Goal: Information Seeking & Learning: Check status

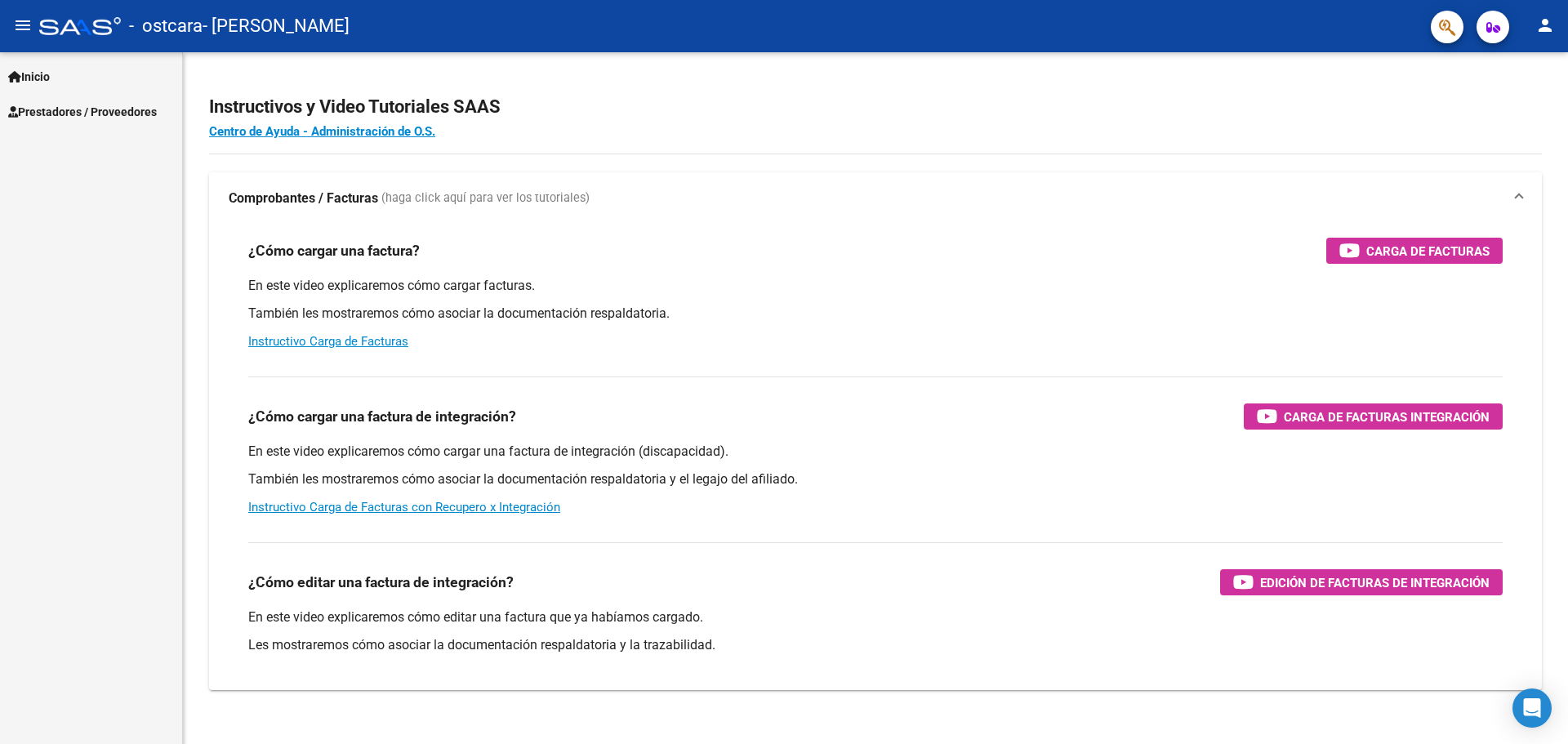
click at [25, 37] on button "menu" at bounding box center [22, 25] width 32 height 32
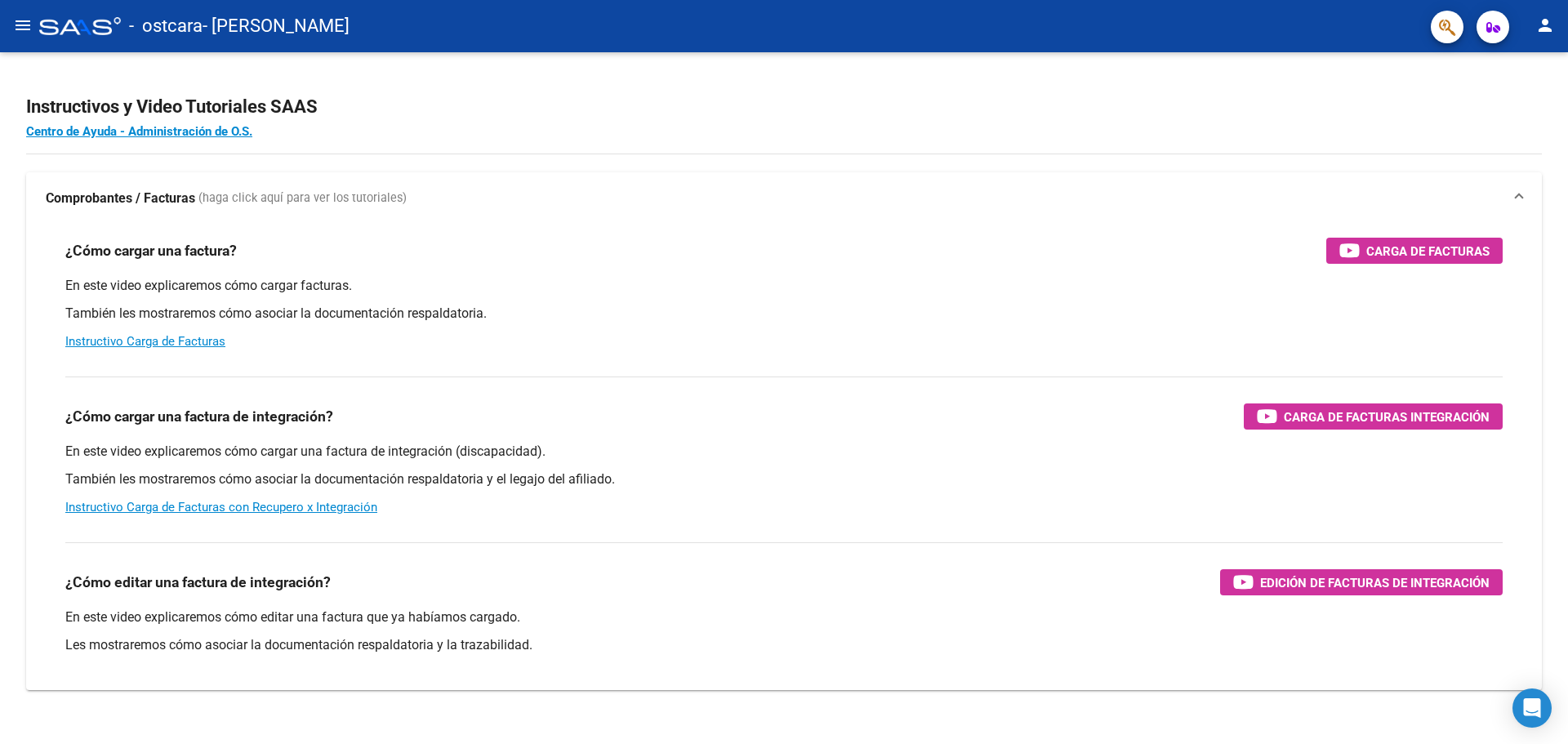
click at [18, 38] on button "menu" at bounding box center [22, 25] width 32 height 32
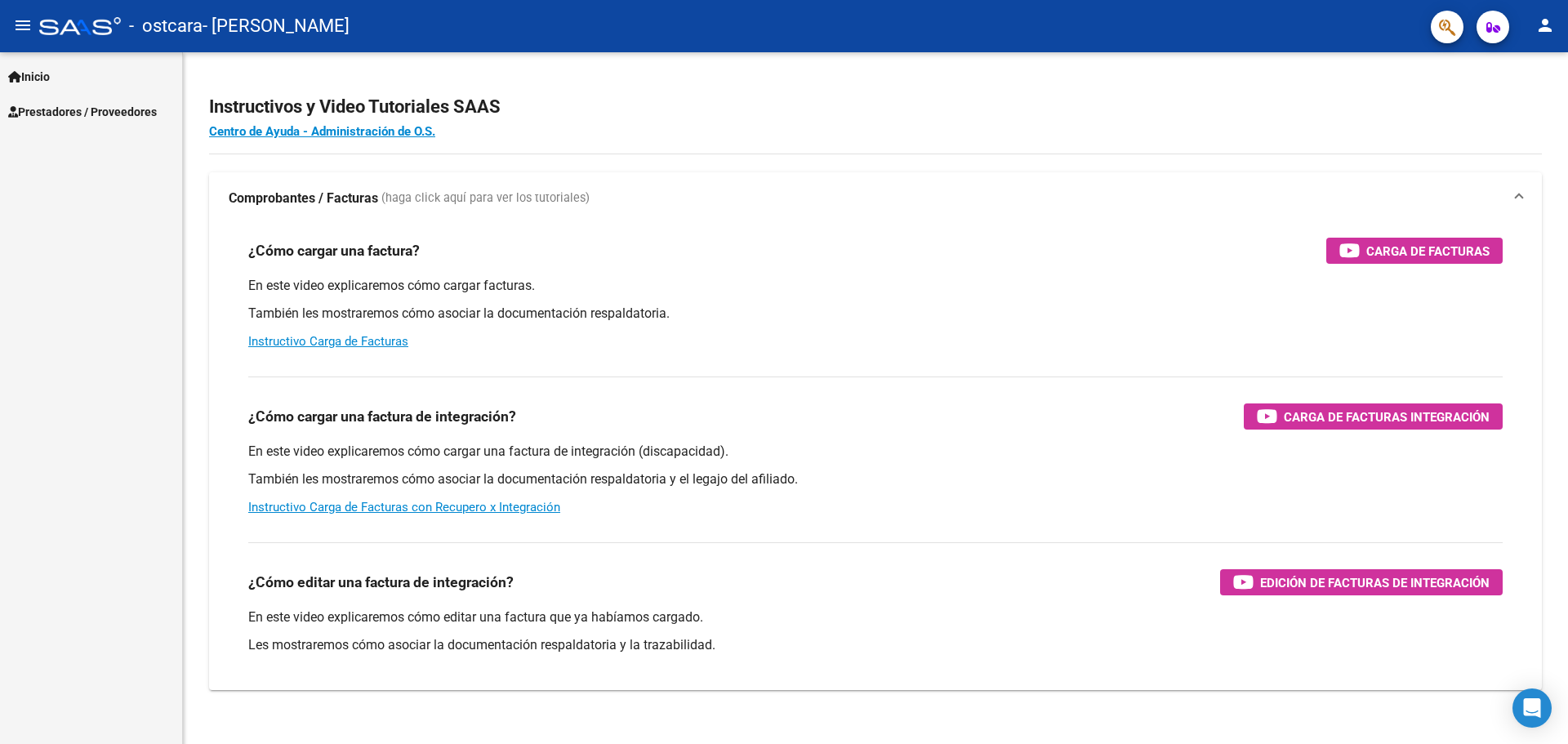
click at [30, 74] on span "Inicio" at bounding box center [28, 76] width 41 height 18
click at [18, 27] on mat-icon "menu" at bounding box center [23, 25] width 19 height 19
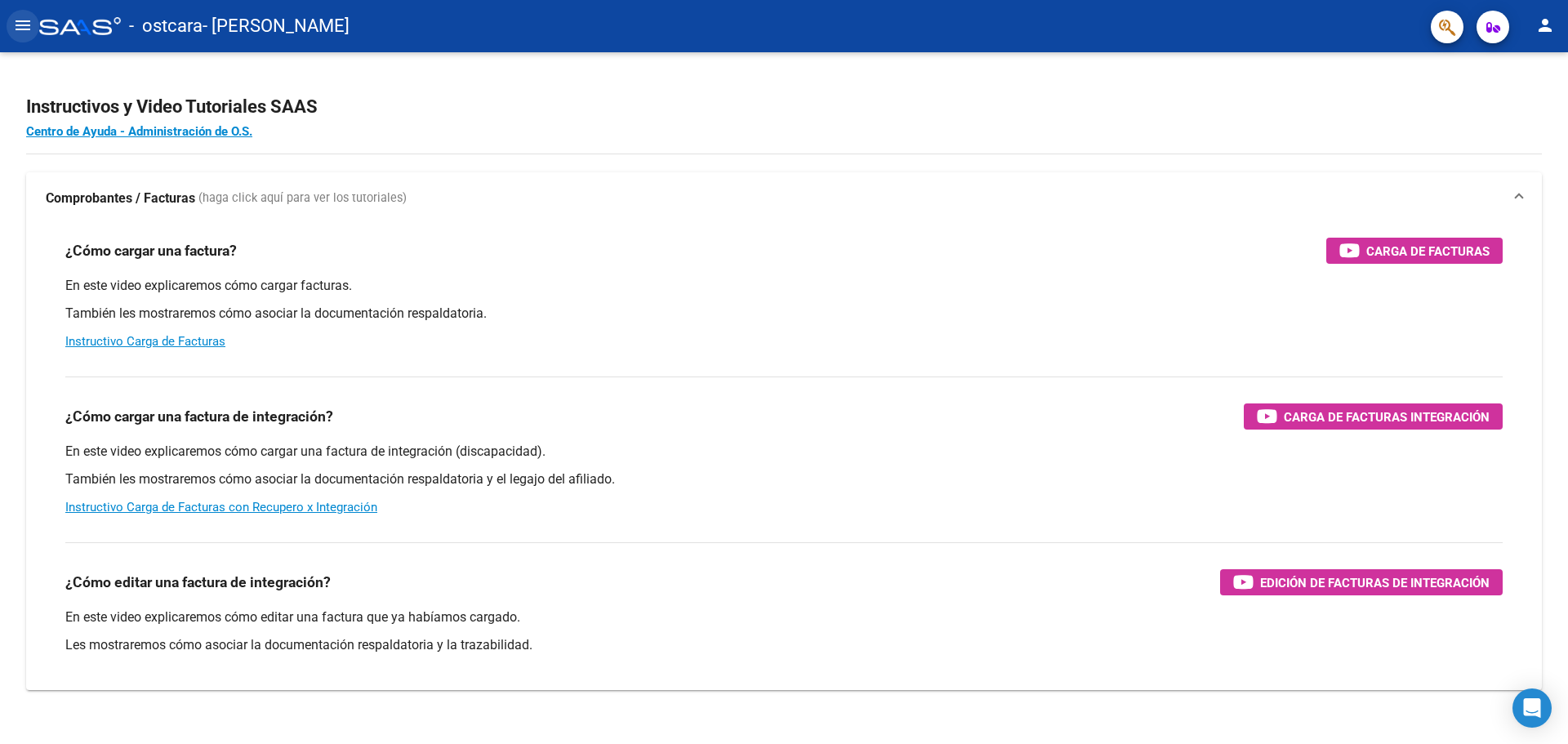
click at [18, 27] on mat-icon "menu" at bounding box center [23, 25] width 19 height 19
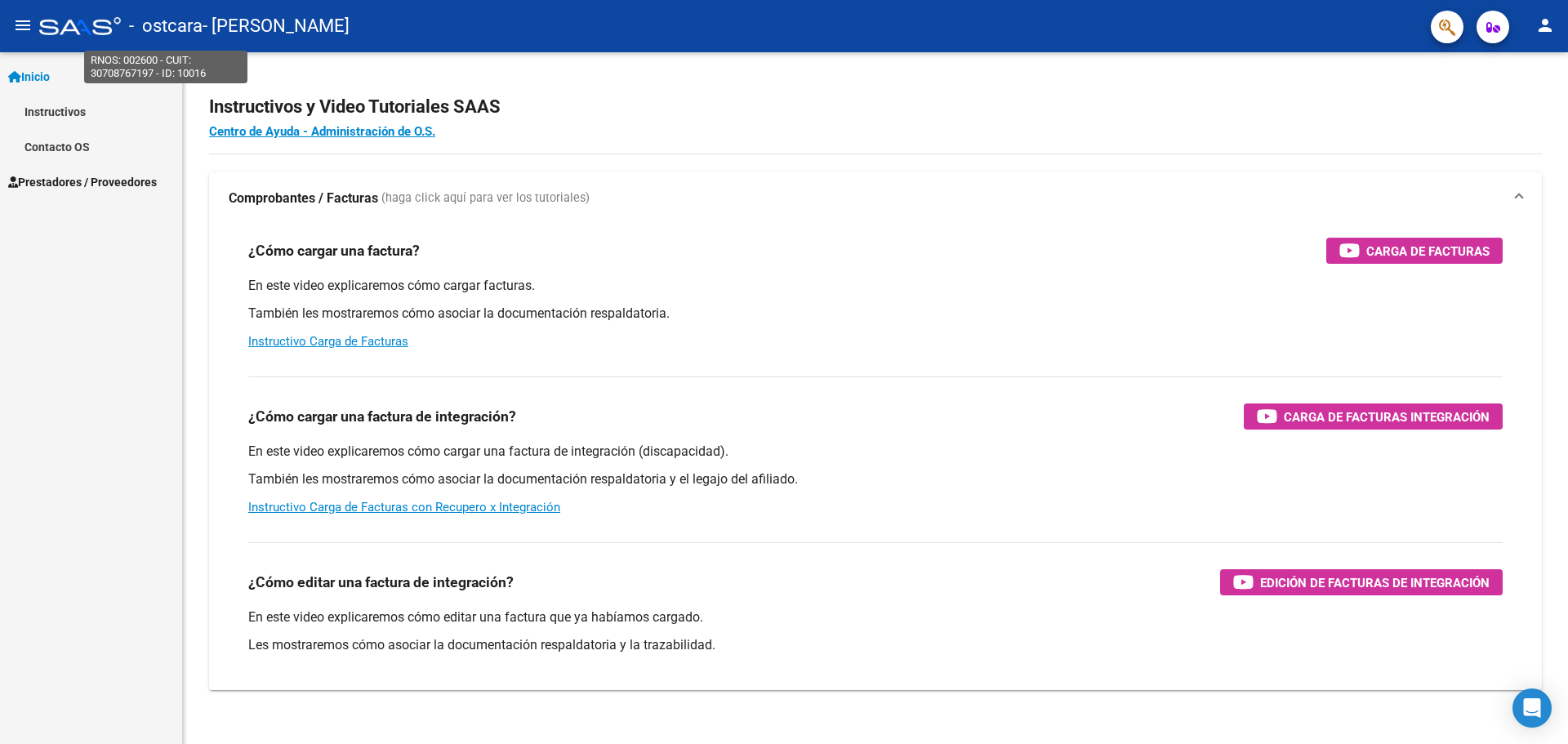
click at [159, 27] on span "- ostcara" at bounding box center [166, 25] width 74 height 36
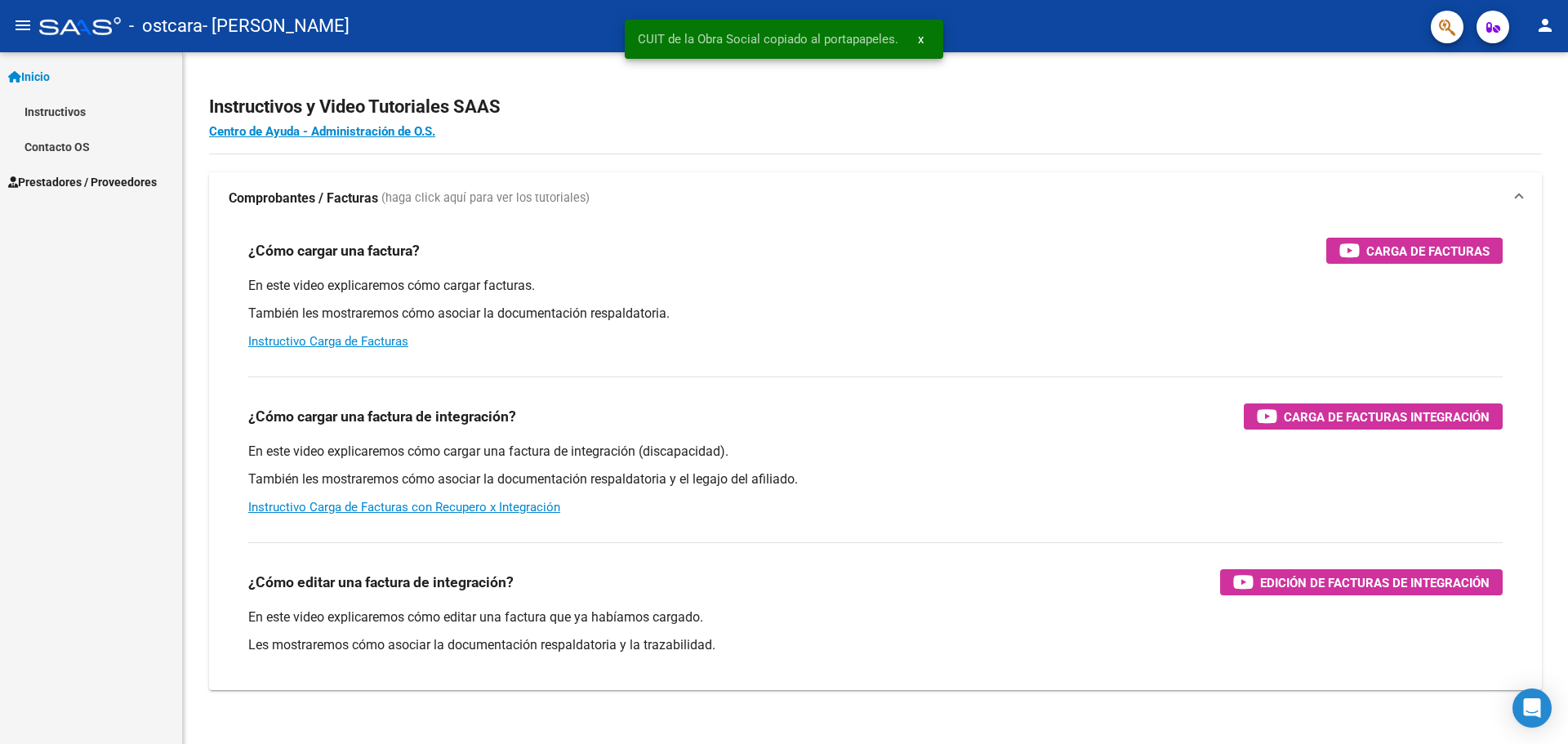
click at [122, 173] on span "Prestadores / Proveedores" at bounding box center [82, 182] width 148 height 18
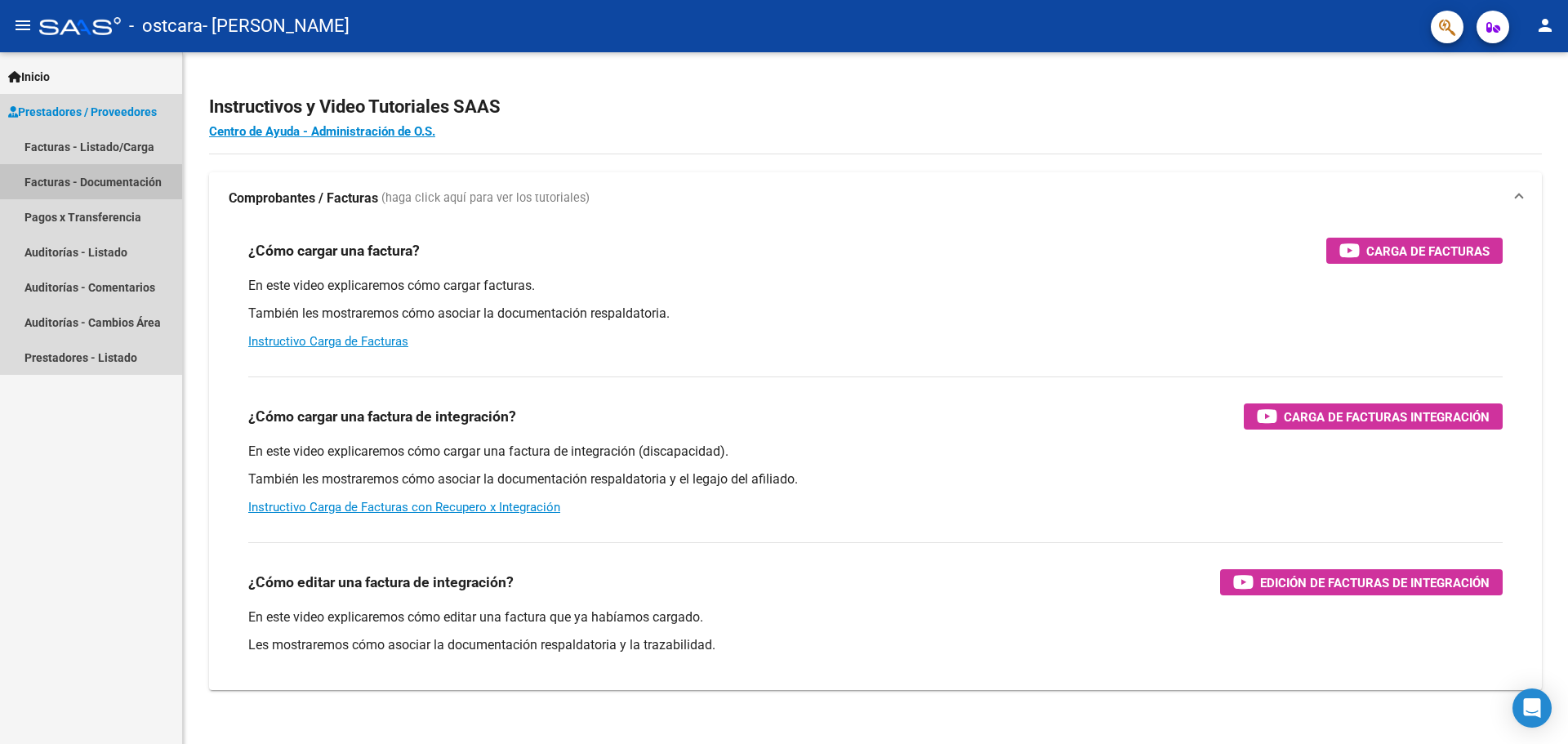
click at [140, 180] on link "Facturas - Documentación" at bounding box center [91, 182] width 183 height 35
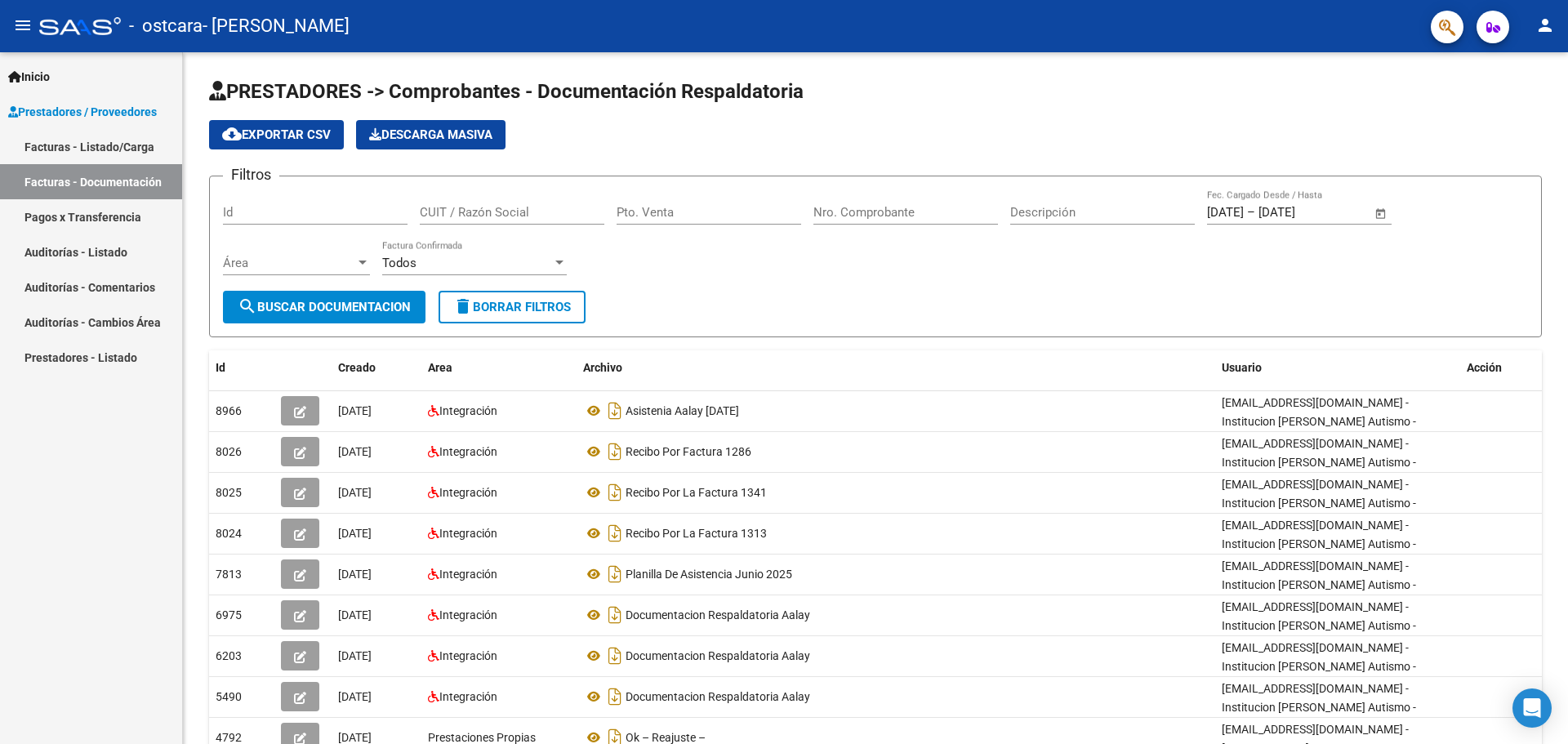
click at [123, 142] on link "Facturas - Listado/Carga" at bounding box center [91, 147] width 183 height 35
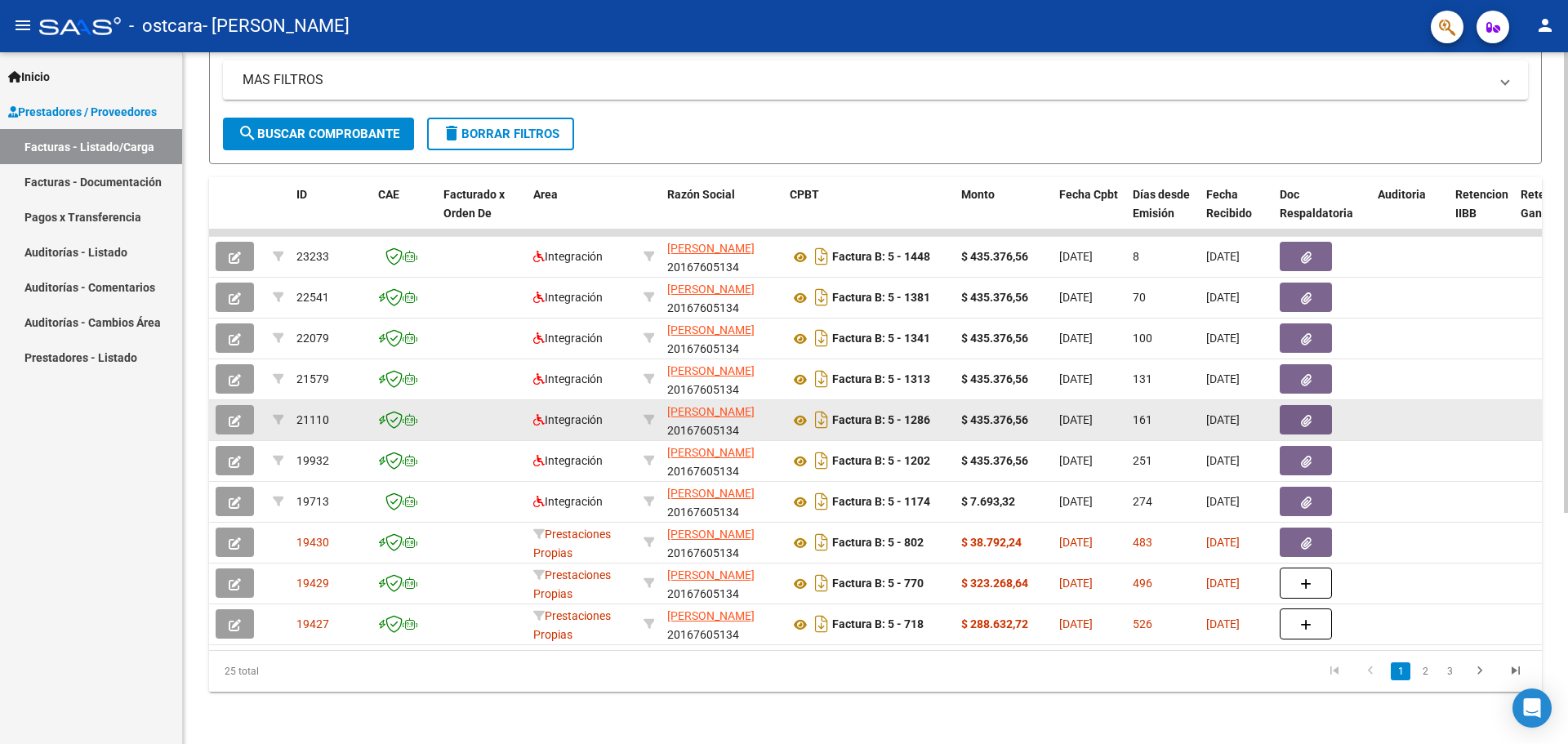
scroll to position [347, 0]
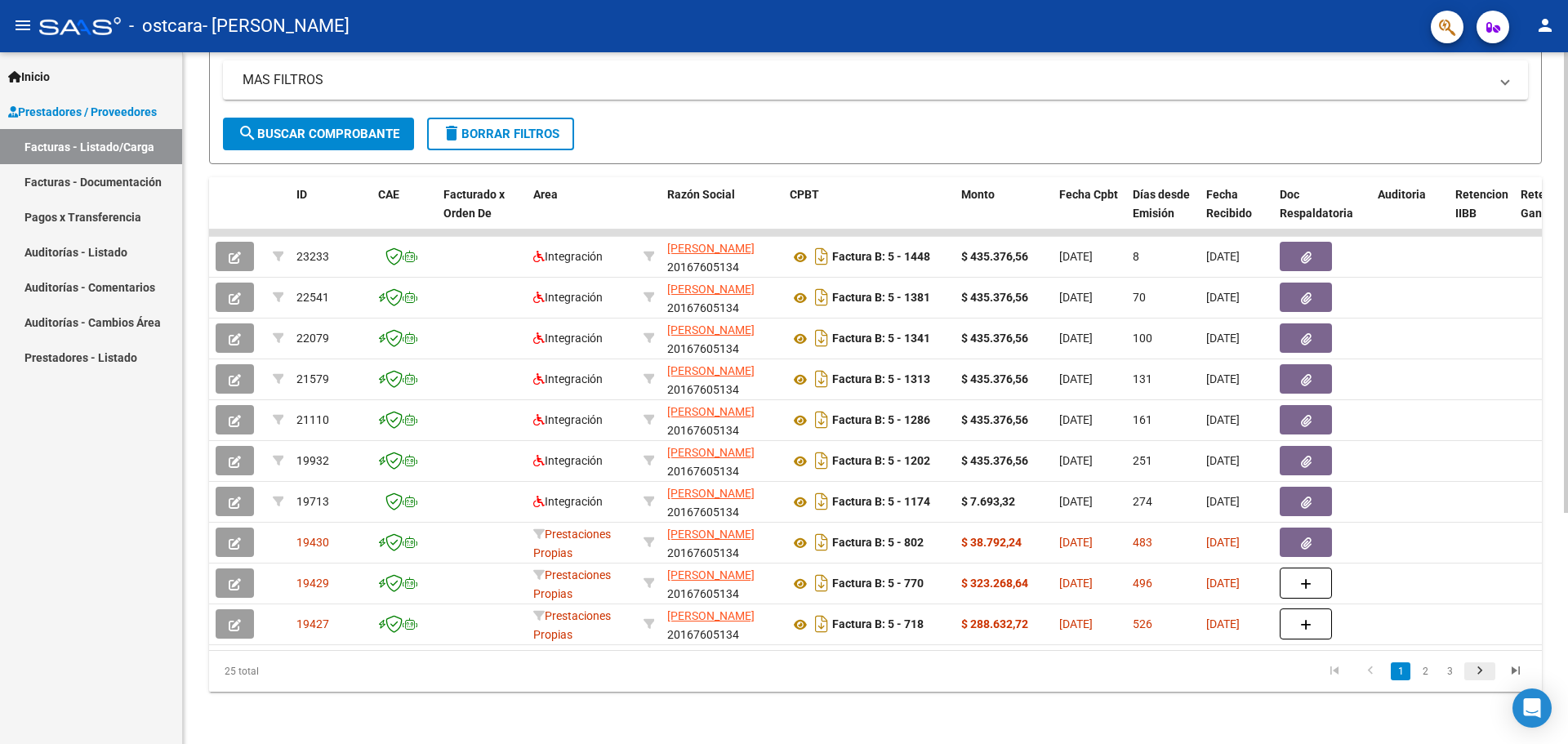
click at [1479, 674] on icon "go to next page" at bounding box center [1479, 673] width 21 height 19
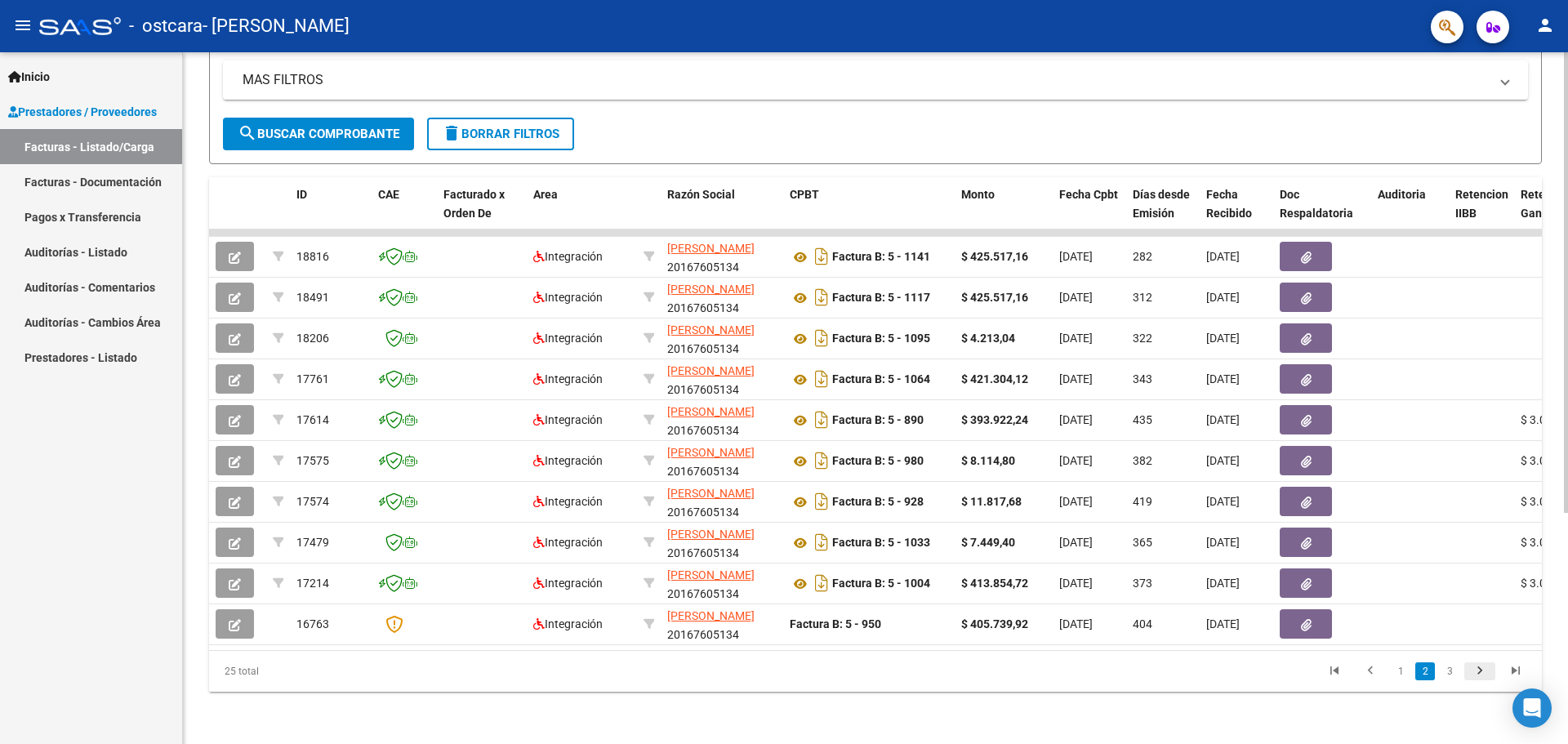
click at [1486, 676] on icon "go to next page" at bounding box center [1479, 673] width 21 height 19
click at [1486, 676] on div "25 total 1 2 3" at bounding box center [875, 671] width 1333 height 41
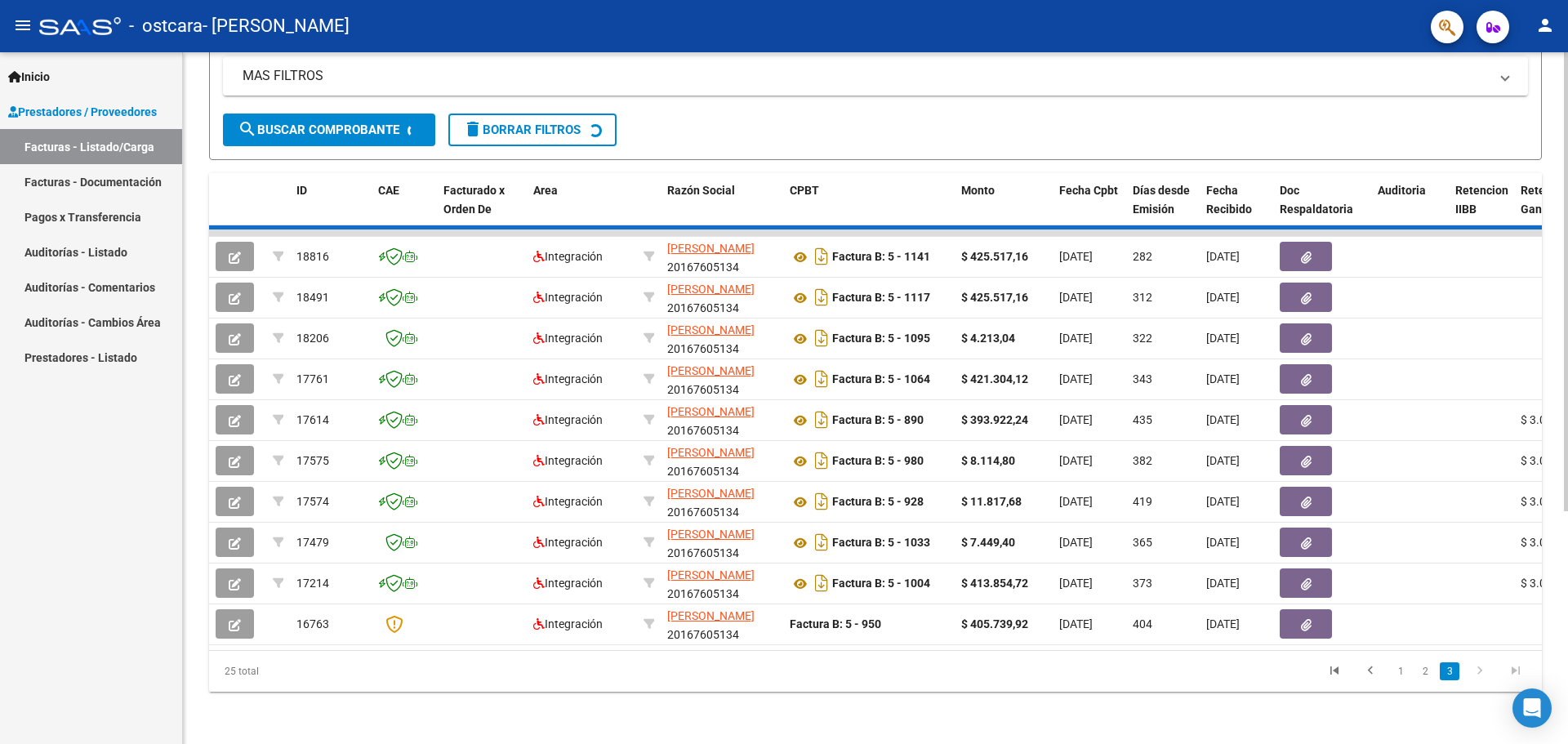
scroll to position [143, 0]
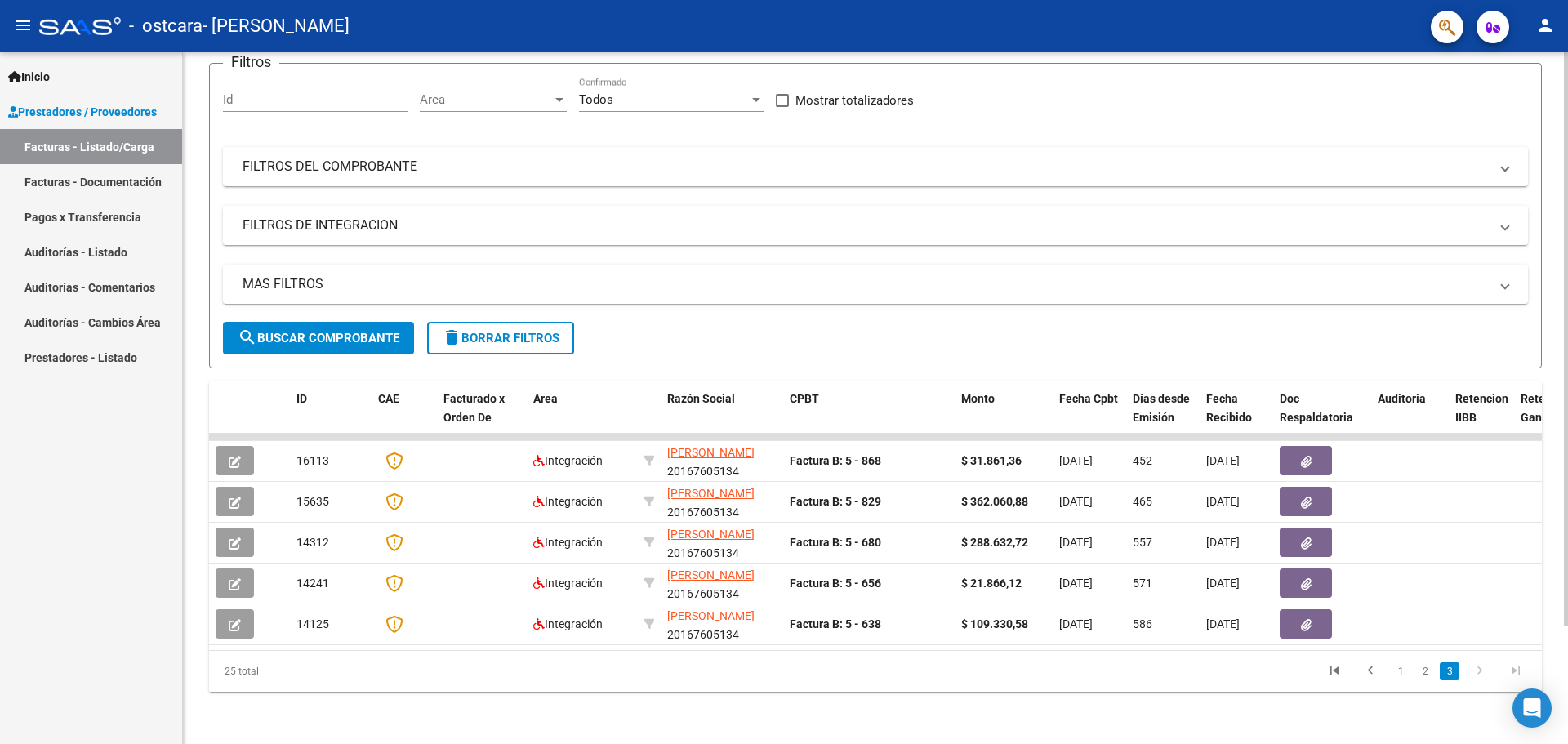
drag, startPoint x: 677, startPoint y: 634, endPoint x: 984, endPoint y: 644, distance: 307.2
click at [984, 644] on datatable-body "16113 Integración [PERSON_NAME] 20167605134 Factura B: 5 - 868 $ 31.861,36 [DAT…" at bounding box center [875, 541] width 1333 height 217
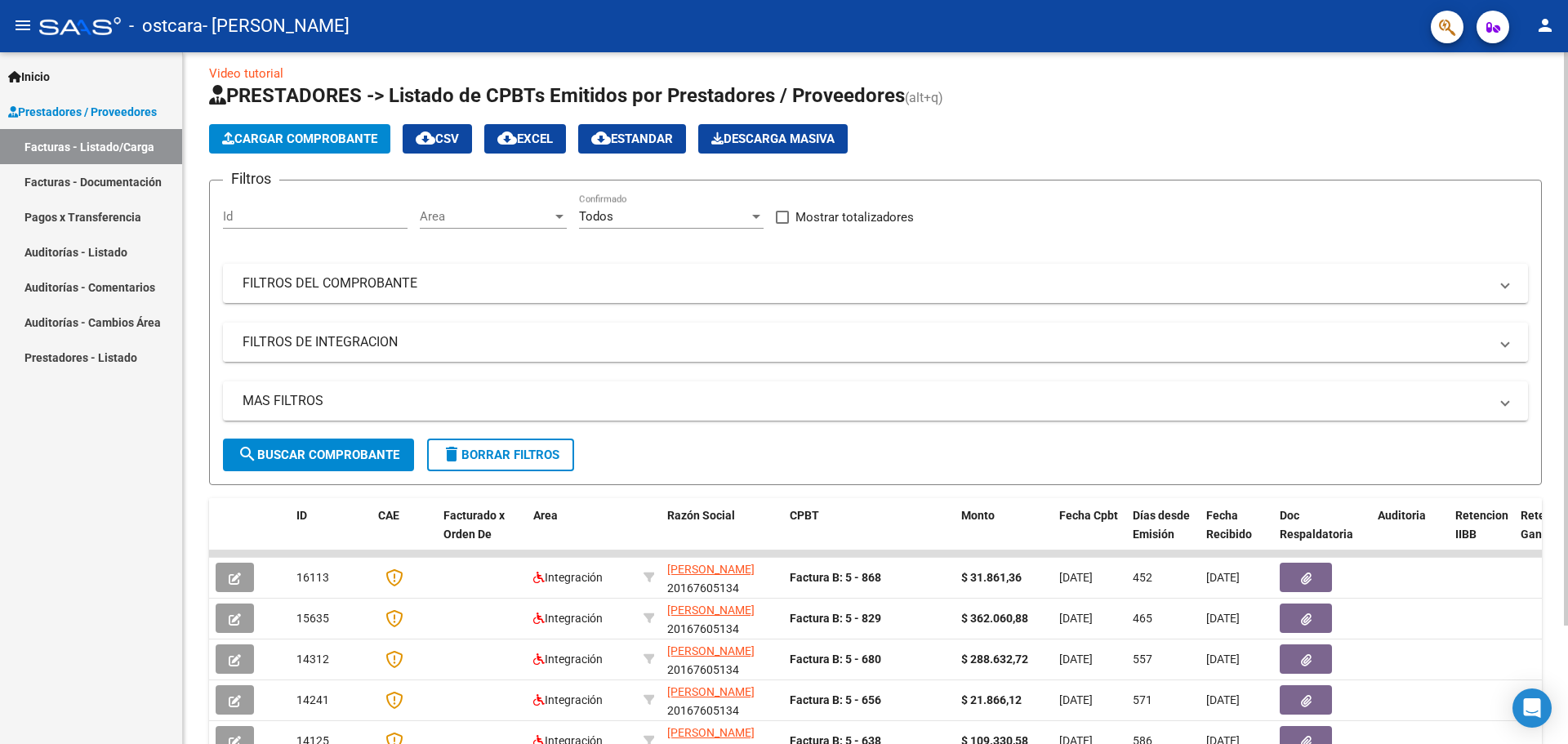
scroll to position [0, 0]
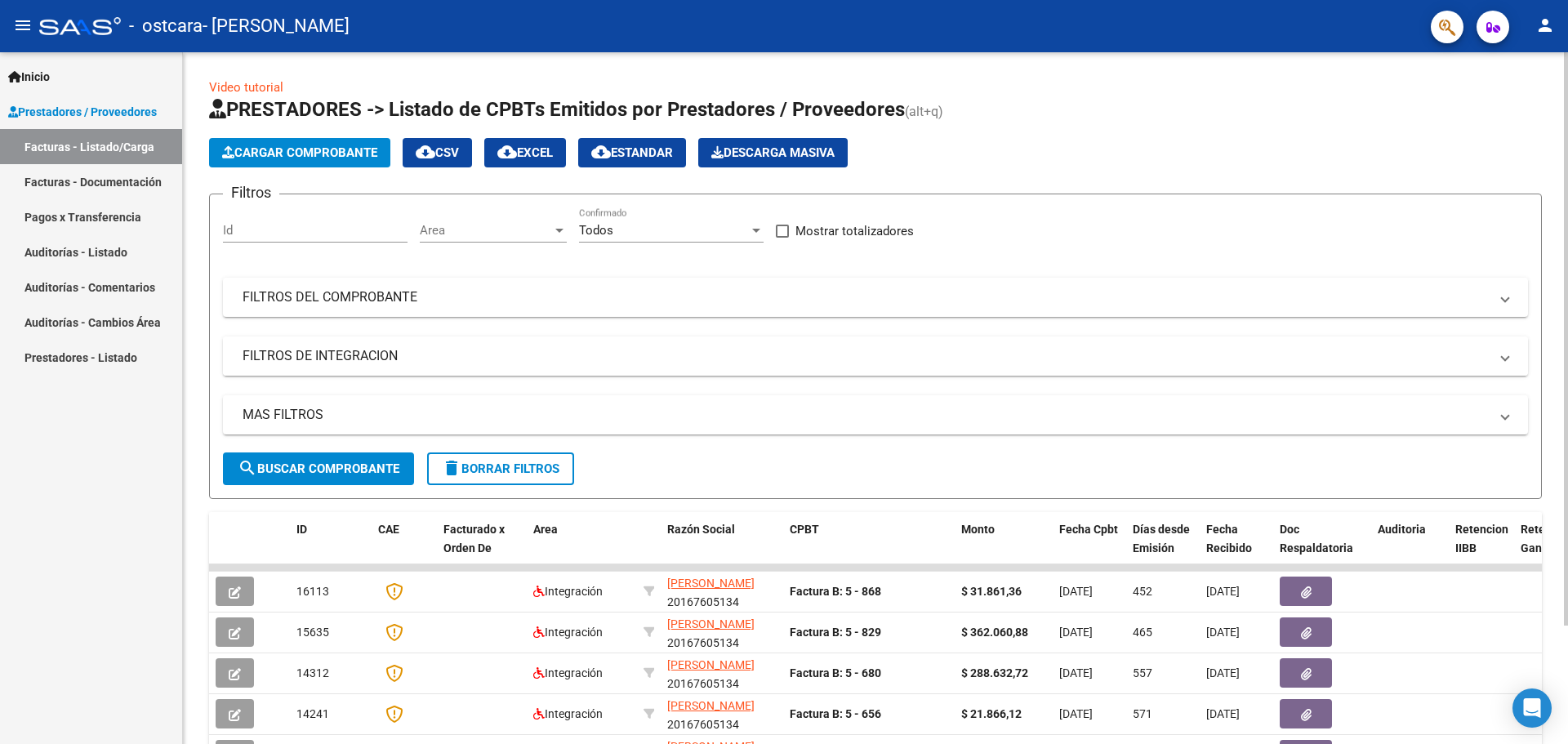
click at [590, 350] on mat-panel-title "FILTROS DE INTEGRACION" at bounding box center [865, 356] width 1246 height 18
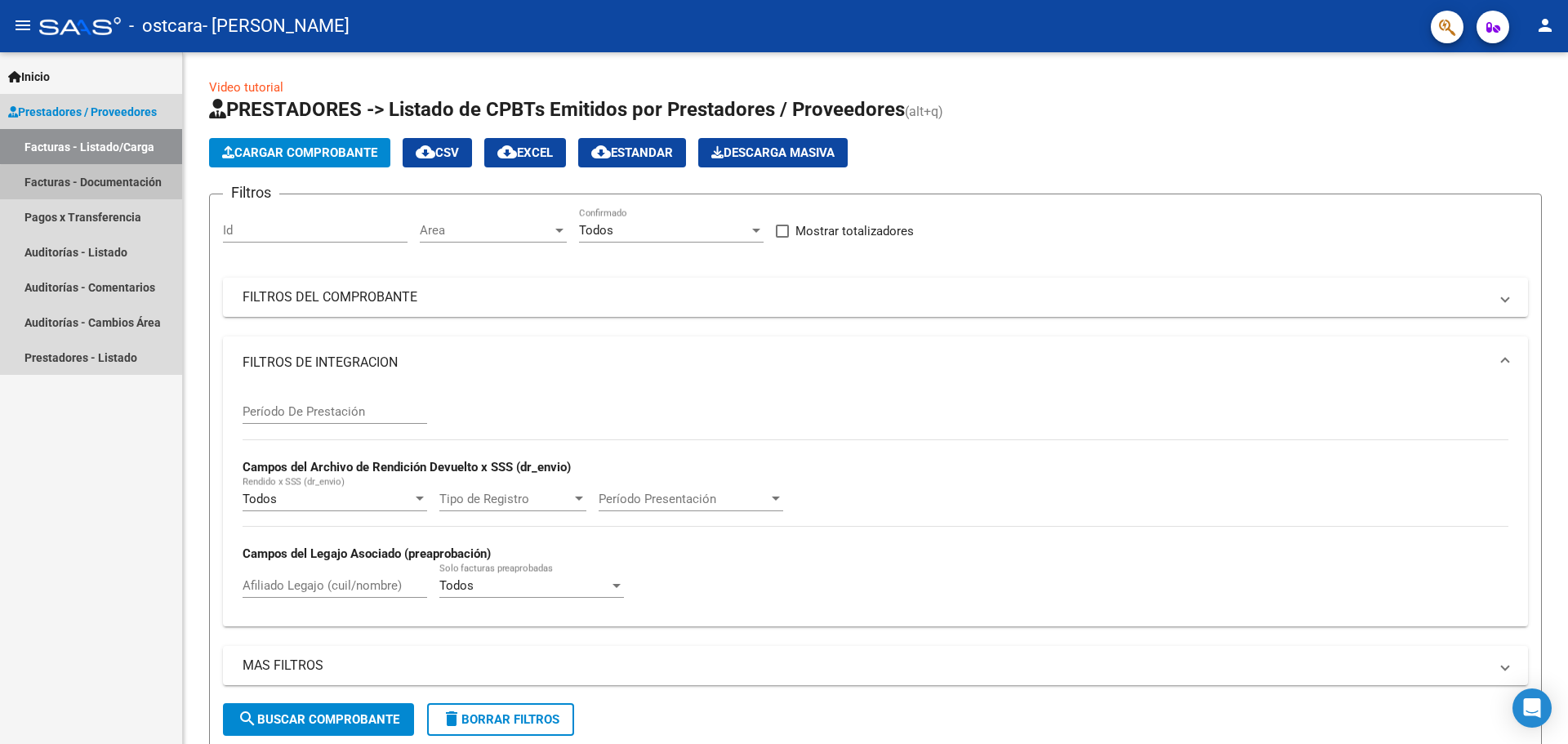
click at [97, 190] on link "Facturas - Documentación" at bounding box center [91, 182] width 183 height 35
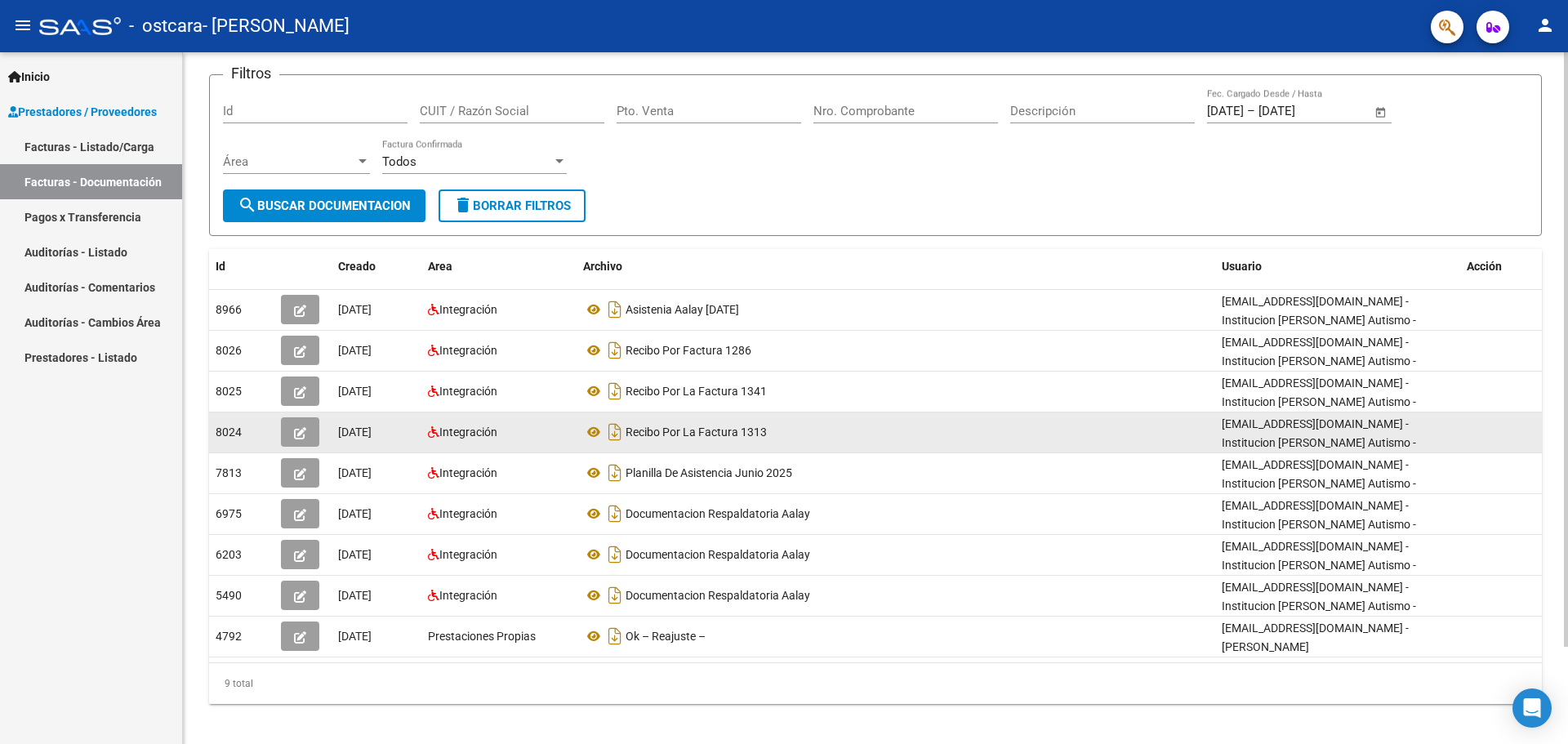
scroll to position [113, 0]
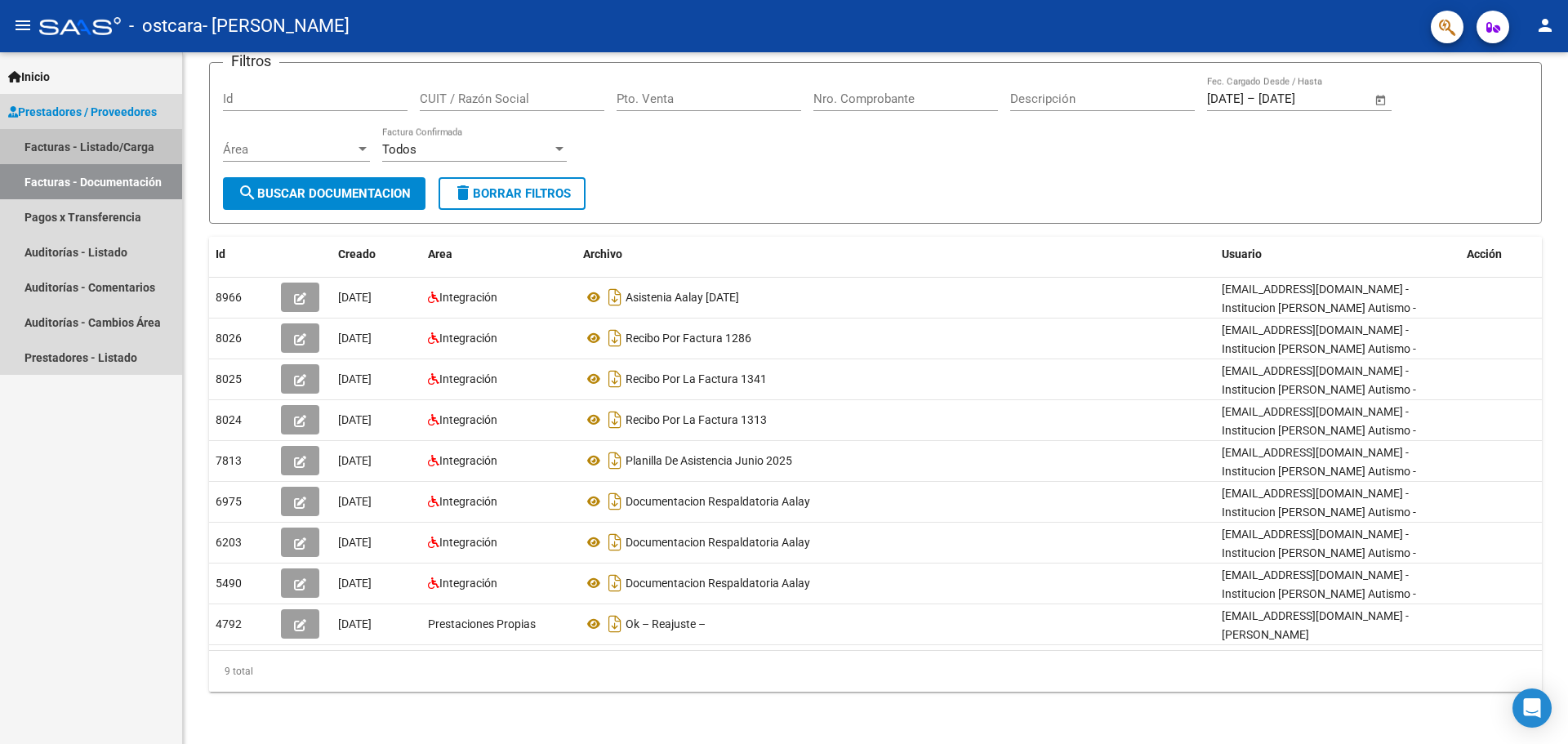
click at [106, 146] on link "Facturas - Listado/Carga" at bounding box center [91, 147] width 183 height 35
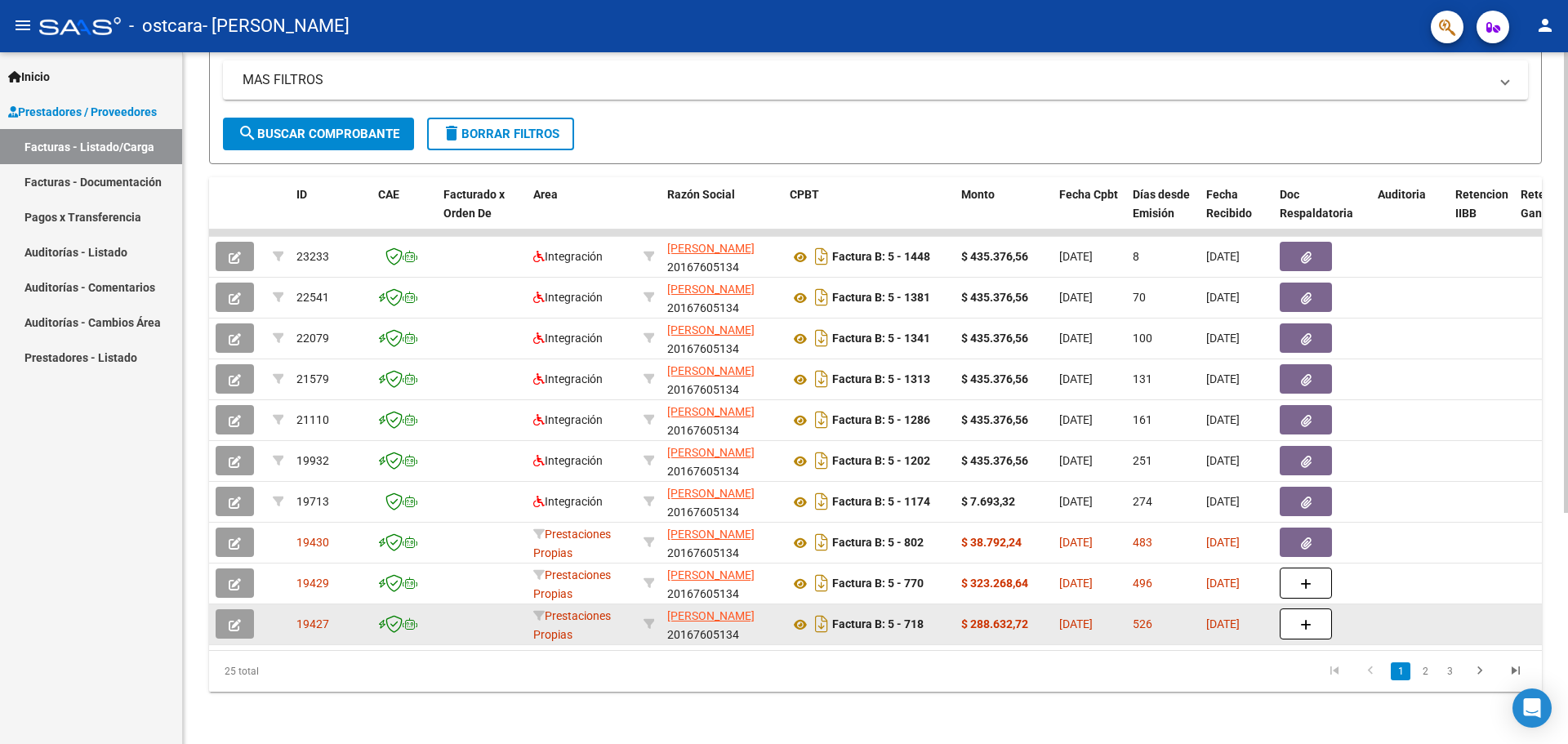
scroll to position [347, 0]
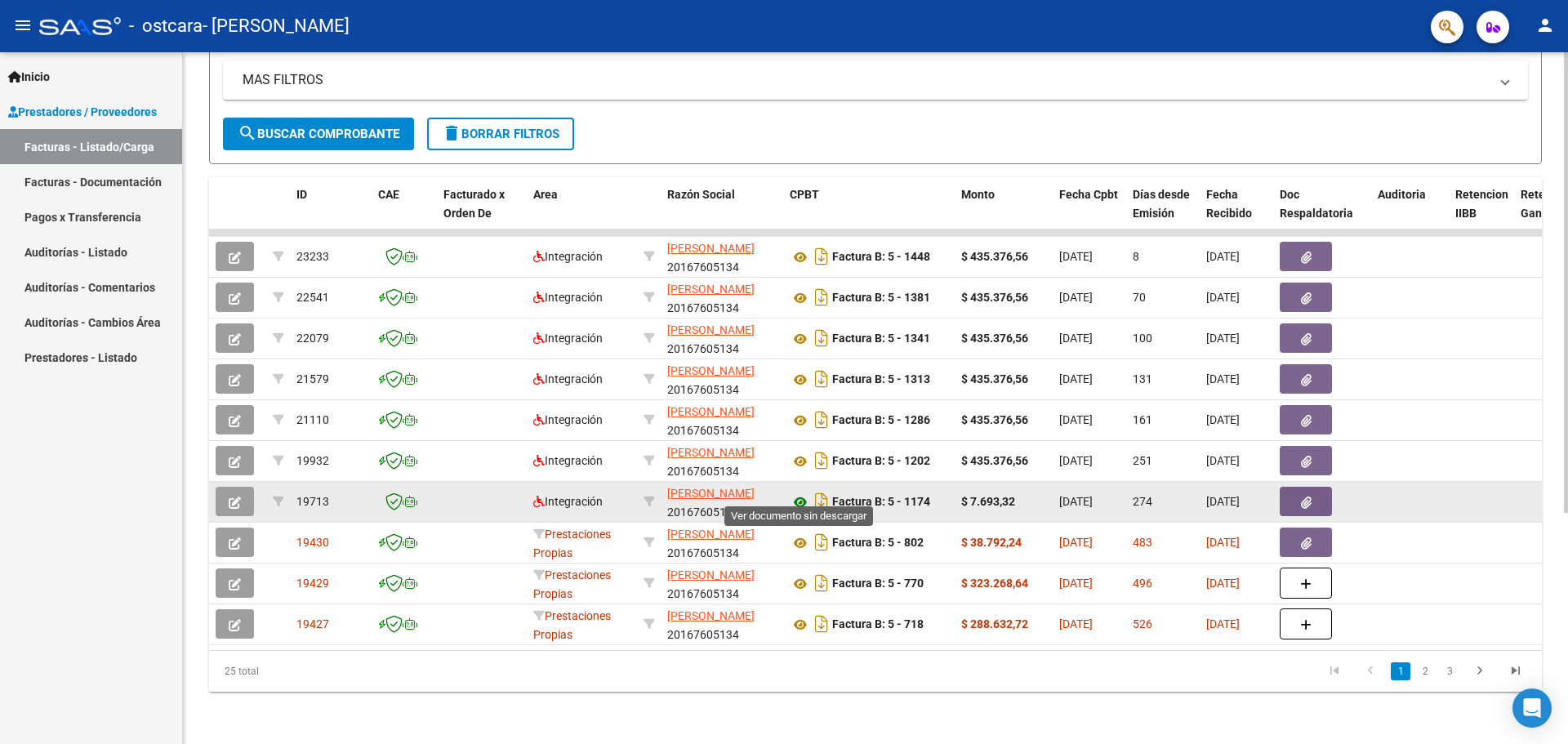
click at [803, 492] on icon at bounding box center [800, 502] width 21 height 19
click at [1290, 494] on button "button" at bounding box center [1306, 502] width 53 height 30
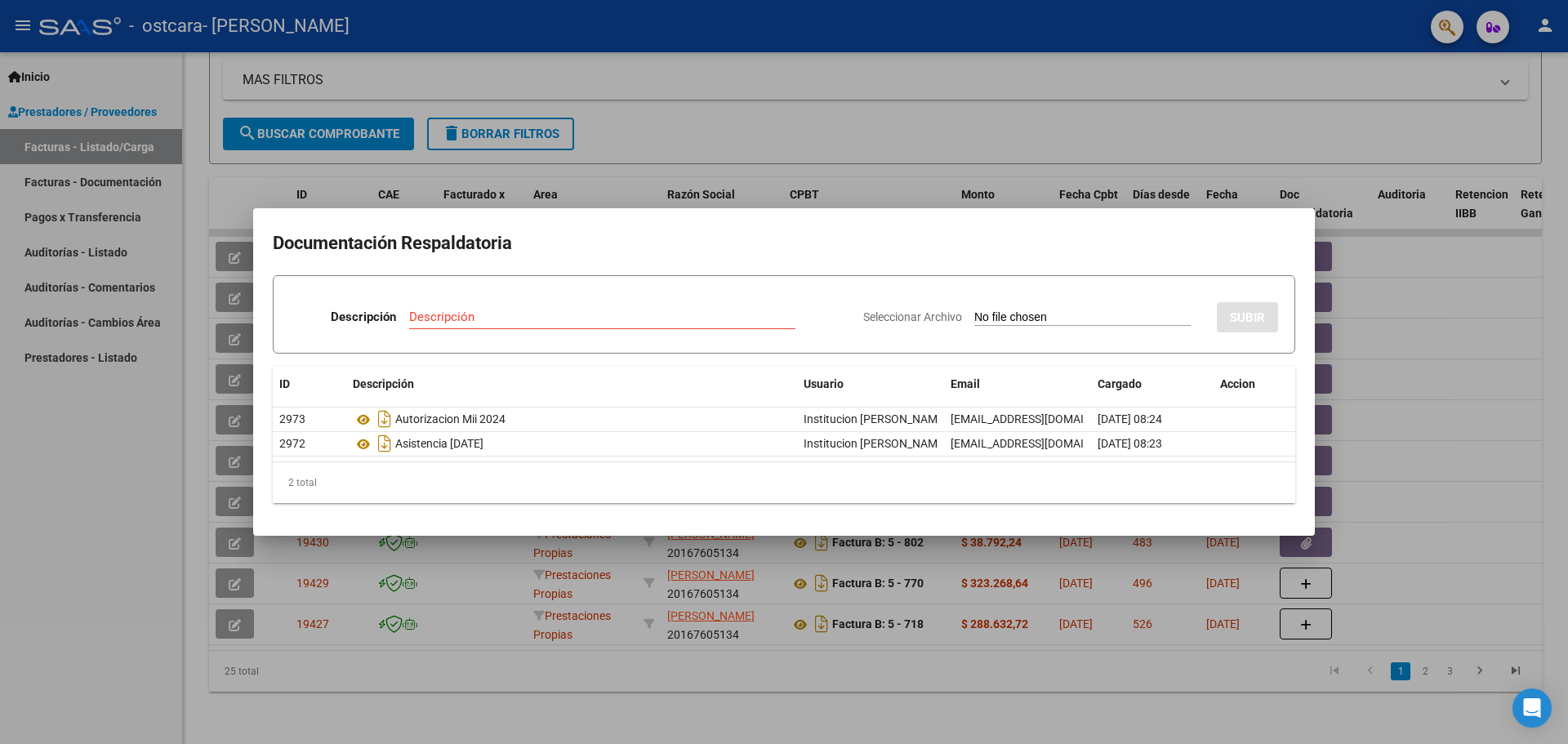
click at [951, 111] on div at bounding box center [784, 372] width 1568 height 744
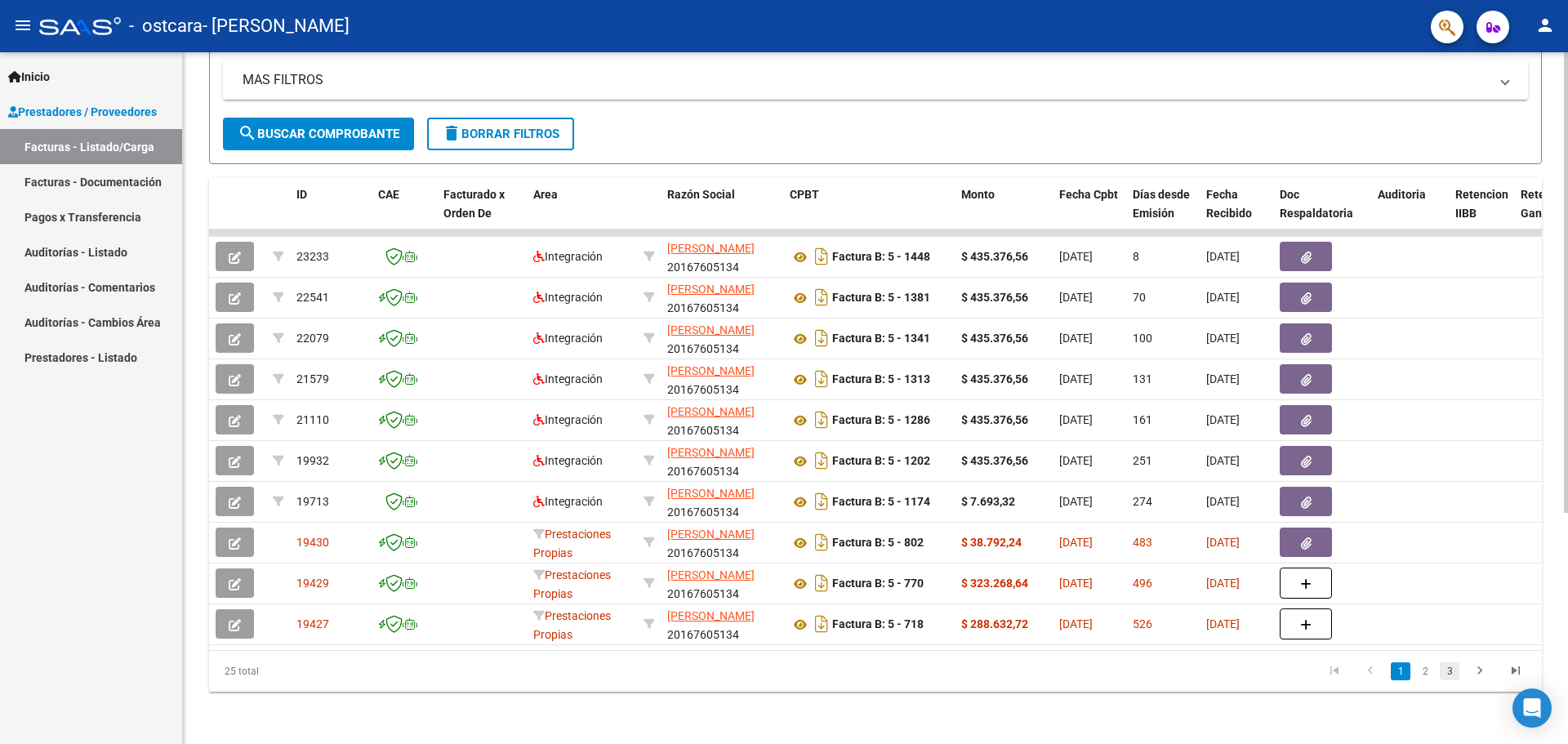
click at [1452, 672] on link "3" at bounding box center [1450, 671] width 19 height 18
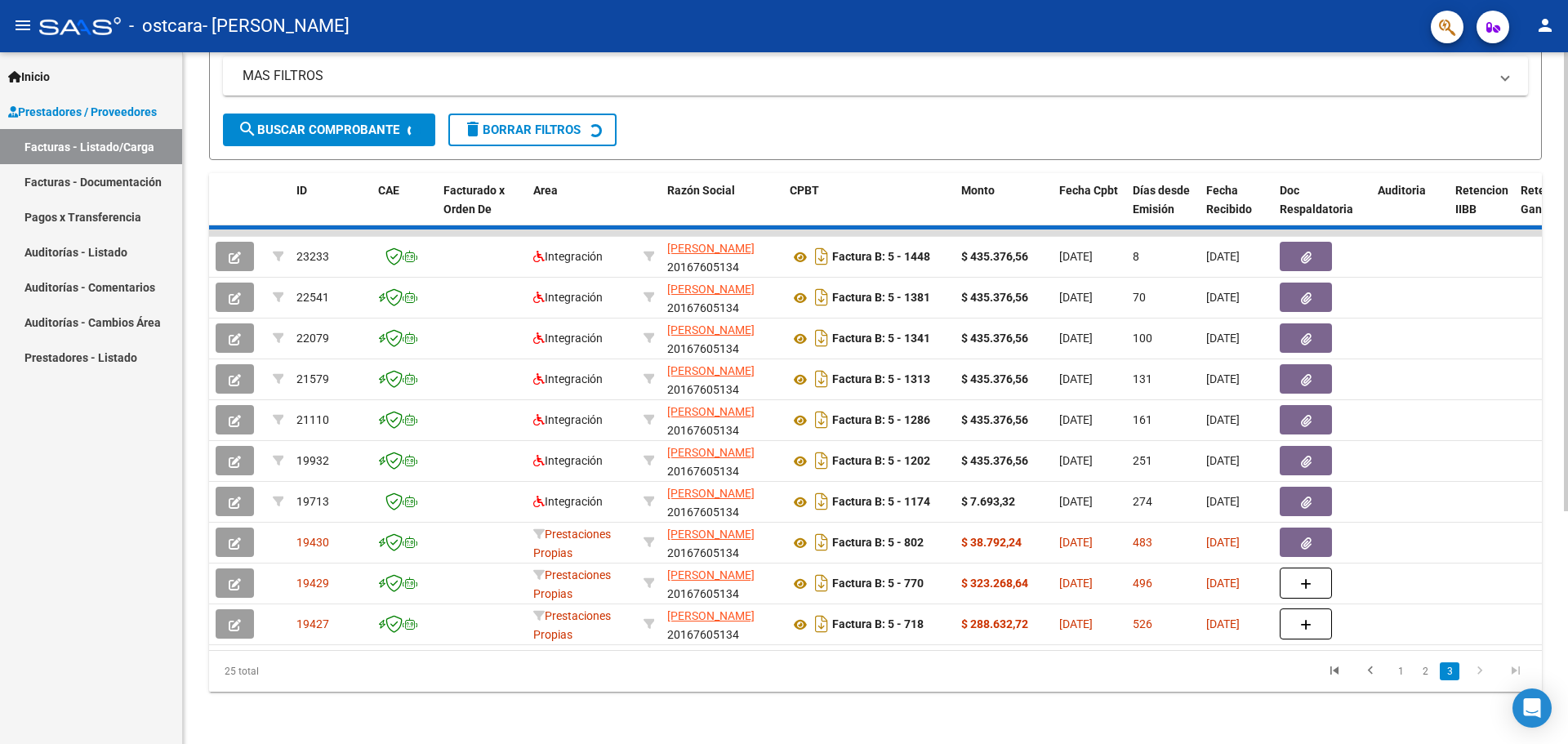
scroll to position [143, 0]
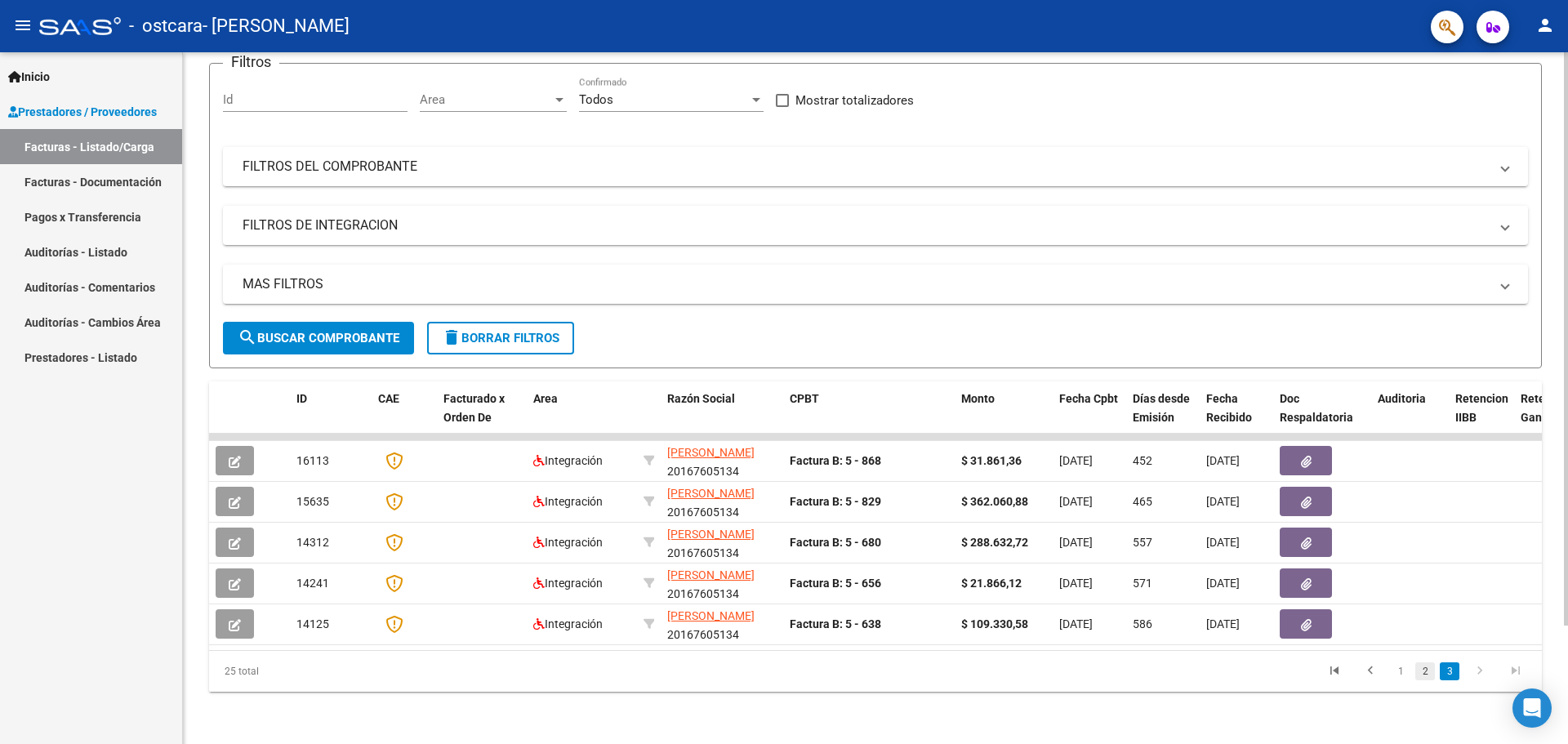
click at [1424, 674] on link "2" at bounding box center [1425, 671] width 19 height 18
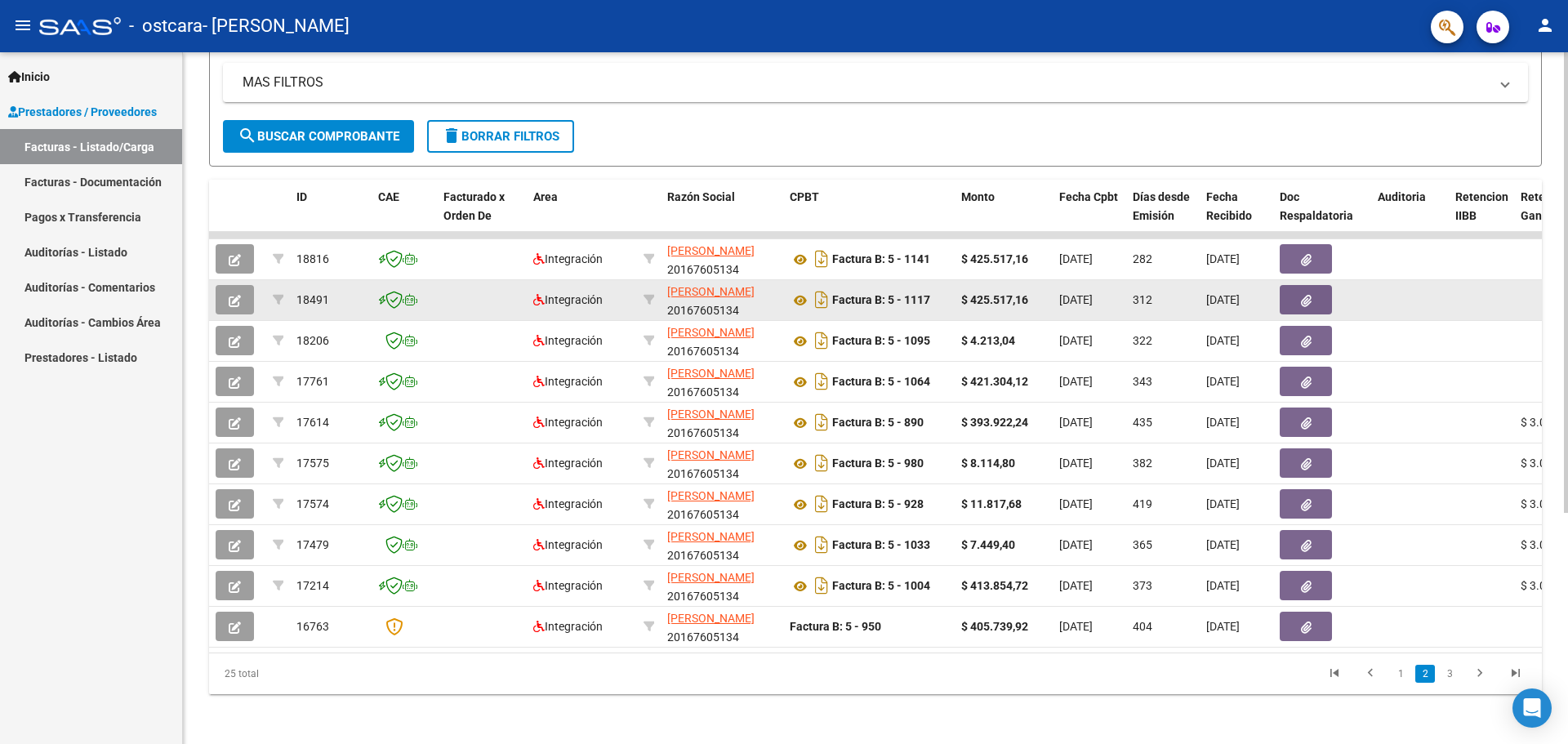
scroll to position [347, 0]
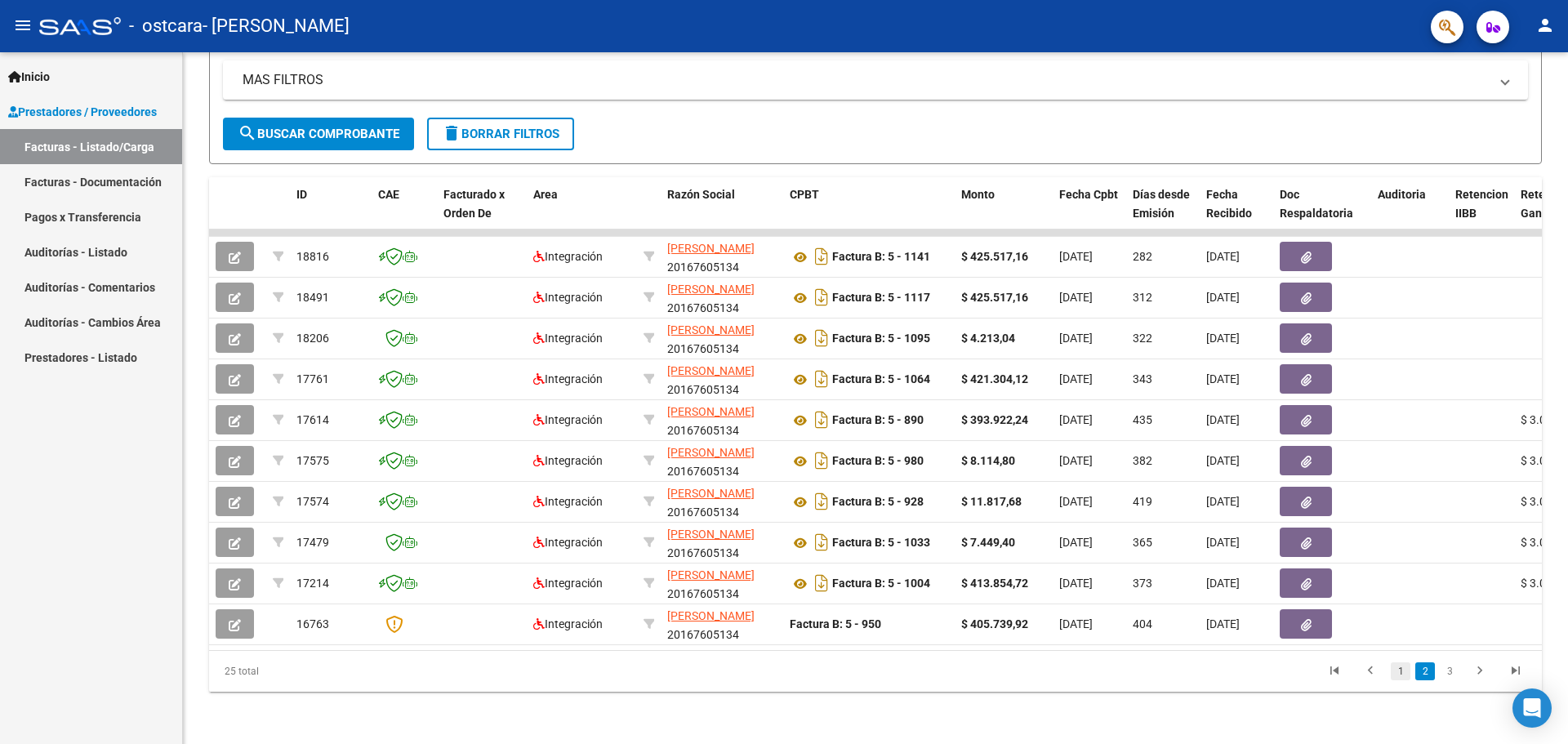
click at [1395, 673] on link "1" at bounding box center [1400, 671] width 19 height 18
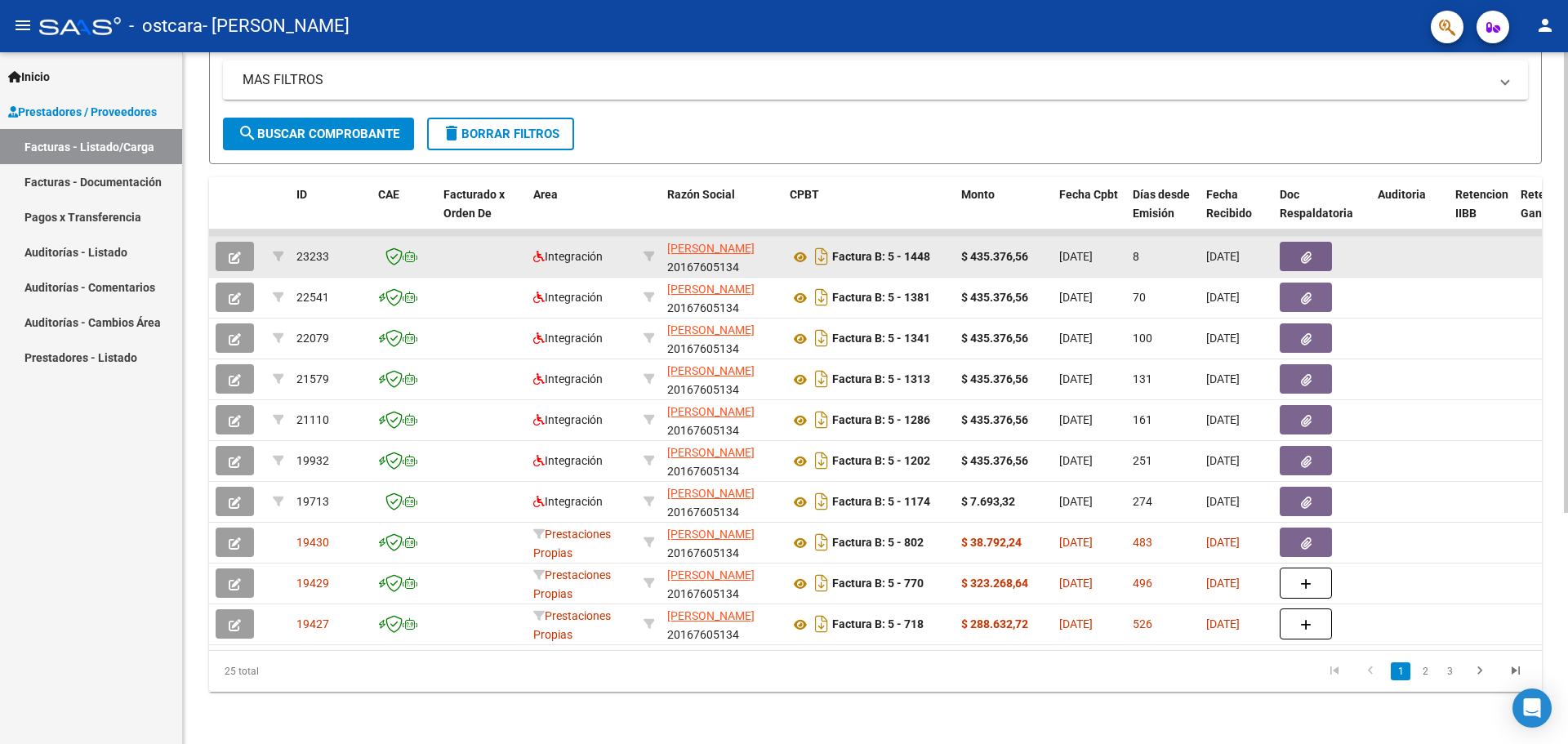
click at [230, 252] on icon "button" at bounding box center [235, 258] width 12 height 12
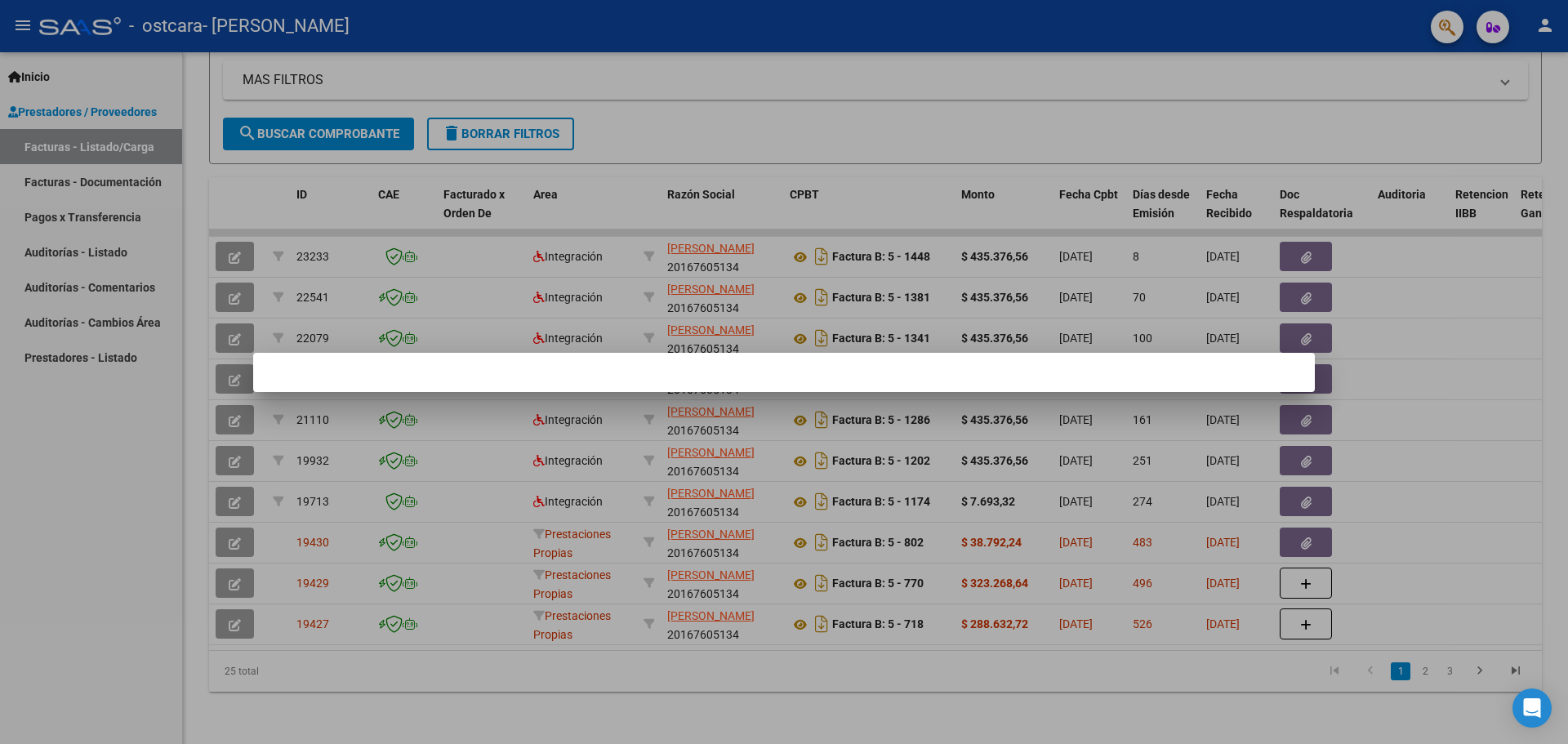
click at [877, 119] on div at bounding box center [784, 372] width 1568 height 744
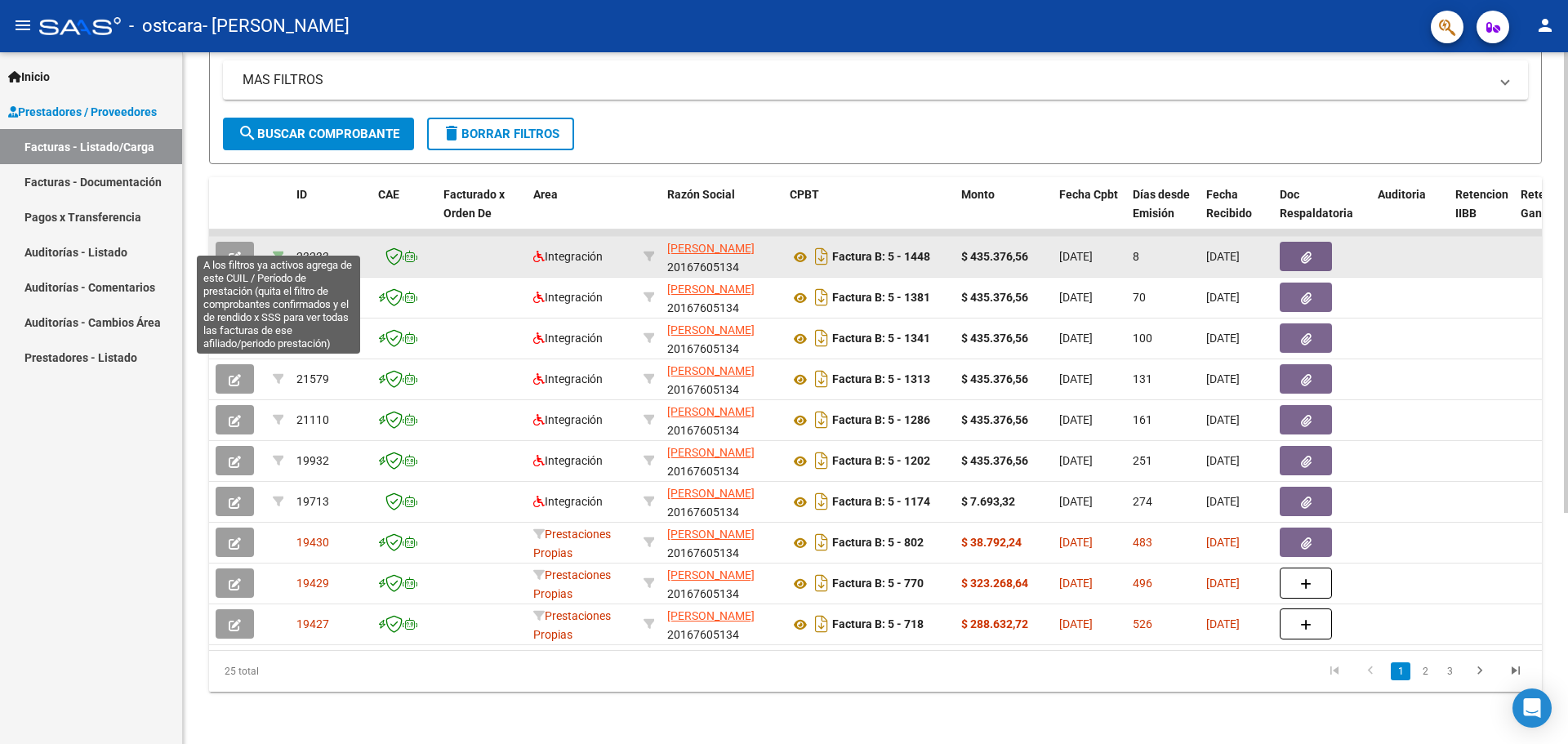
click at [277, 251] on icon at bounding box center [278, 256] width 11 height 11
type input "202508"
type input "20568720815"
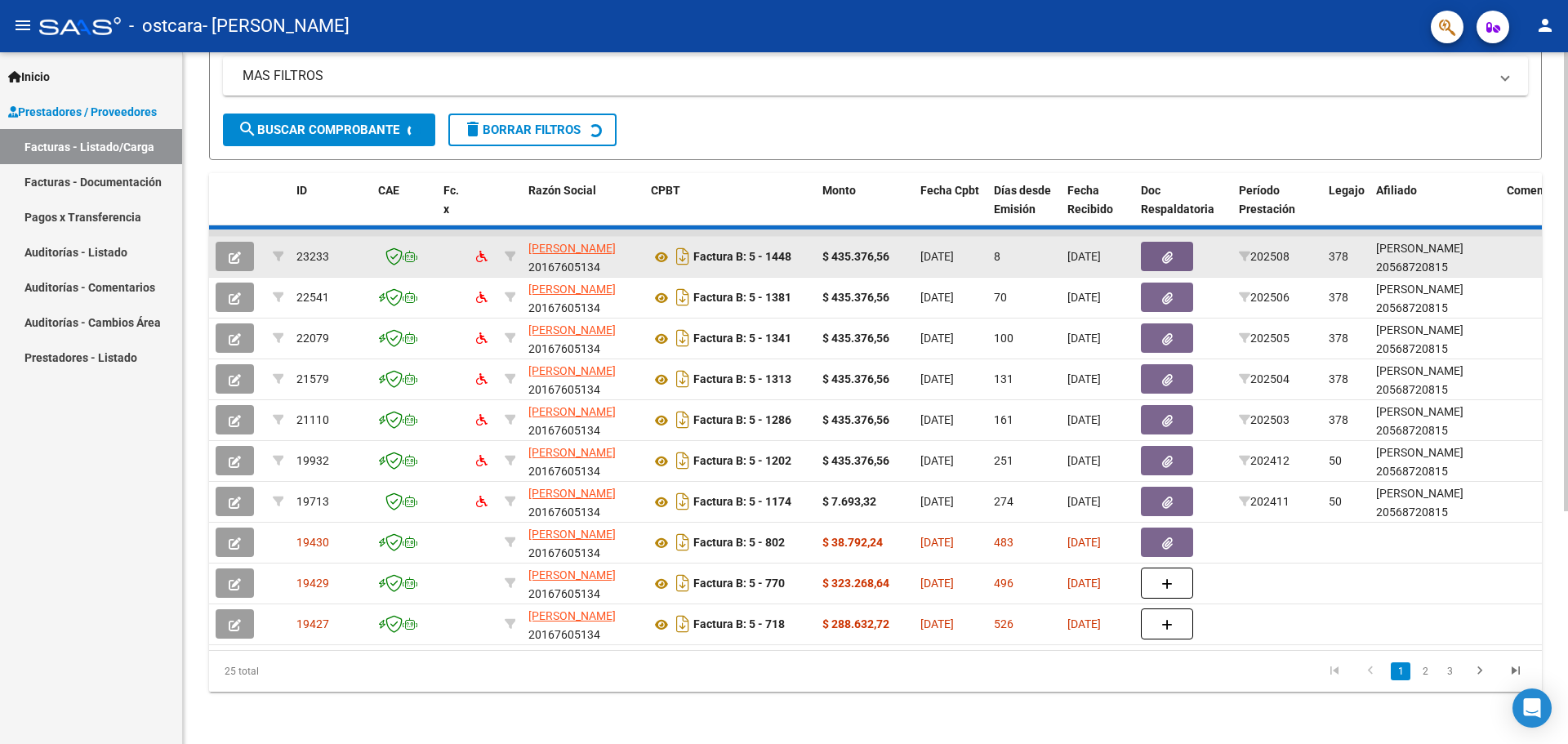
scroll to position [0, 0]
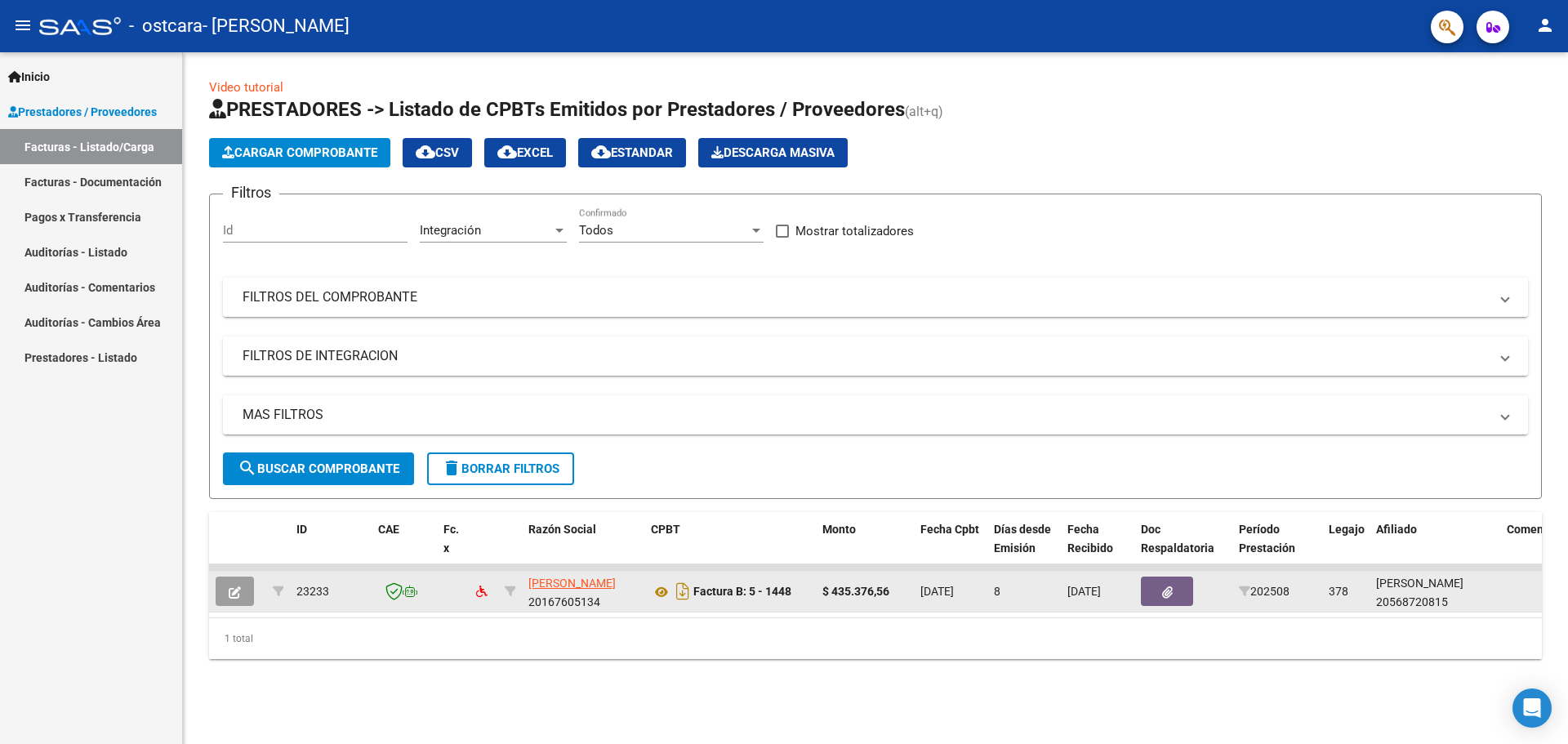
click at [120, 219] on link "Pagos x Transferencia" at bounding box center [91, 217] width 183 height 35
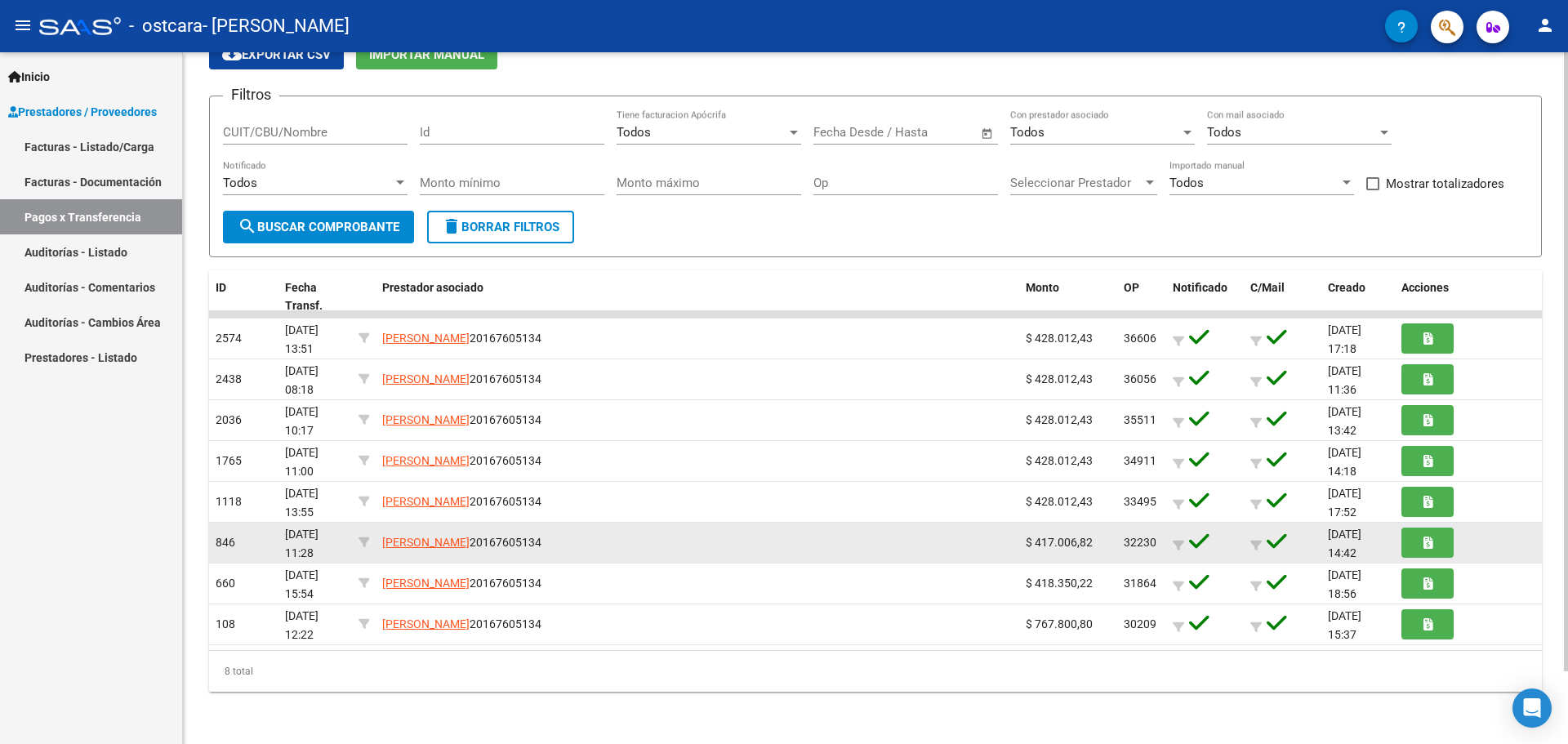
scroll to position [4, 0]
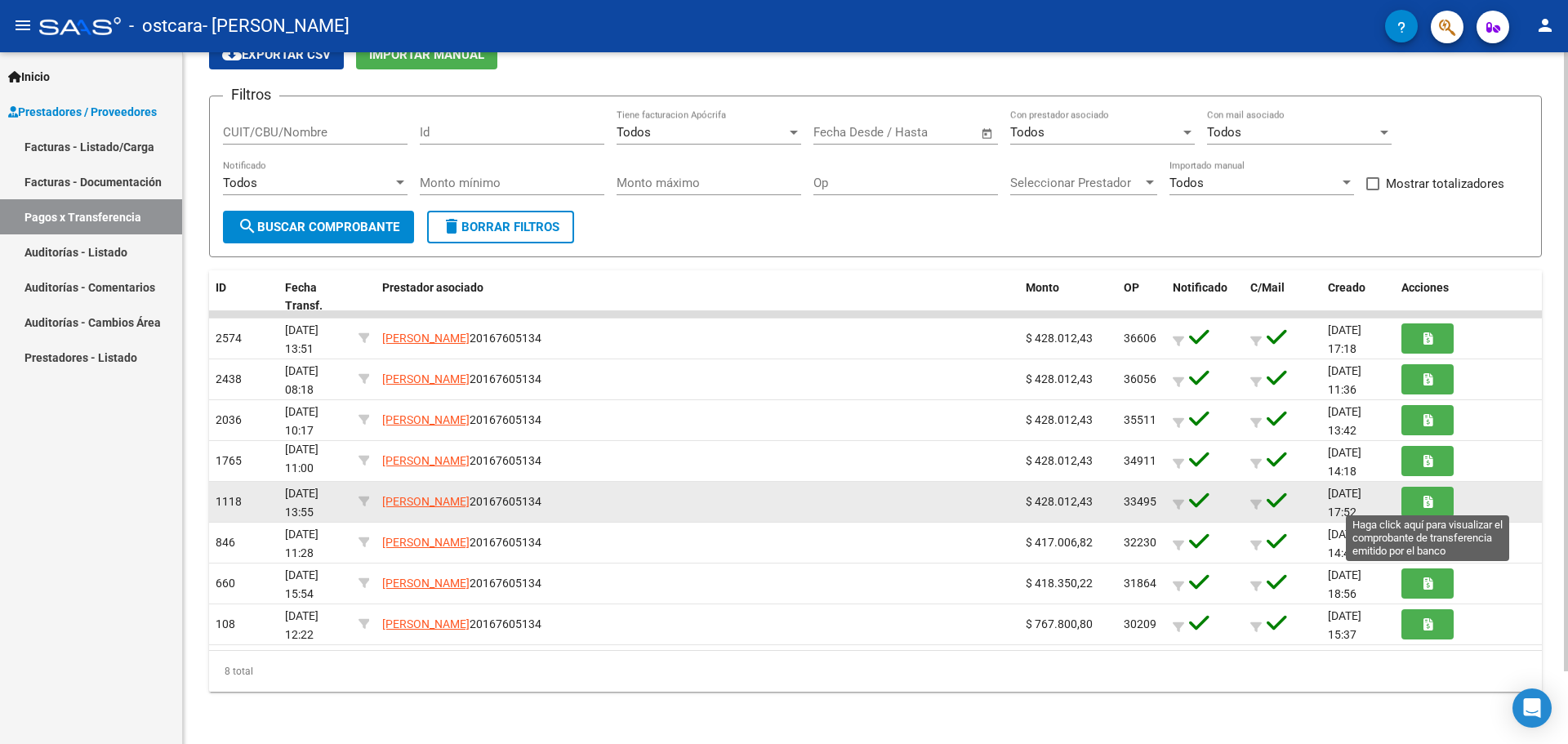
click at [1424, 505] on icon "button" at bounding box center [1428, 502] width 9 height 12
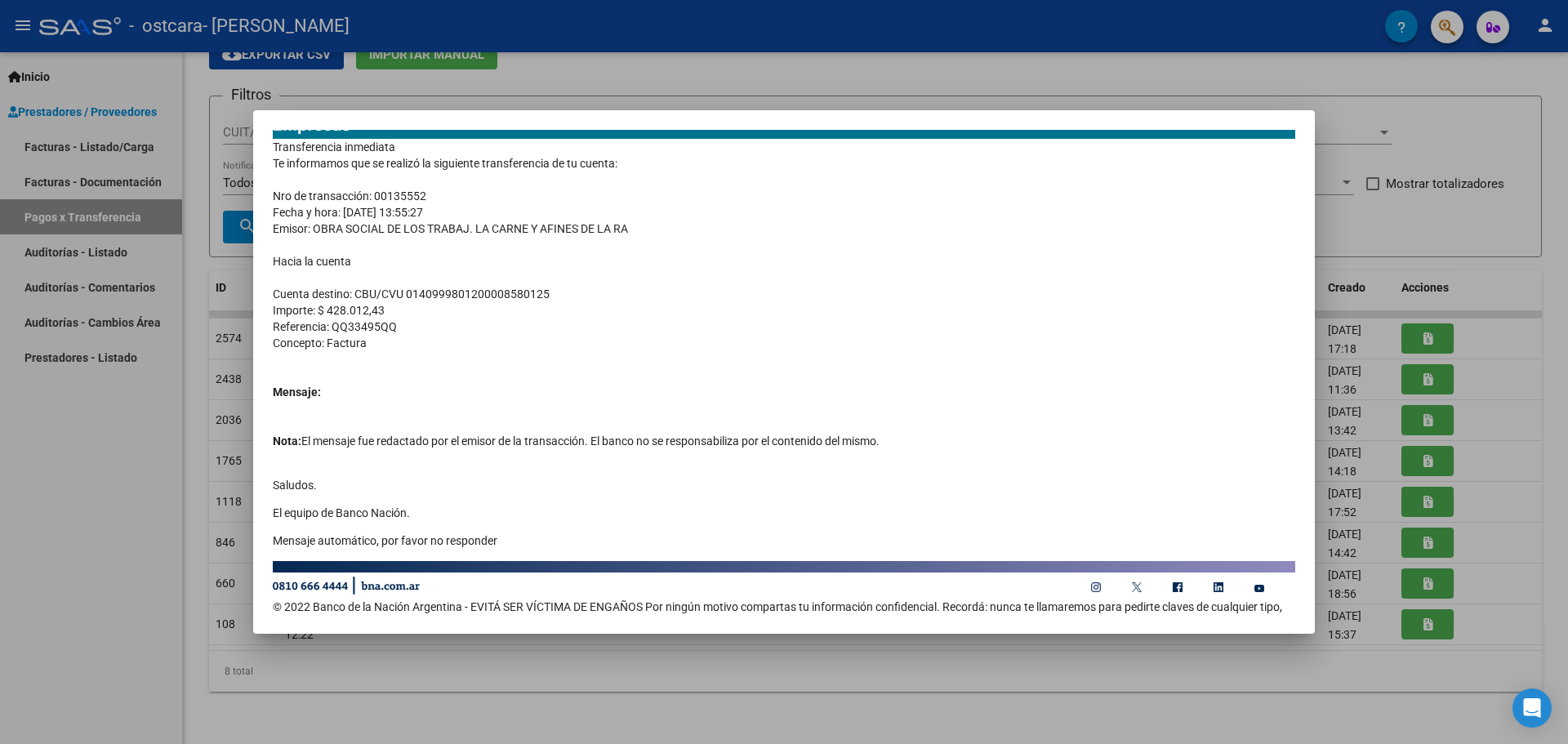
scroll to position [0, 0]
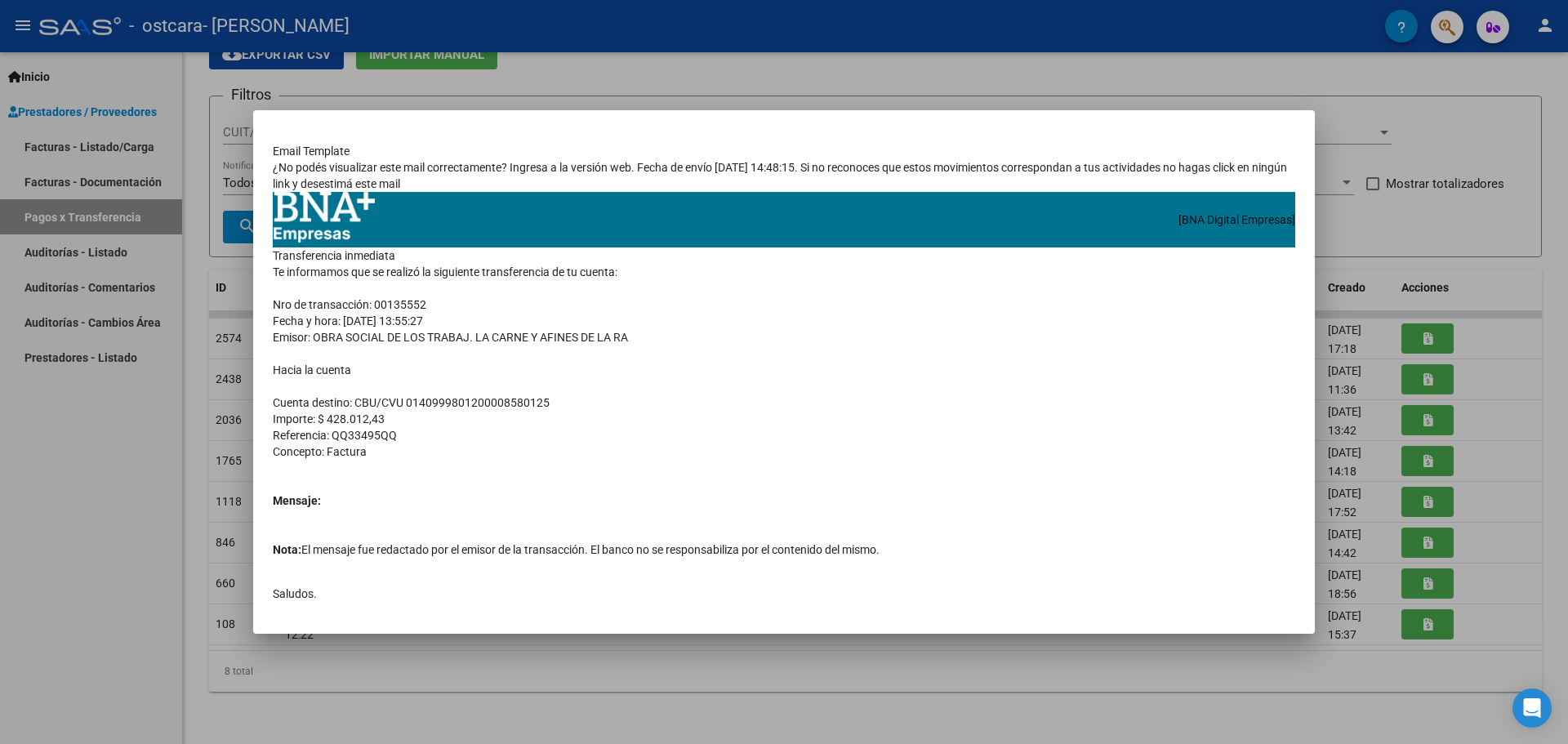
click at [1232, 60] on div at bounding box center [784, 372] width 1568 height 744
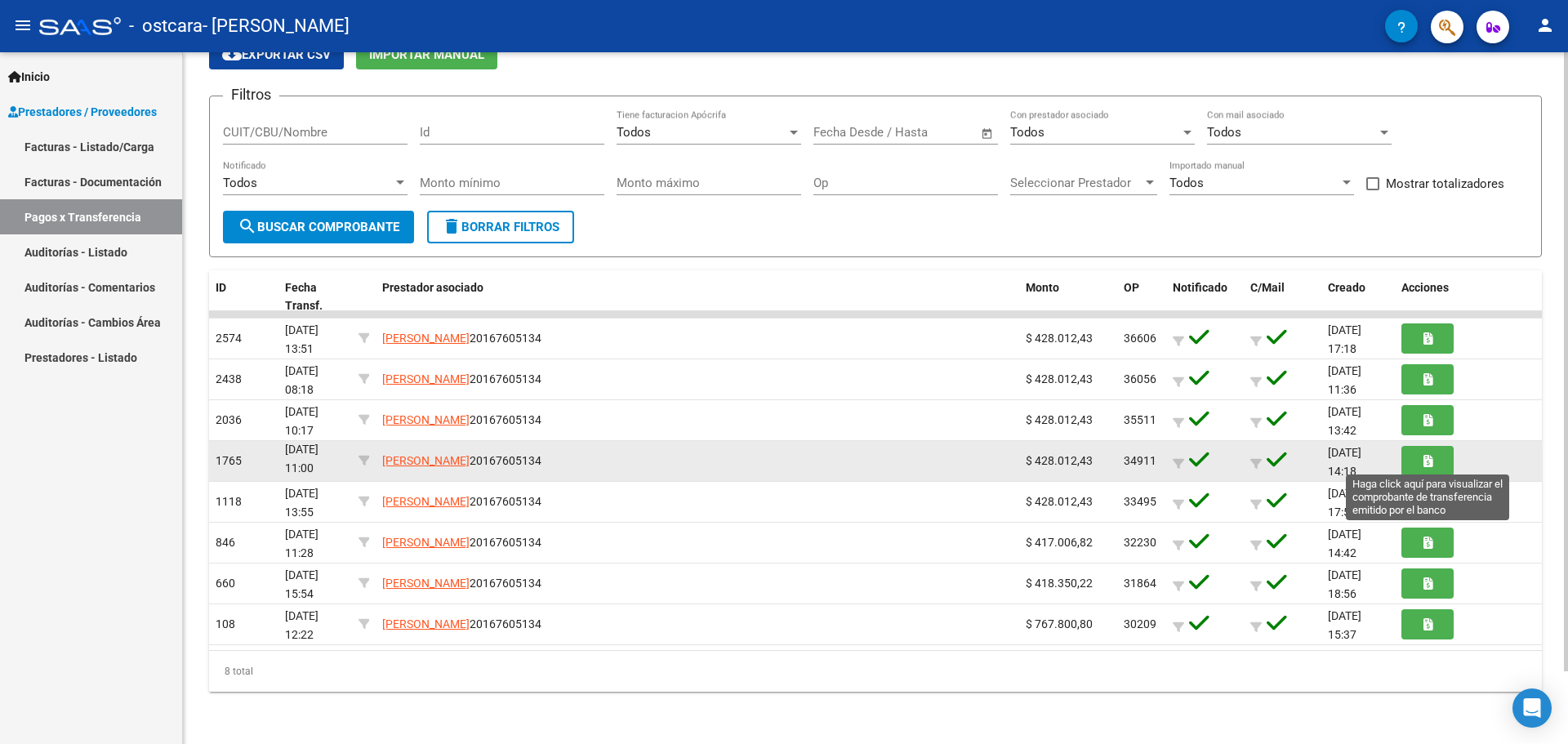
click at [1418, 459] on button "button" at bounding box center [1428, 461] width 53 height 30
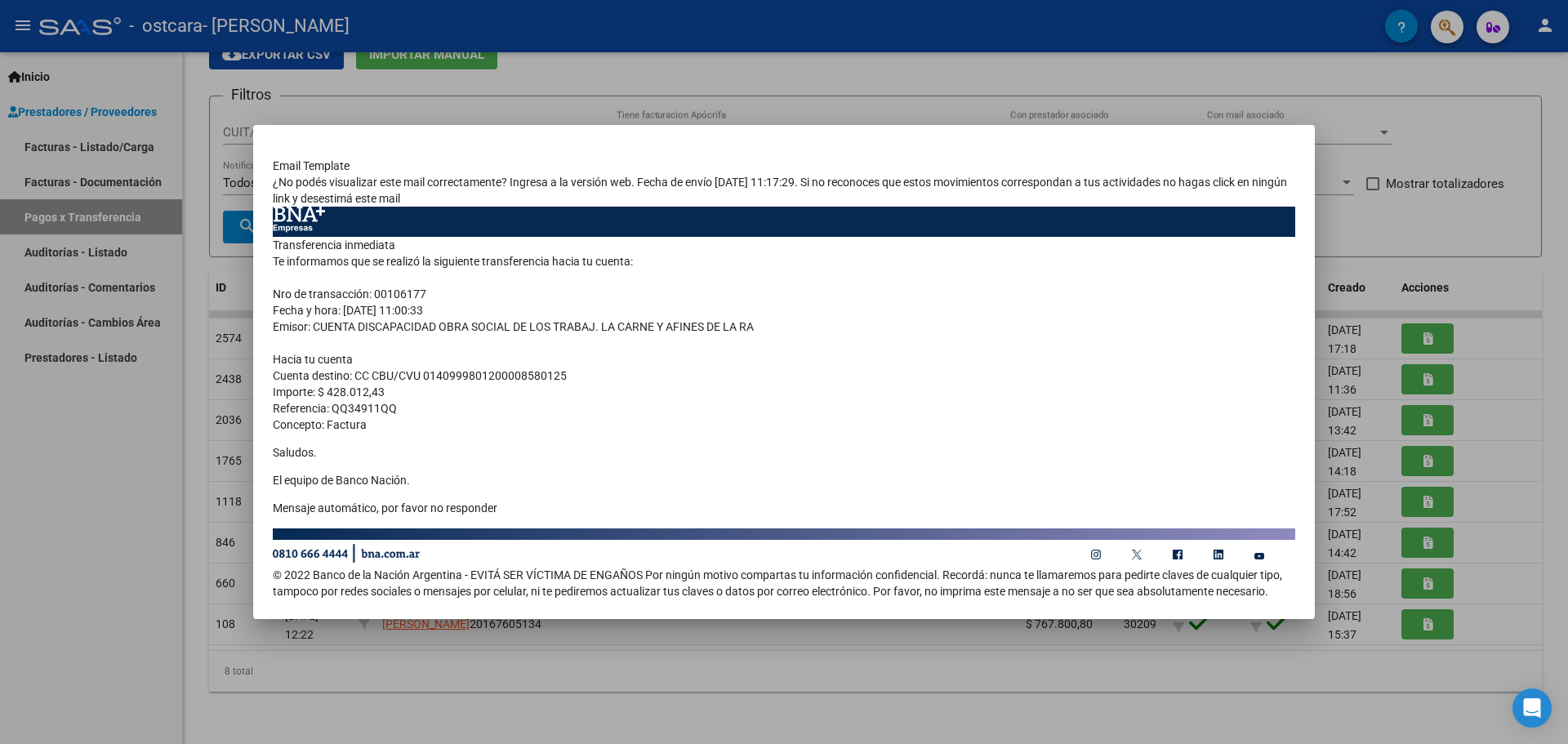
click at [945, 89] on div at bounding box center [784, 372] width 1568 height 744
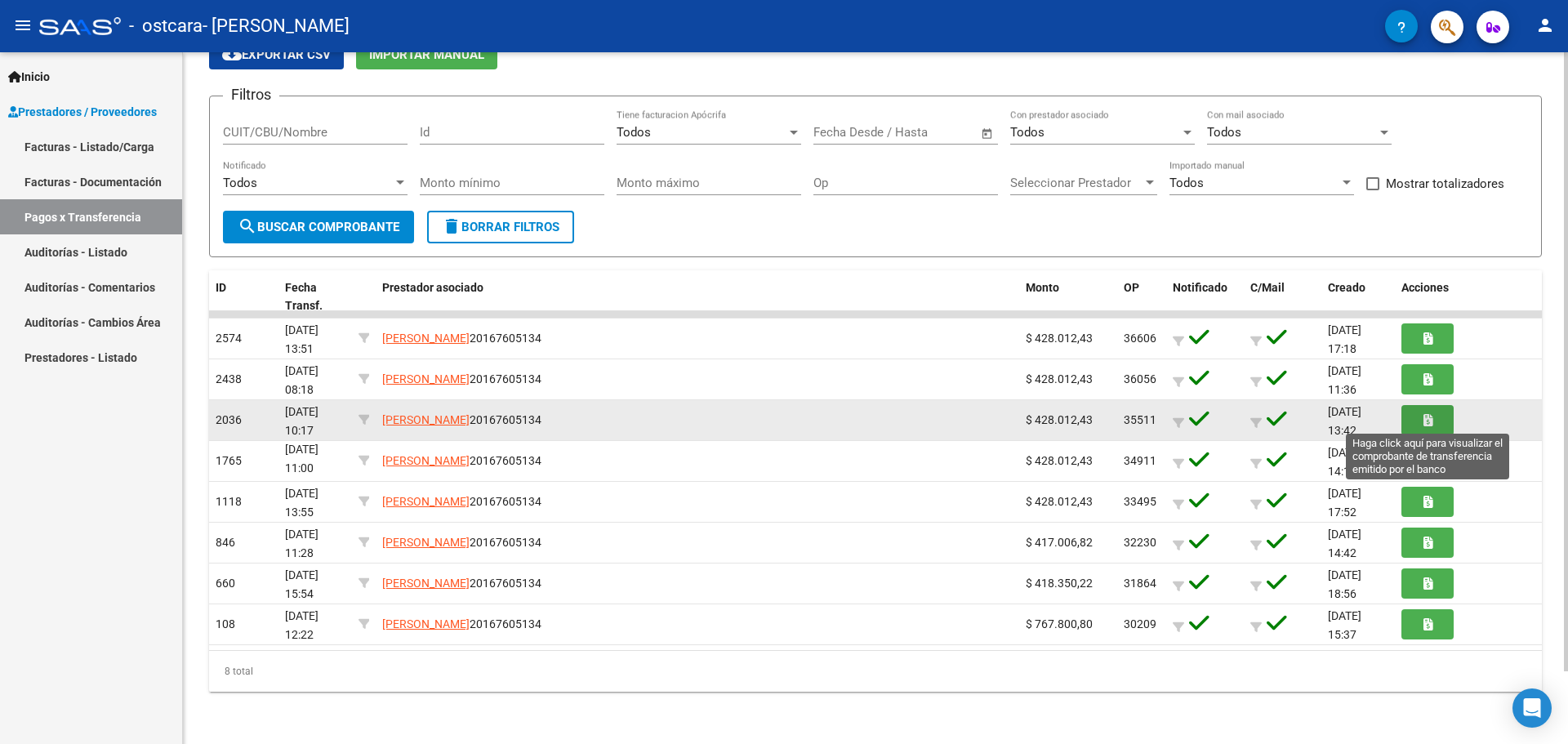
click at [1426, 419] on icon "button" at bounding box center [1428, 420] width 9 height 12
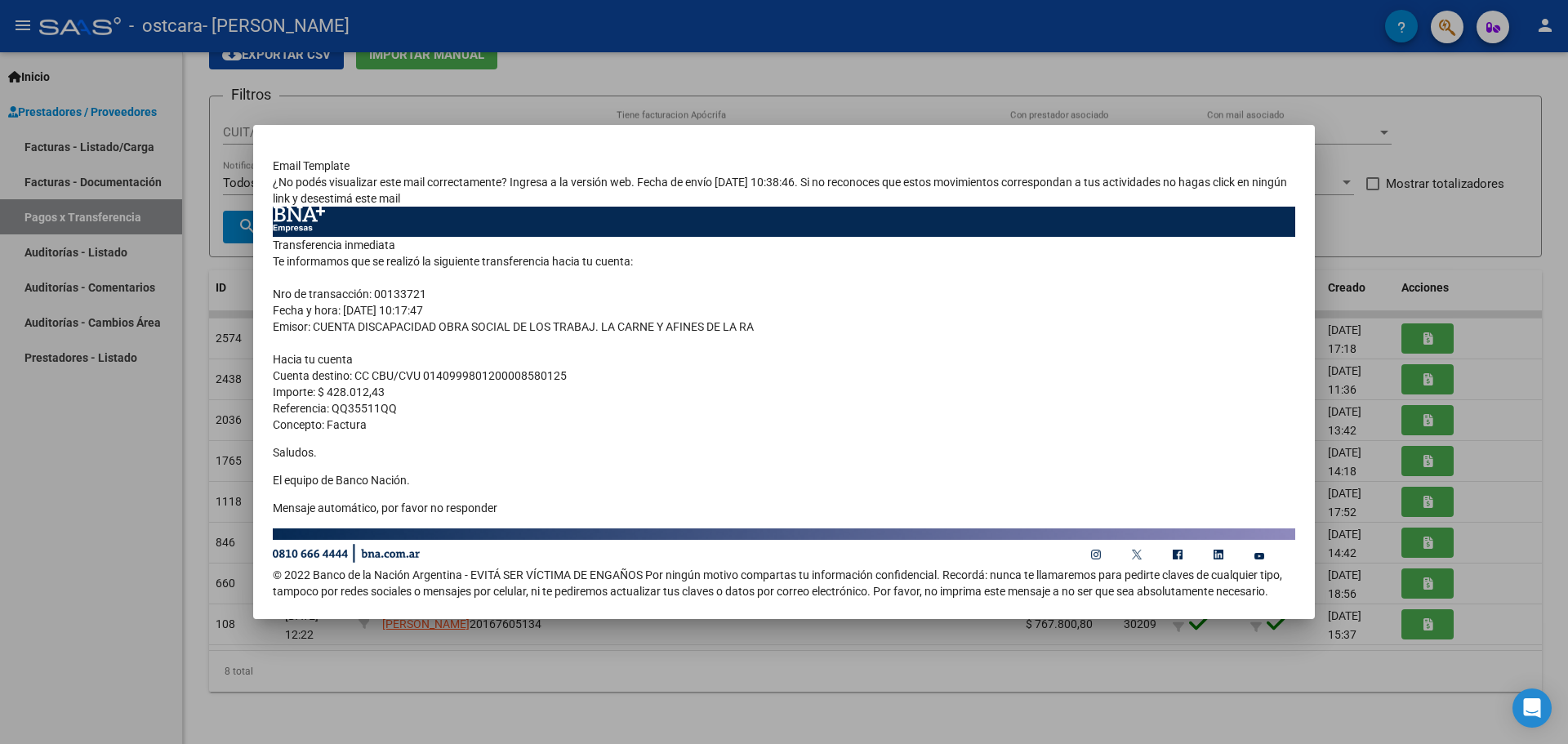
click at [1306, 103] on div at bounding box center [784, 372] width 1568 height 744
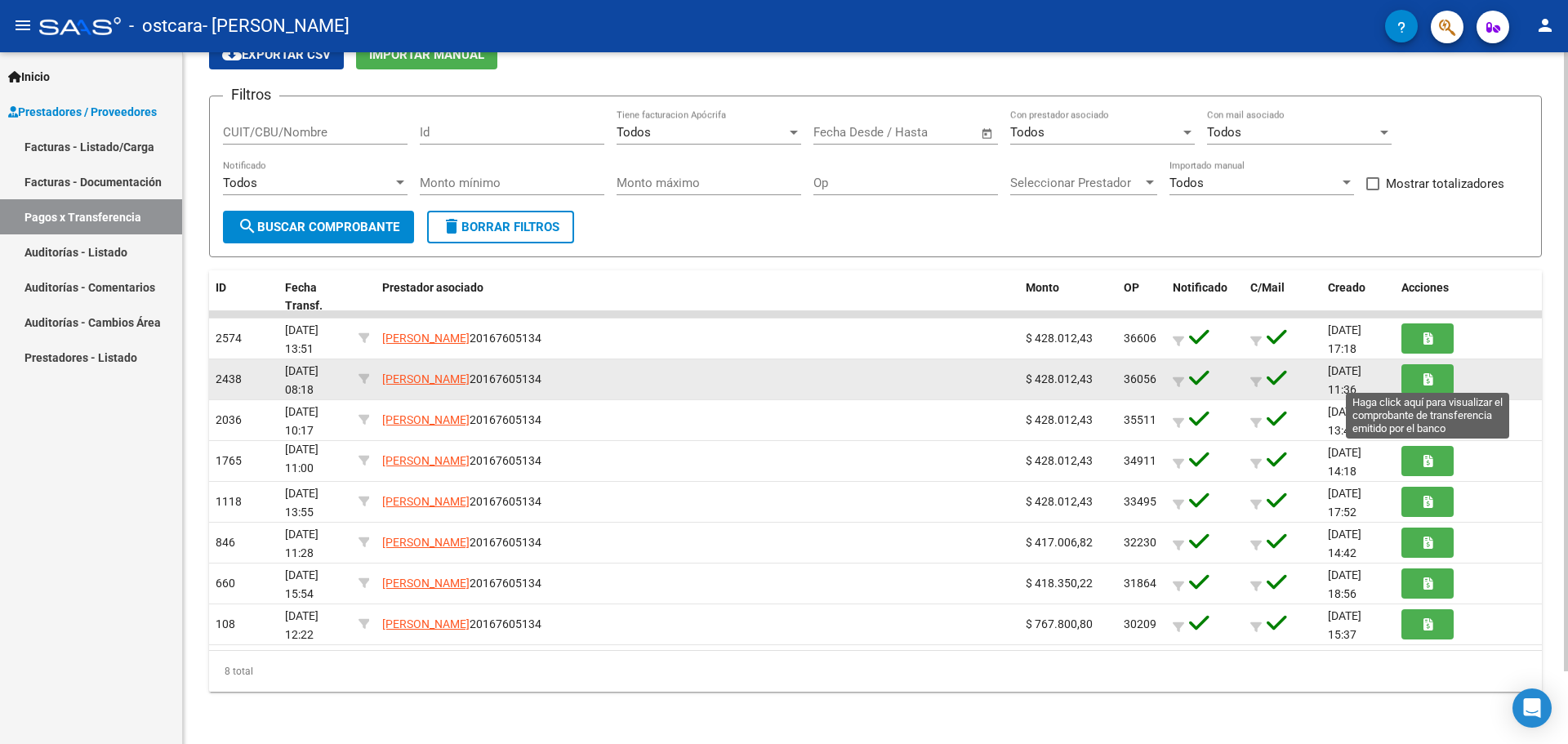
click at [1434, 380] on button "button" at bounding box center [1428, 379] width 53 height 30
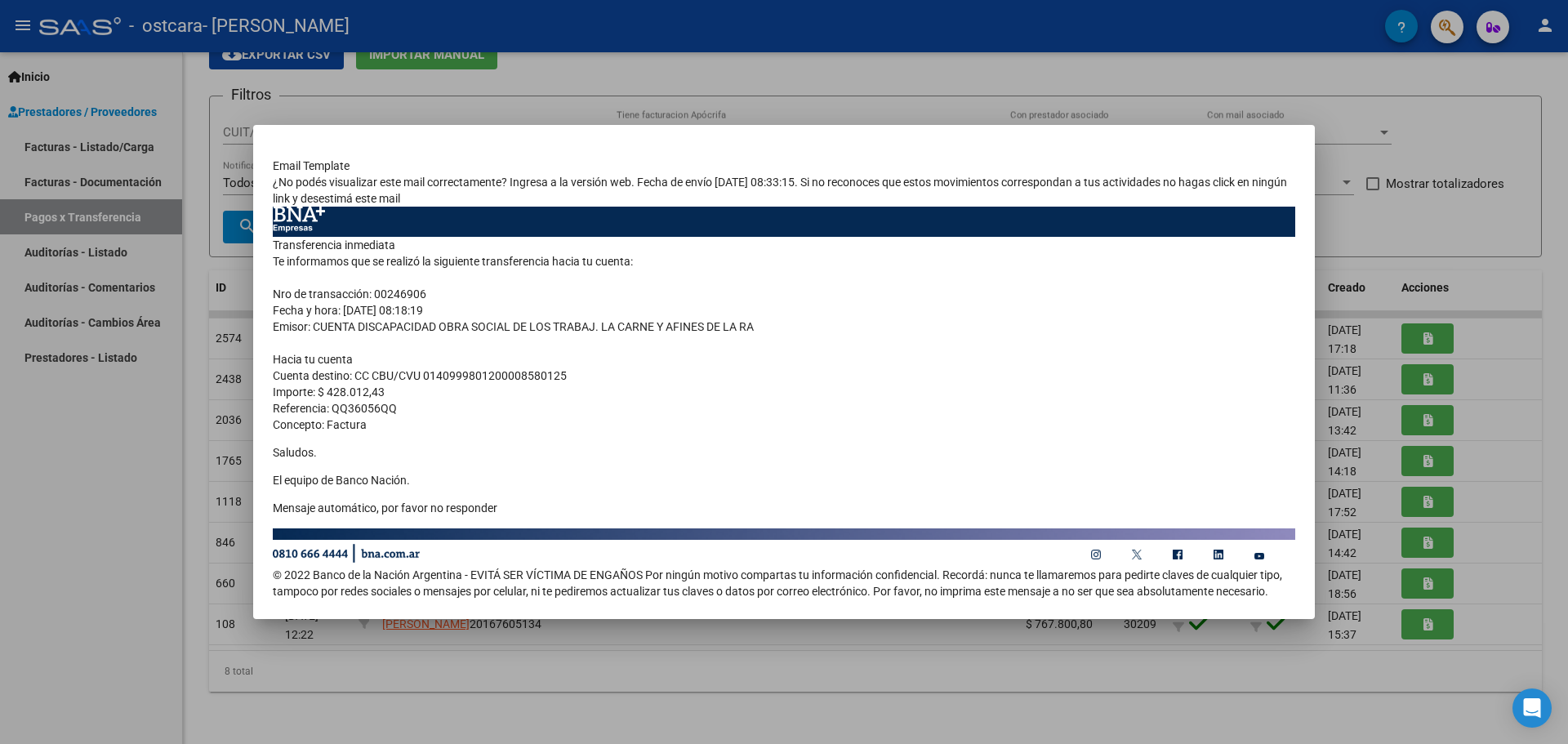
click at [934, 41] on div at bounding box center [784, 372] width 1568 height 744
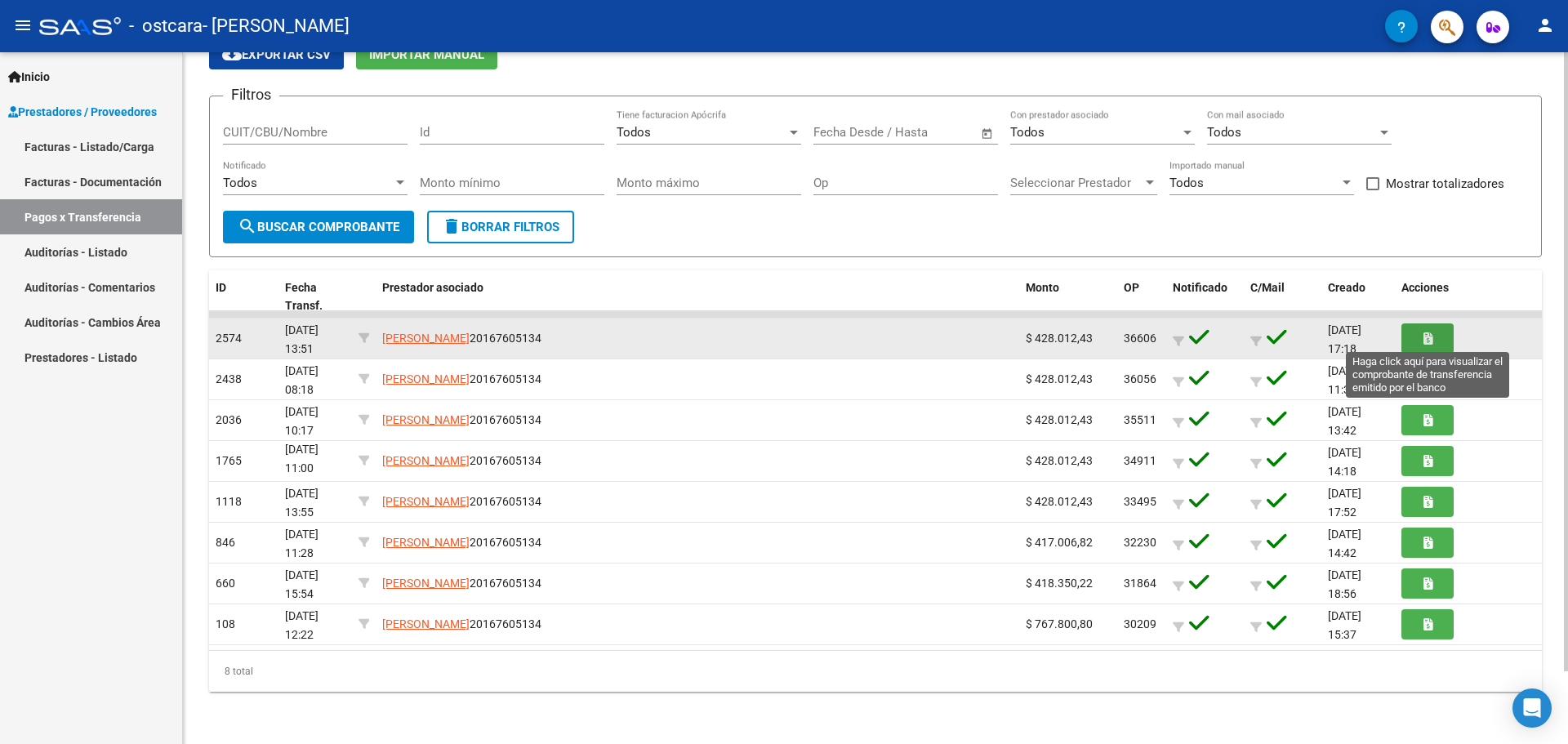
click at [1420, 347] on button "button" at bounding box center [1428, 339] width 53 height 30
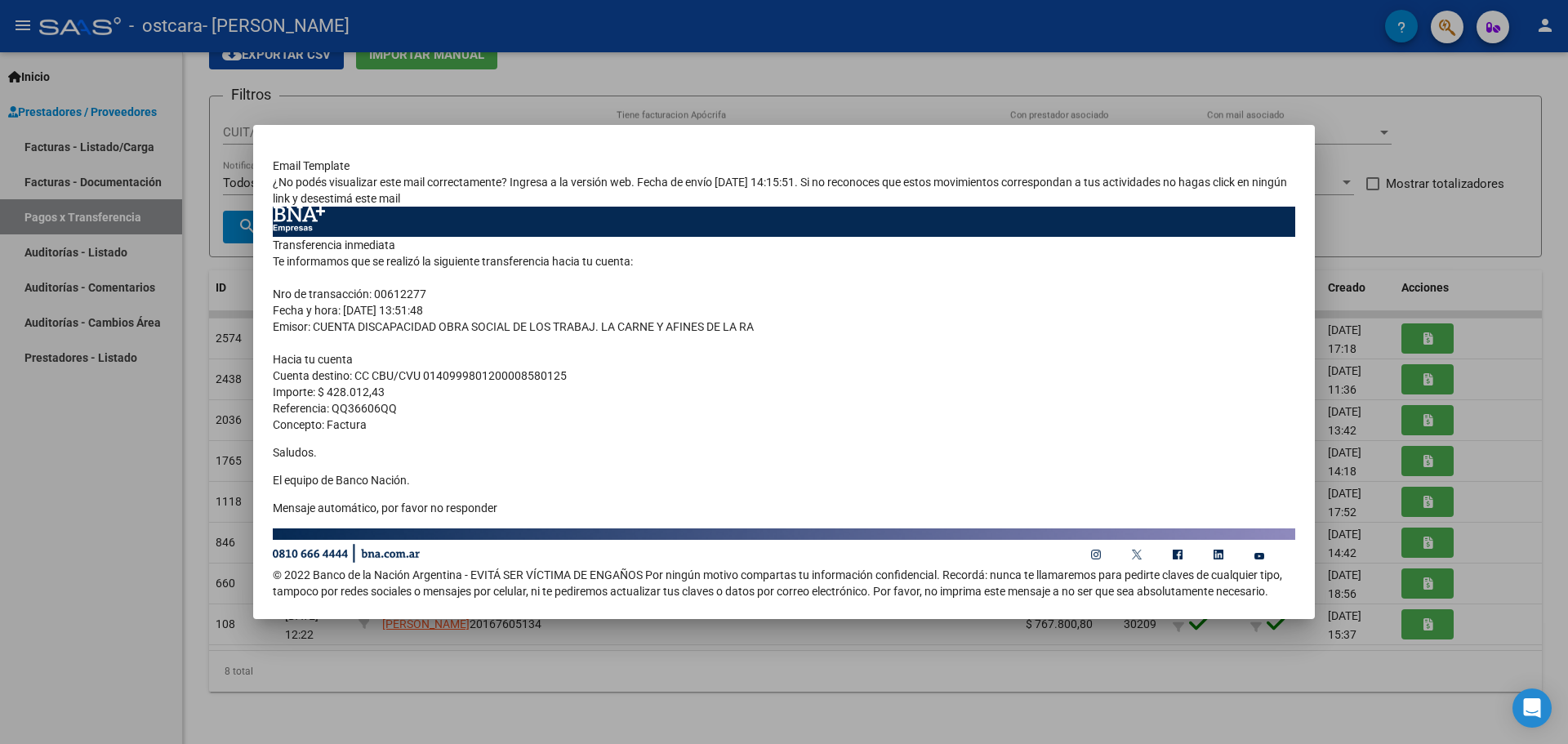
click at [1462, 241] on div at bounding box center [784, 372] width 1568 height 744
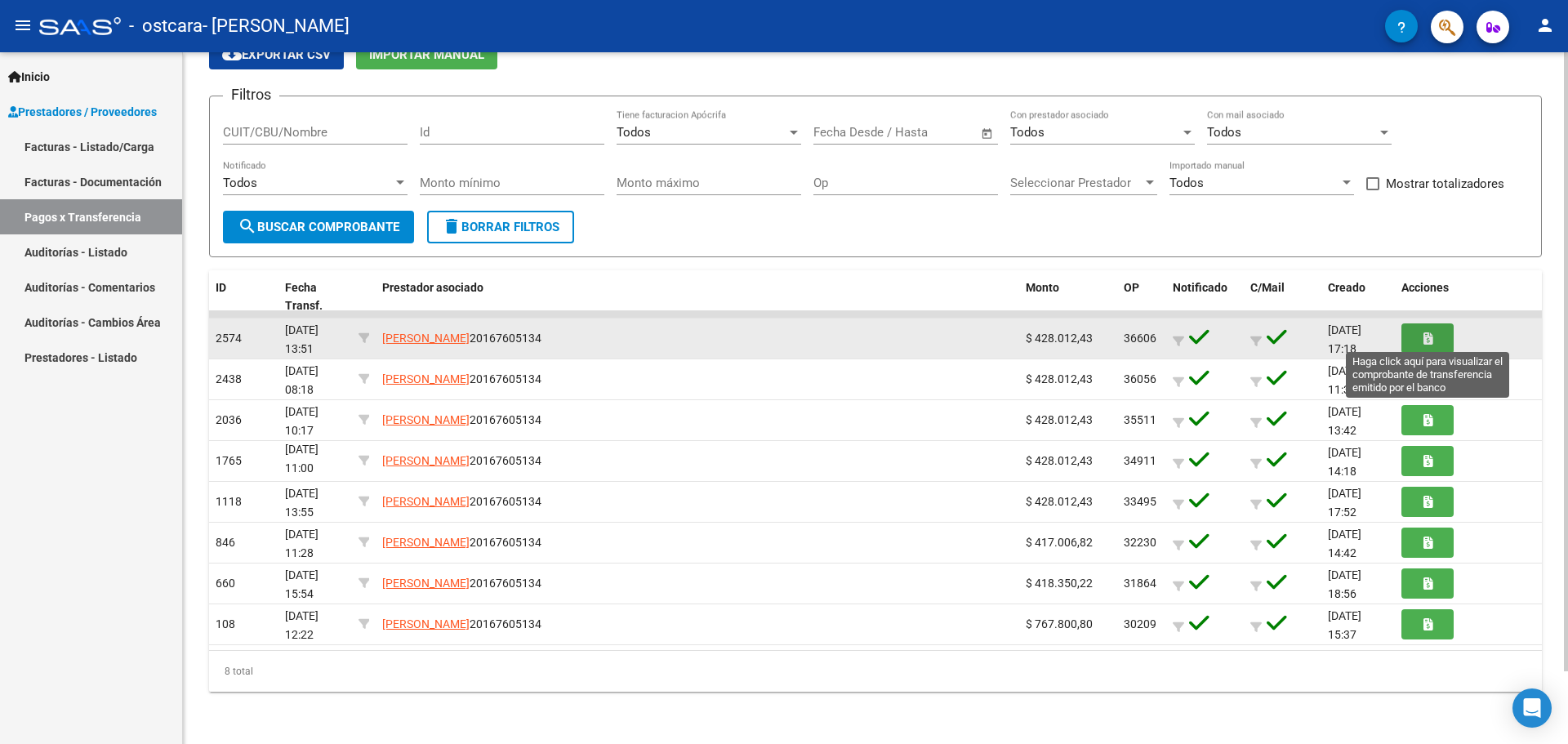
click at [1437, 333] on button "button" at bounding box center [1428, 339] width 53 height 30
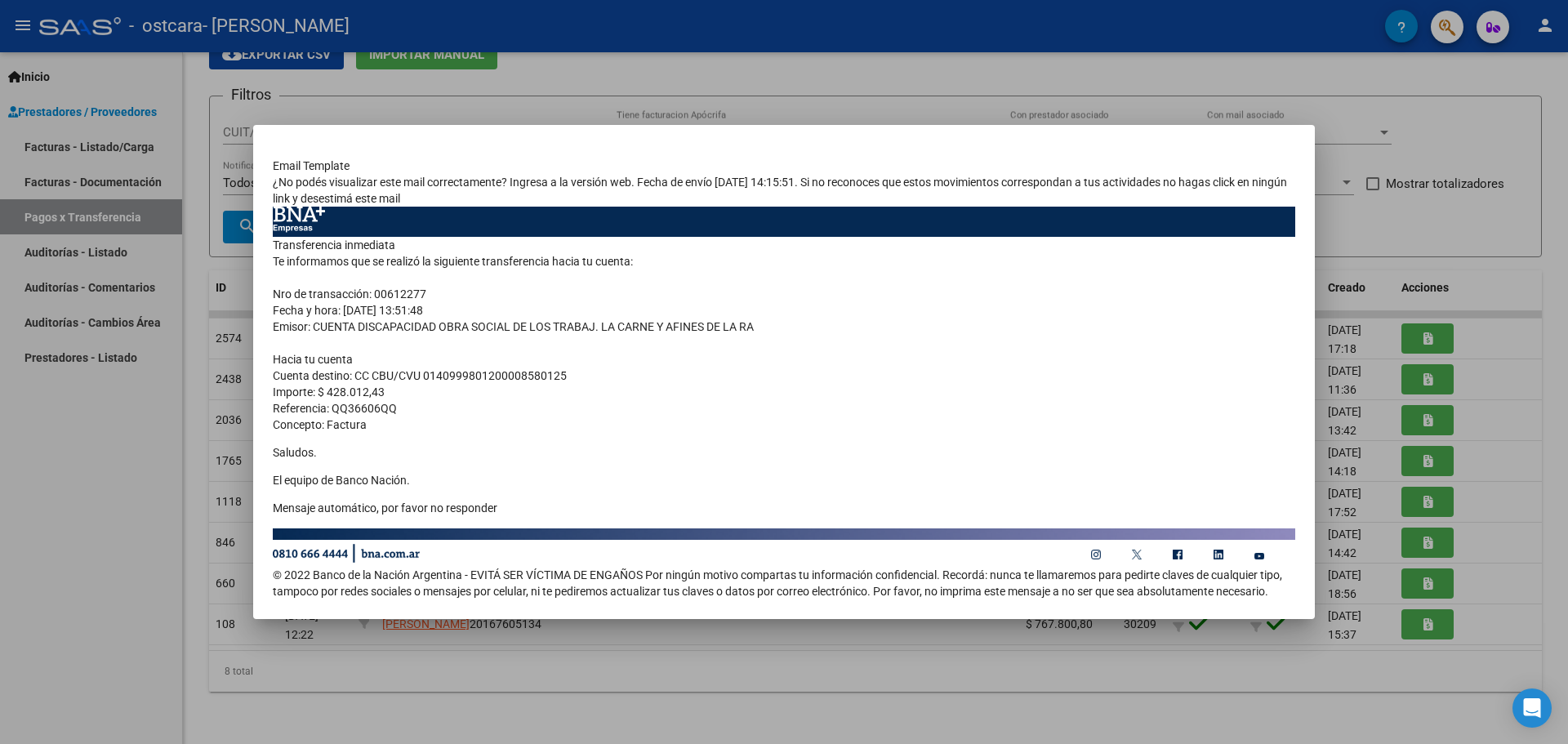
click at [1461, 140] on div at bounding box center [784, 372] width 1568 height 744
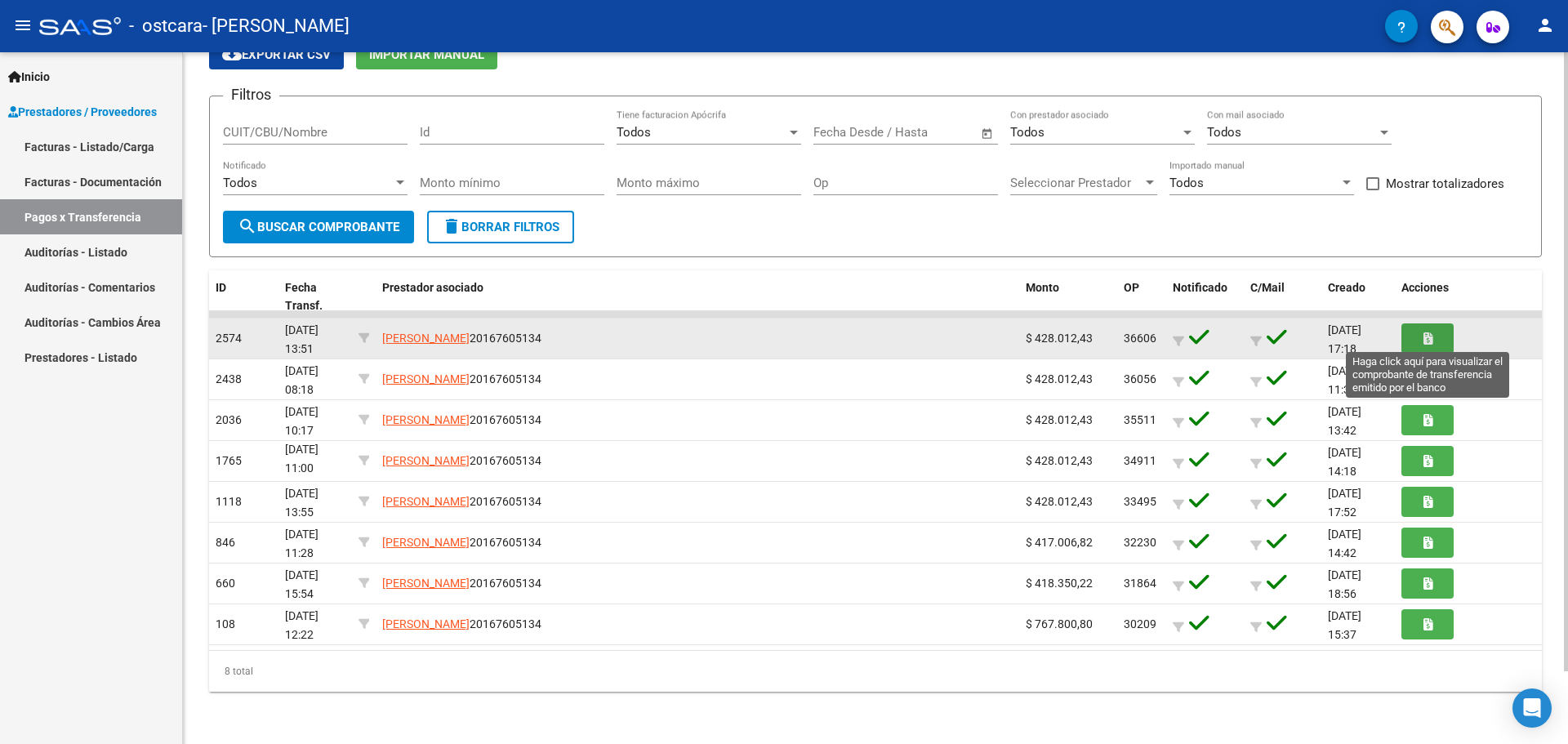
click at [1423, 345] on icon "button" at bounding box center [1428, 339] width 9 height 12
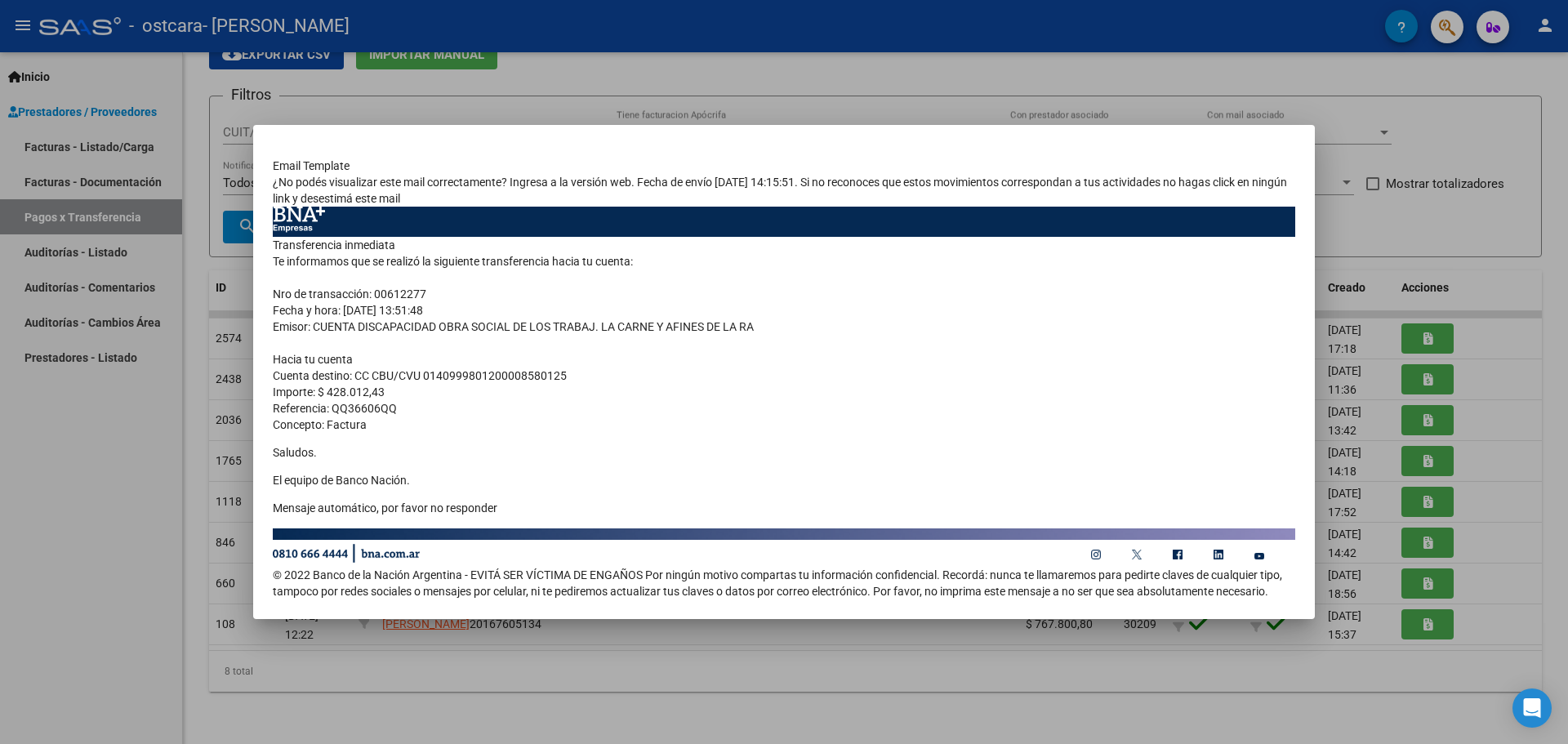
click at [1458, 129] on div at bounding box center [784, 372] width 1568 height 744
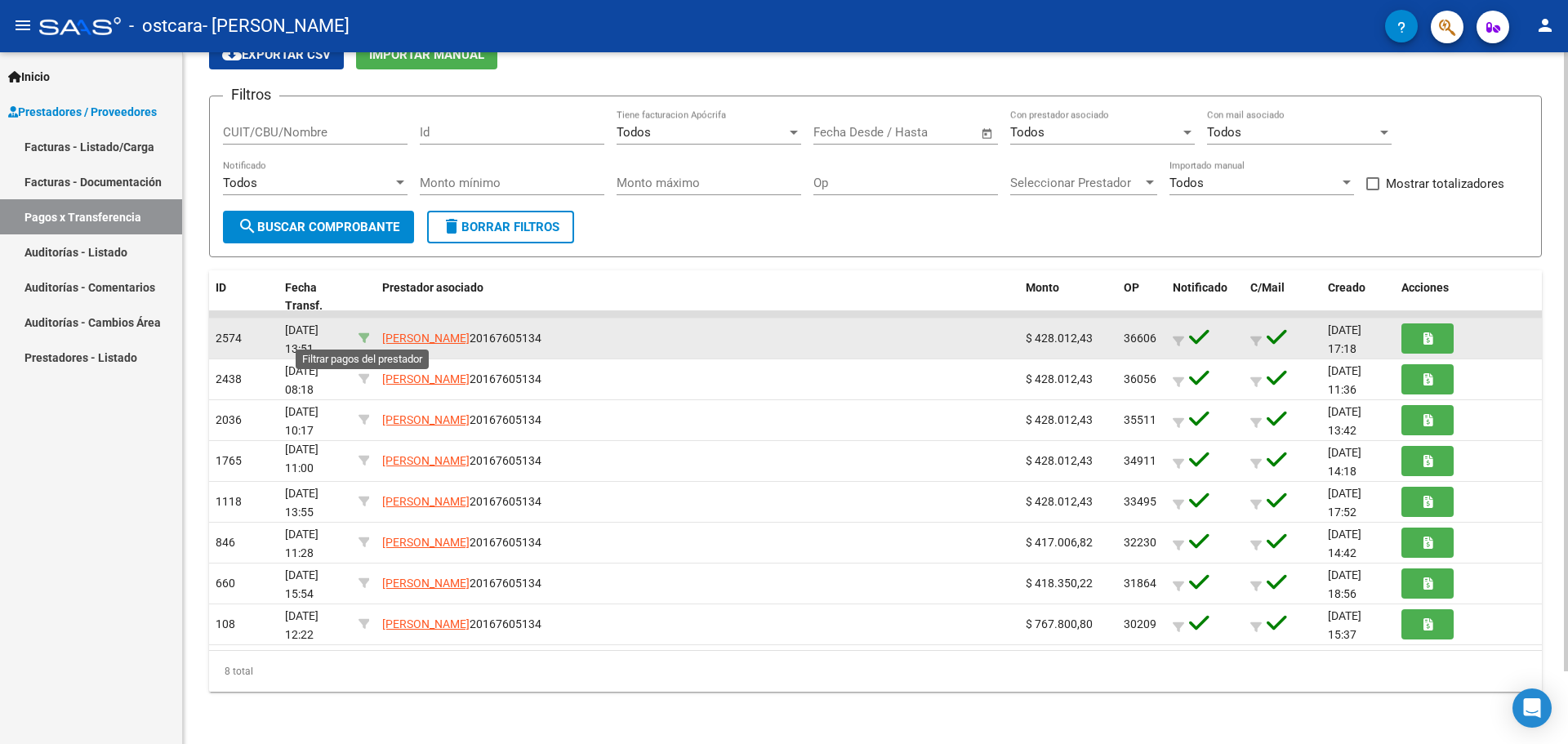
click at [361, 339] on icon at bounding box center [364, 338] width 11 height 11
type input "20167605134"
click at [455, 335] on span "[PERSON_NAME]" at bounding box center [426, 338] width 88 height 13
type textarea "20167605134"
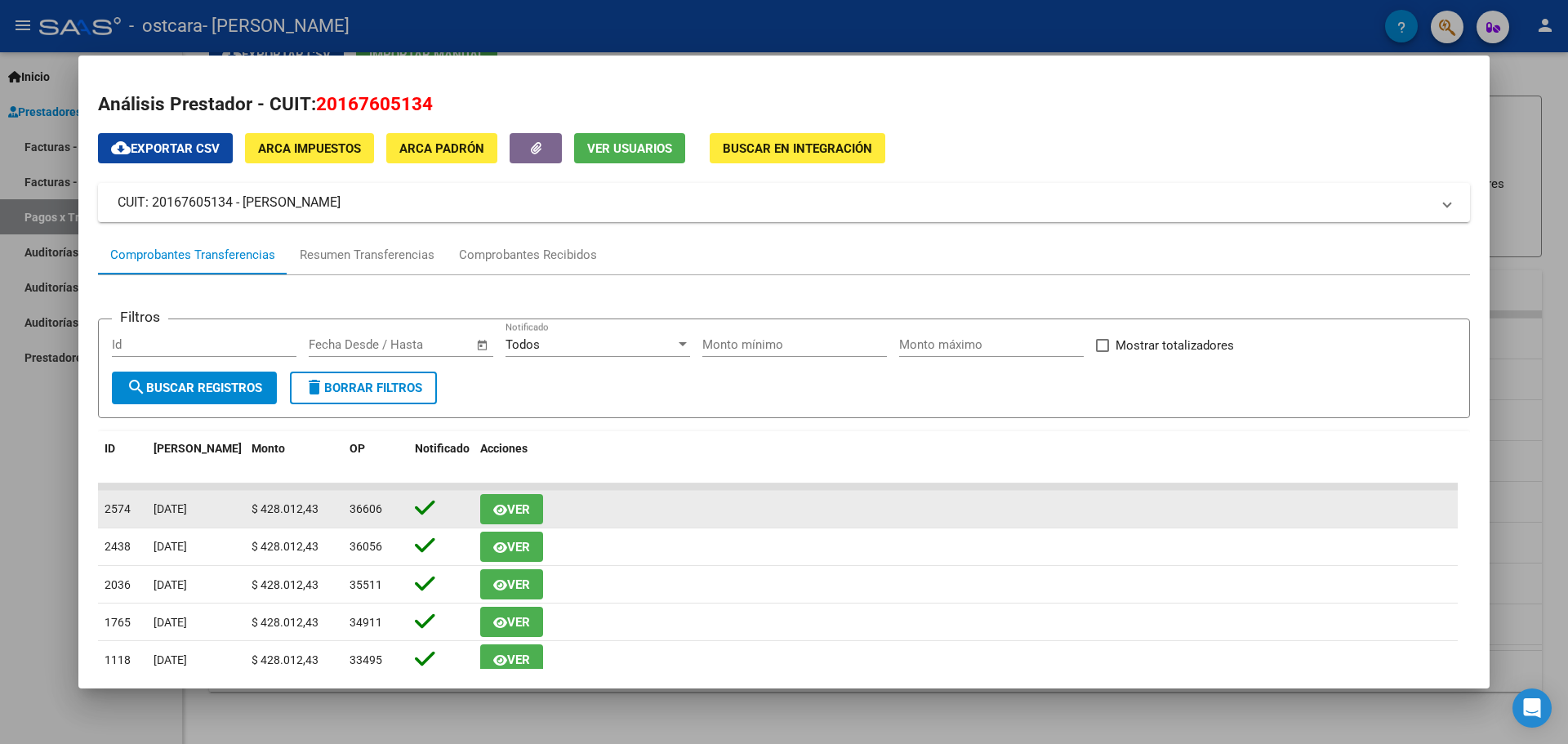
click at [526, 512] on span "Ver" at bounding box center [519, 509] width 23 height 15
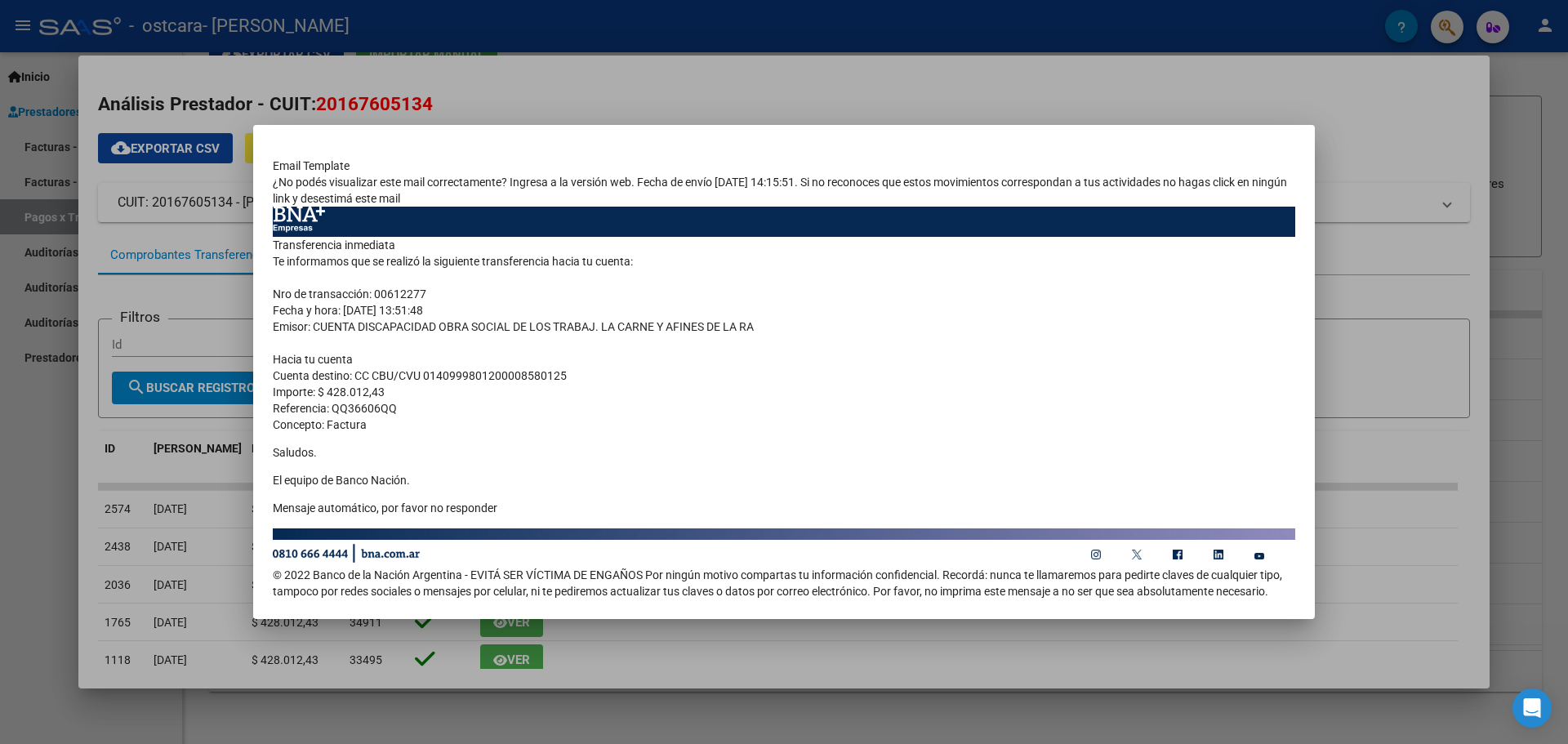
click at [171, 345] on div at bounding box center [784, 372] width 1568 height 744
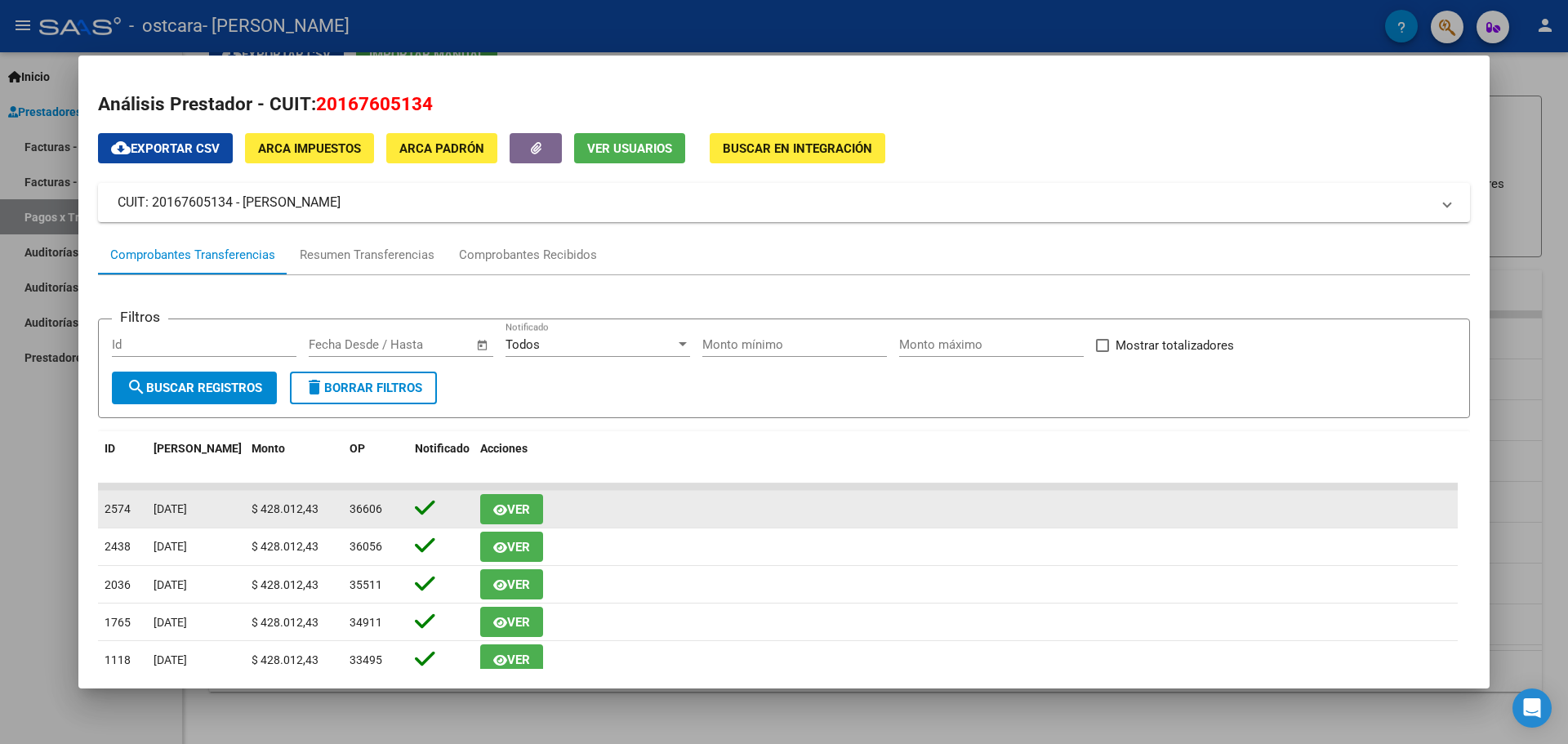
click at [427, 512] on icon at bounding box center [425, 508] width 20 height 23
click at [505, 507] on span "Ver" at bounding box center [512, 508] width 37 height 15
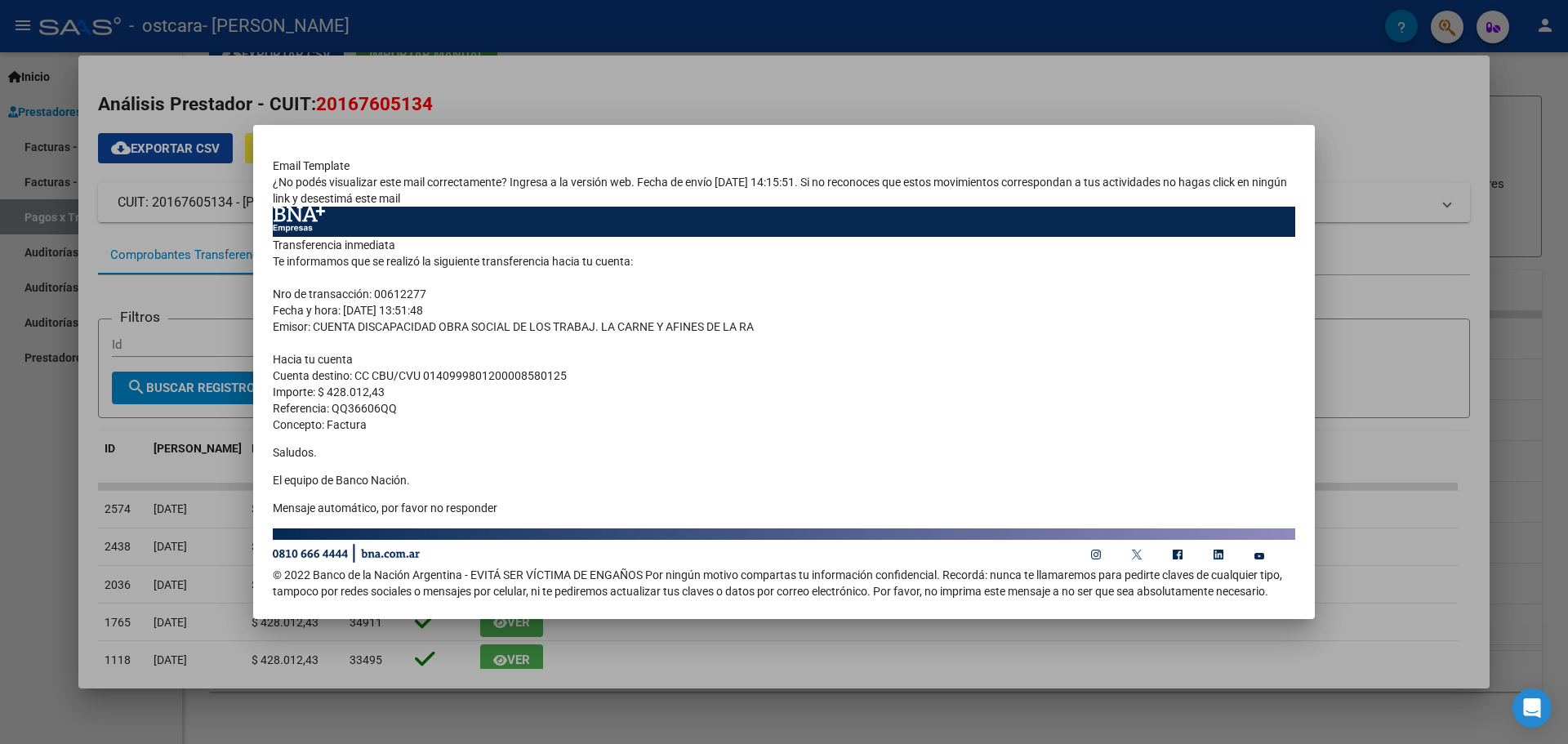
click at [1387, 124] on div at bounding box center [784, 372] width 1568 height 744
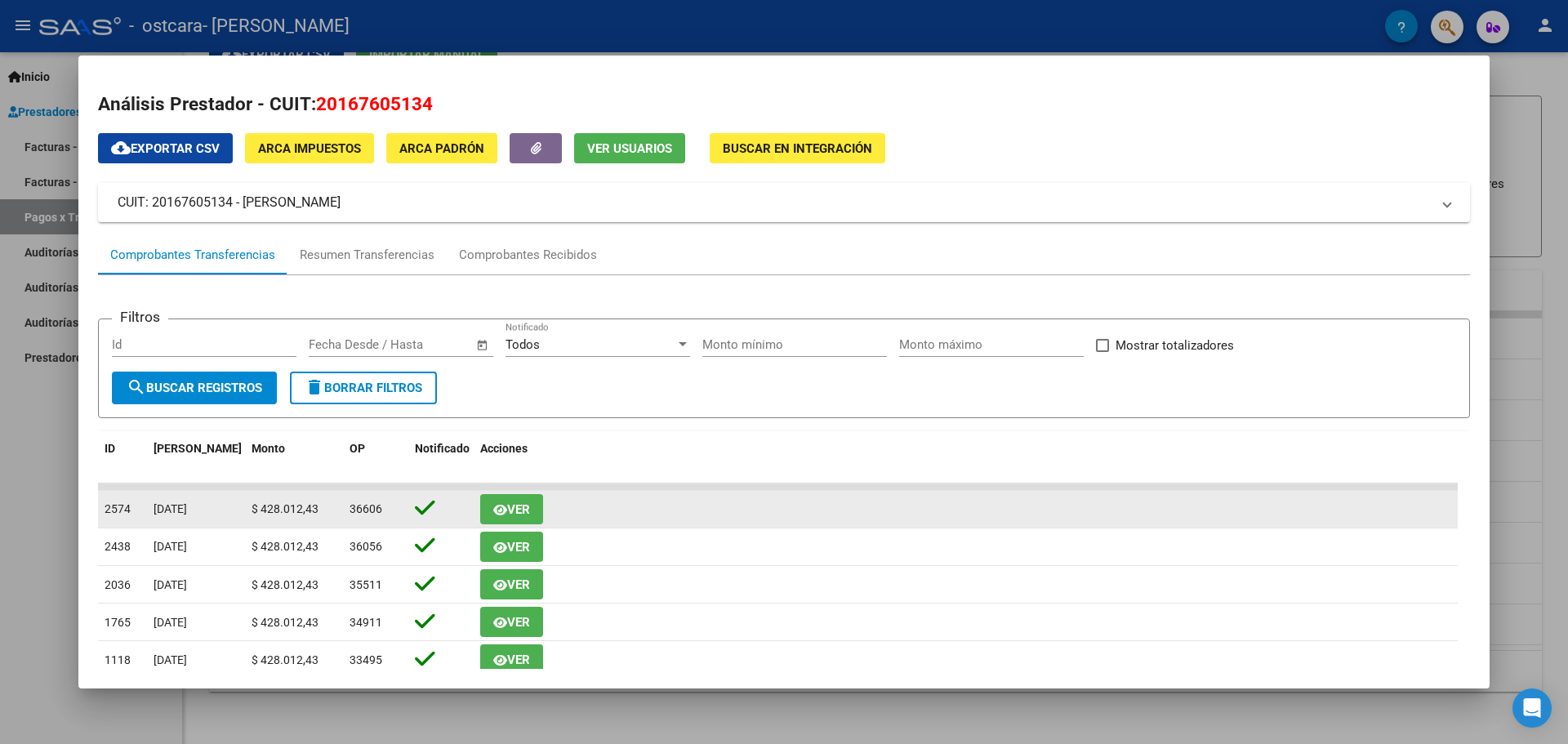
click at [425, 504] on icon at bounding box center [425, 508] width 20 height 23
click at [496, 496] on button "Ver" at bounding box center [512, 509] width 63 height 30
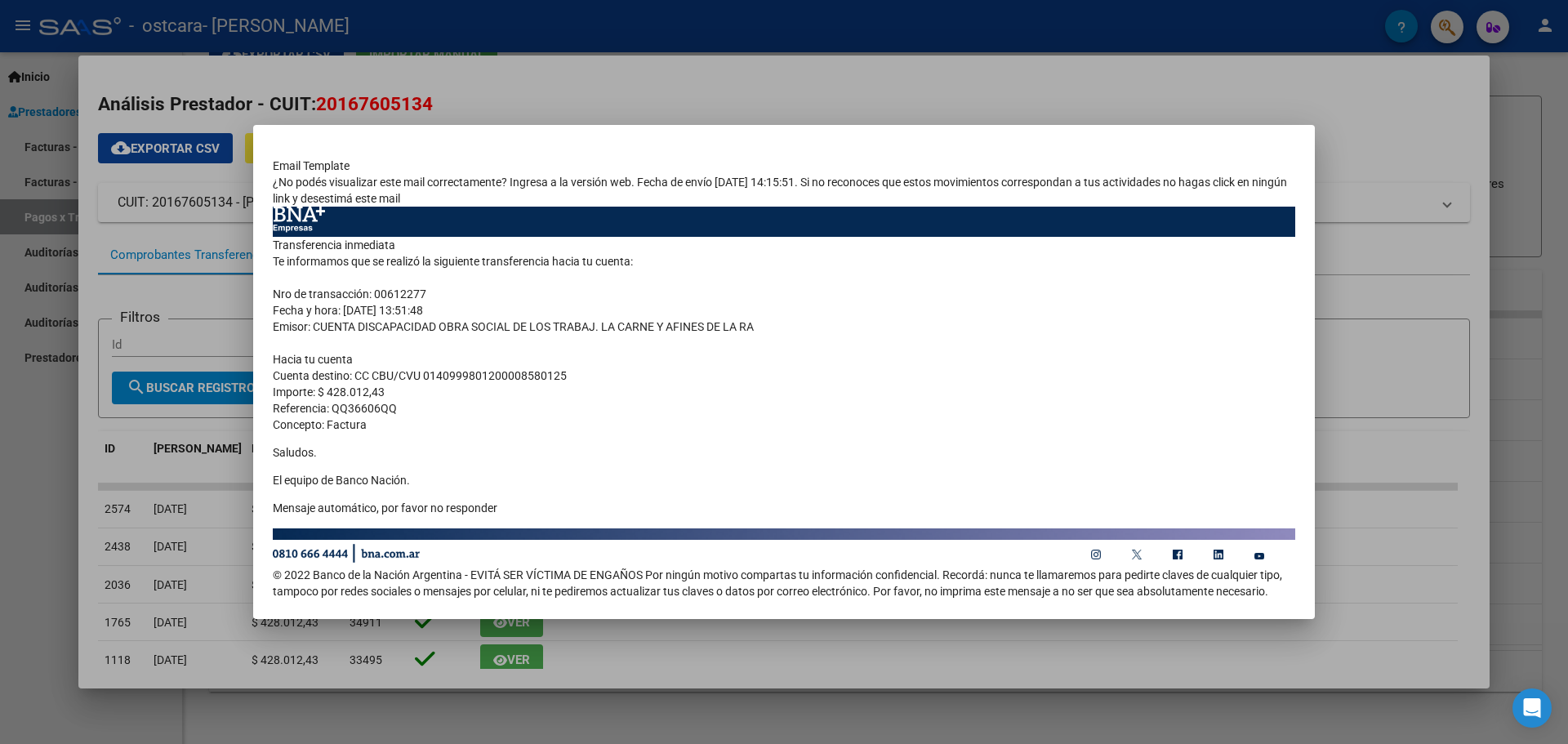
click at [1385, 96] on div at bounding box center [784, 372] width 1568 height 744
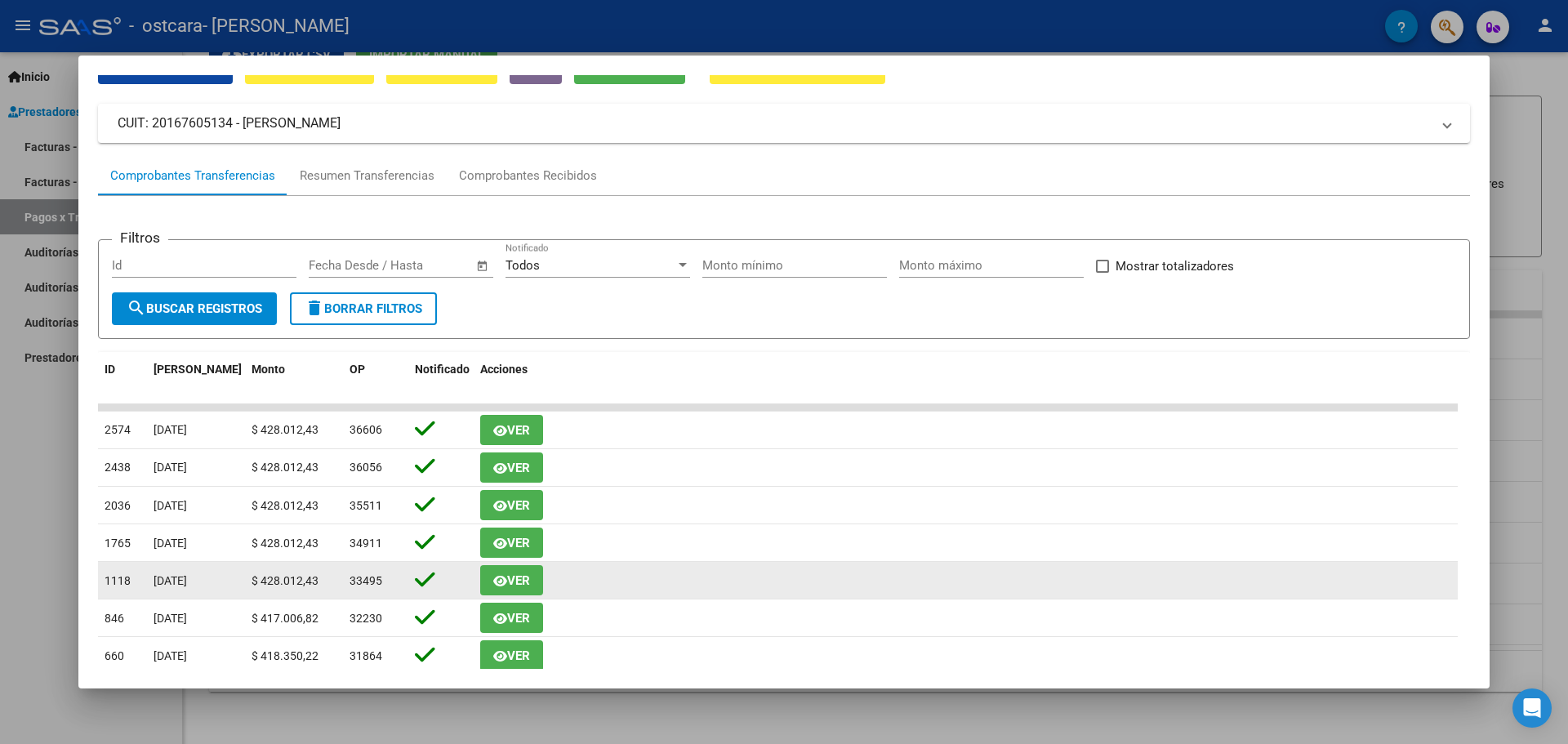
scroll to position [202, 0]
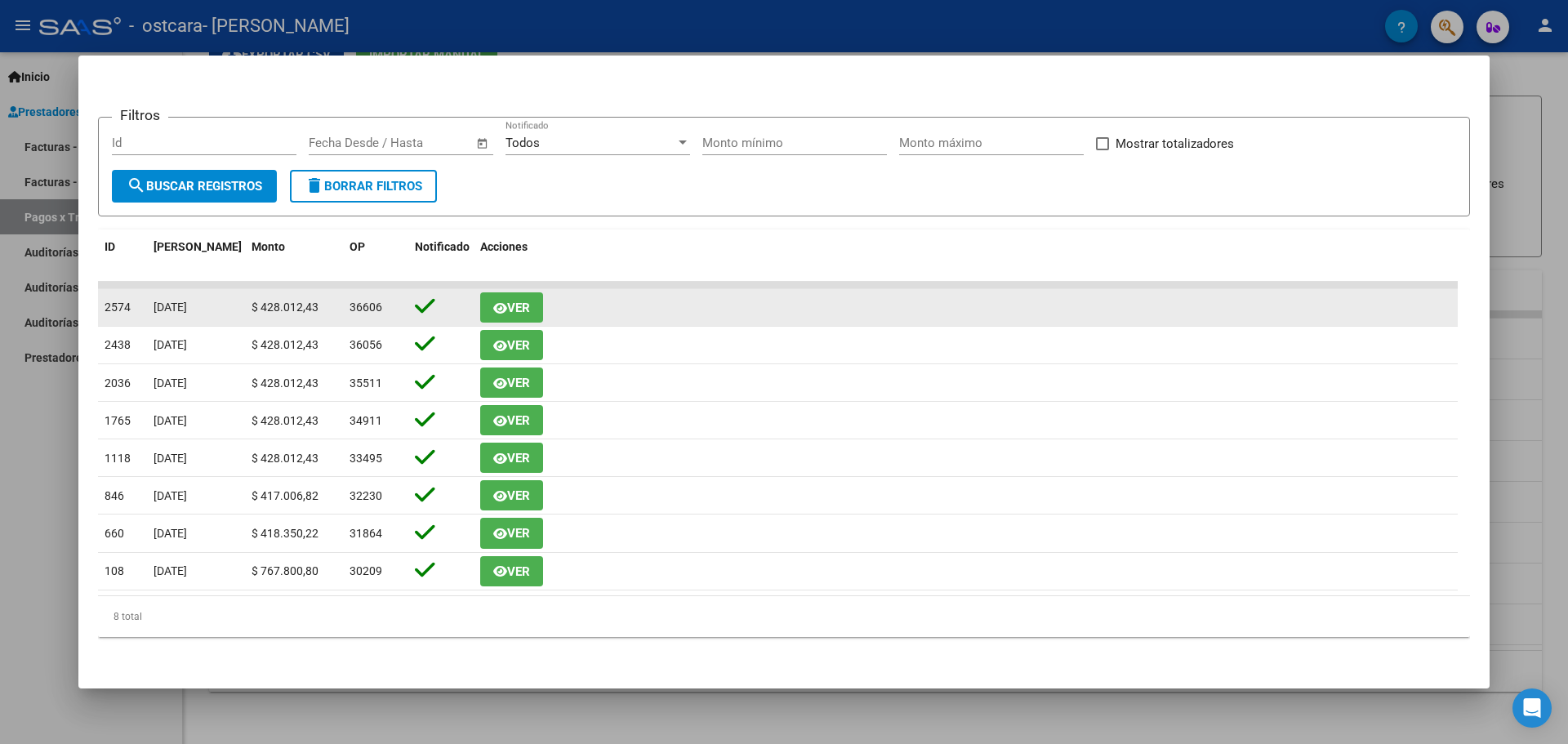
click at [336, 305] on div "$ 428.012,43" at bounding box center [294, 307] width 85 height 18
click at [518, 319] on button "Ver" at bounding box center [512, 307] width 63 height 30
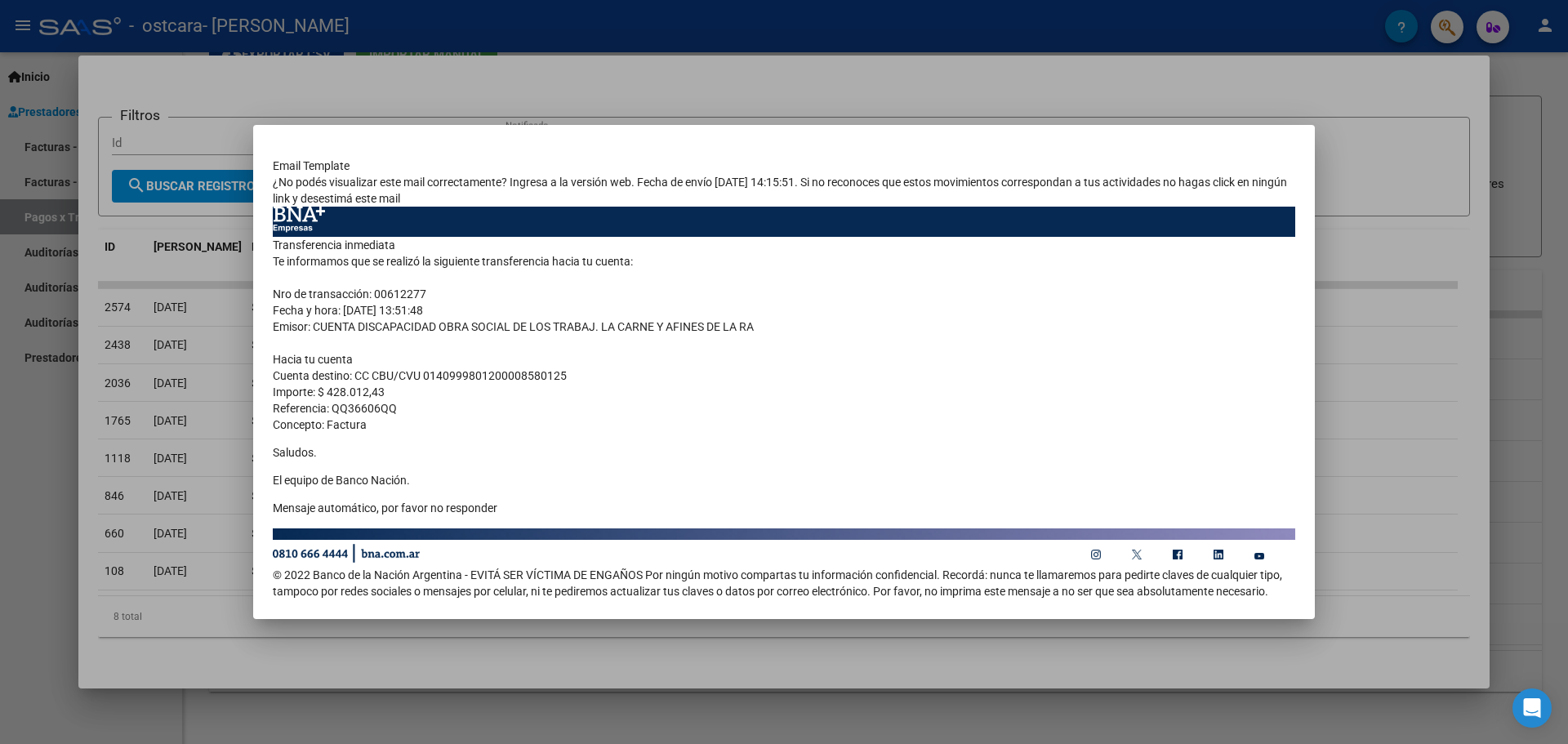
click at [158, 107] on div at bounding box center [784, 372] width 1568 height 744
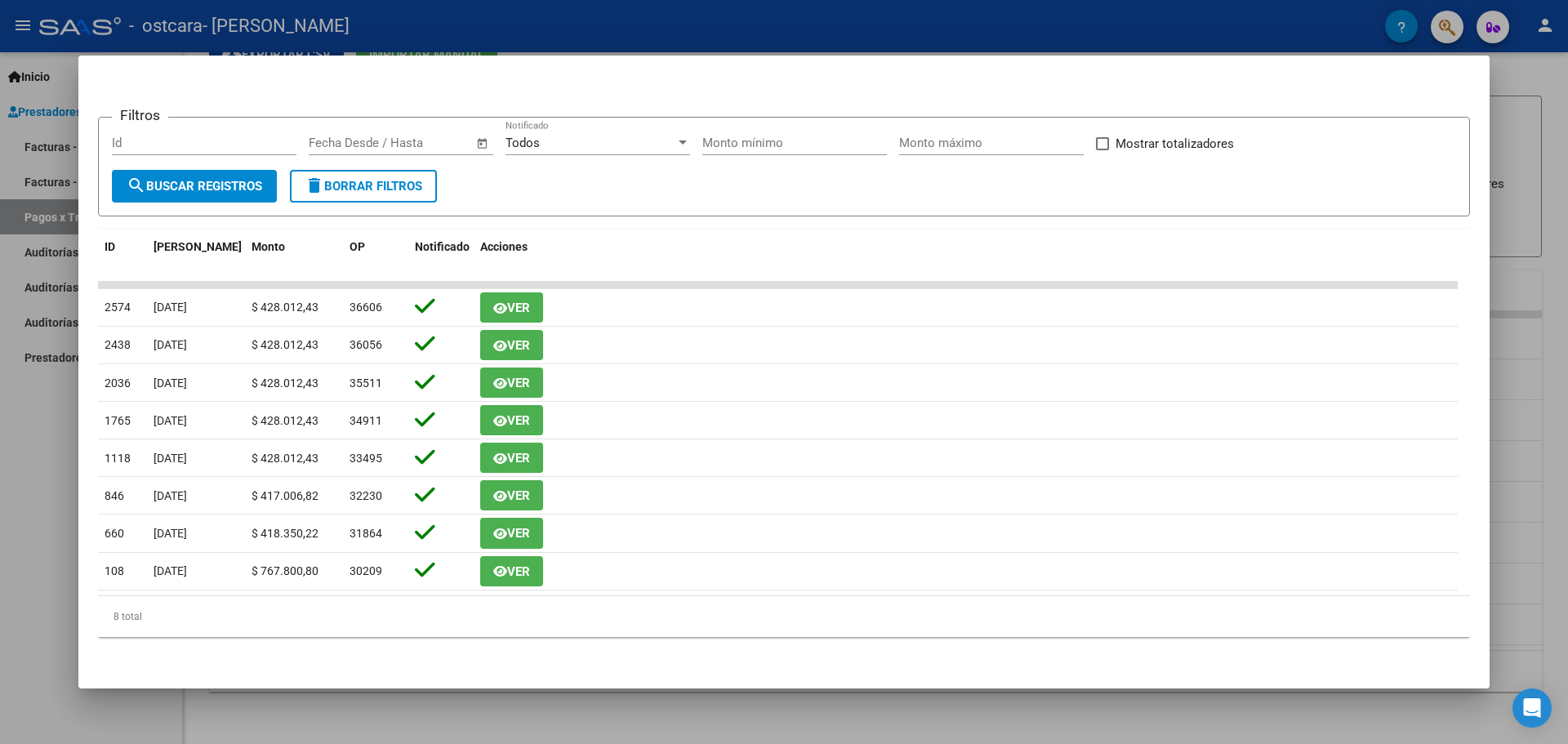
click at [1525, 112] on div at bounding box center [784, 372] width 1568 height 744
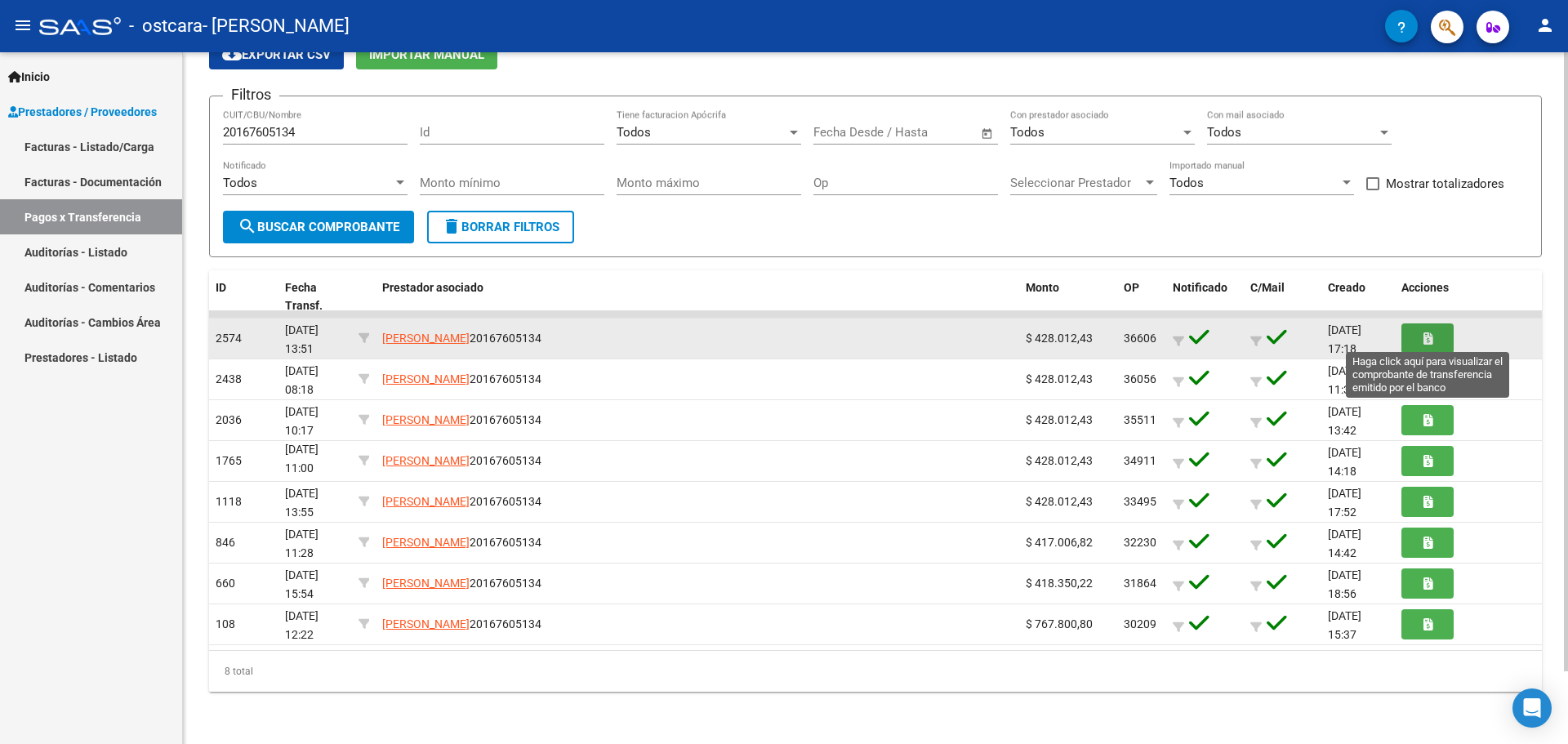
click at [1421, 336] on button "button" at bounding box center [1428, 339] width 53 height 30
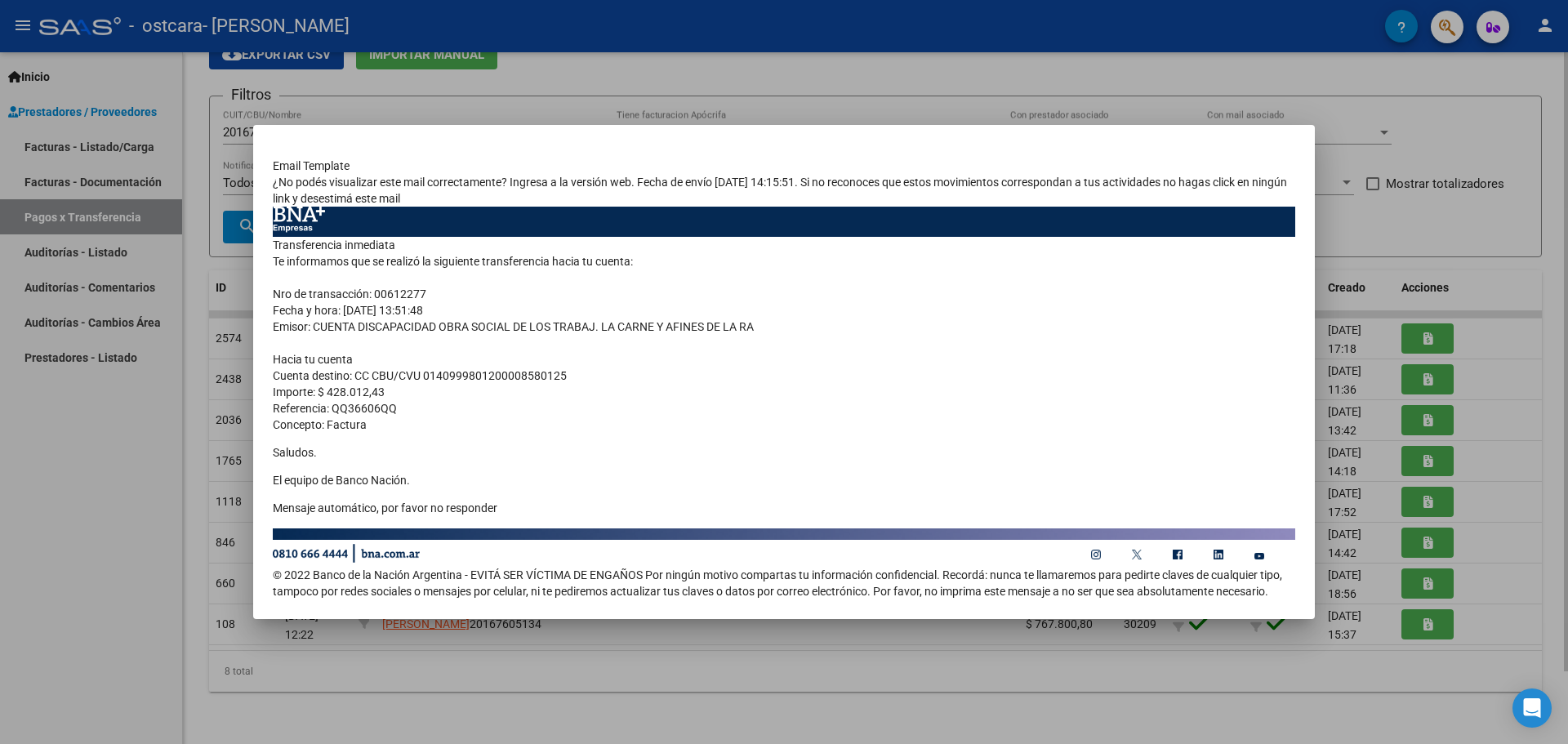
click at [1529, 171] on div at bounding box center [784, 372] width 1568 height 744
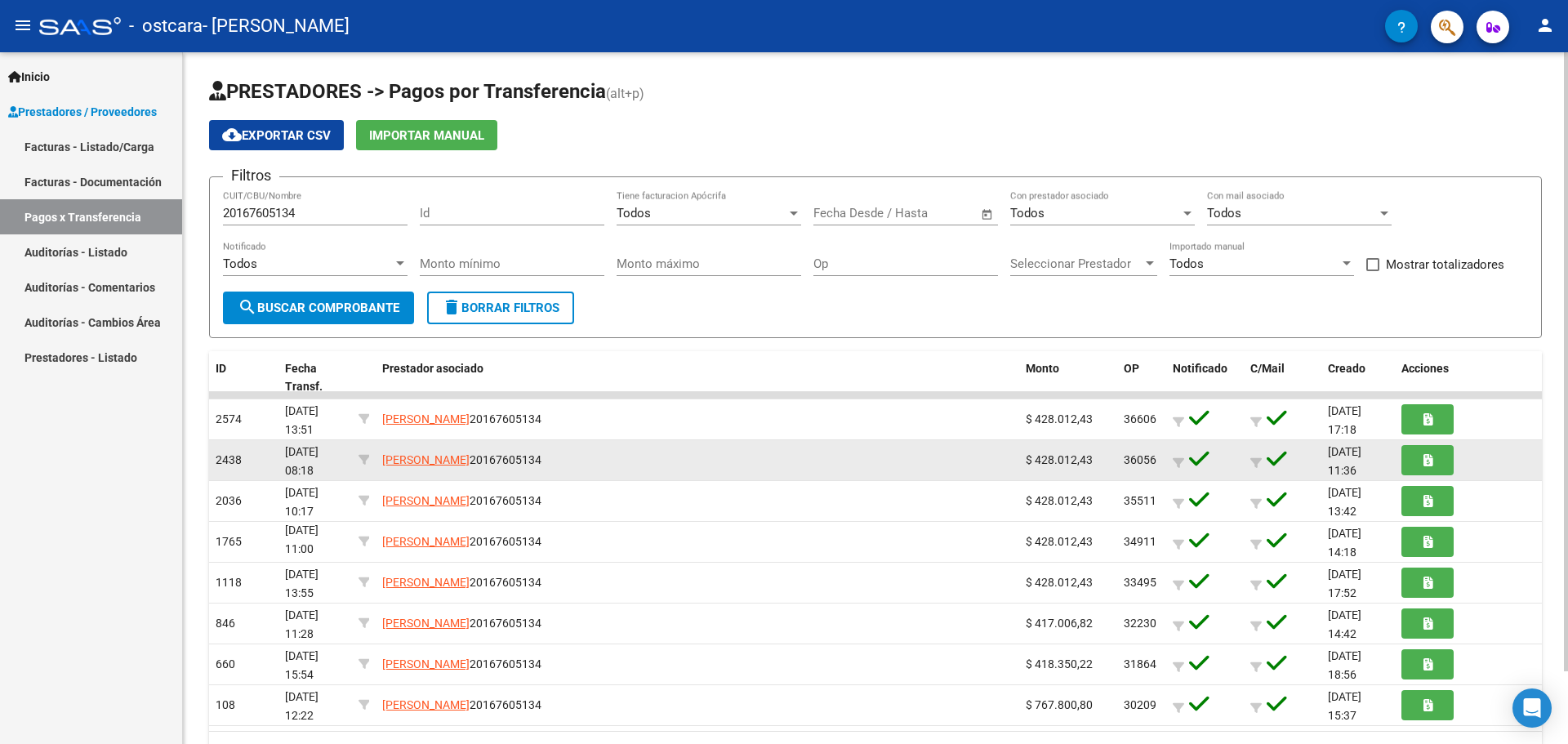
scroll to position [81, 0]
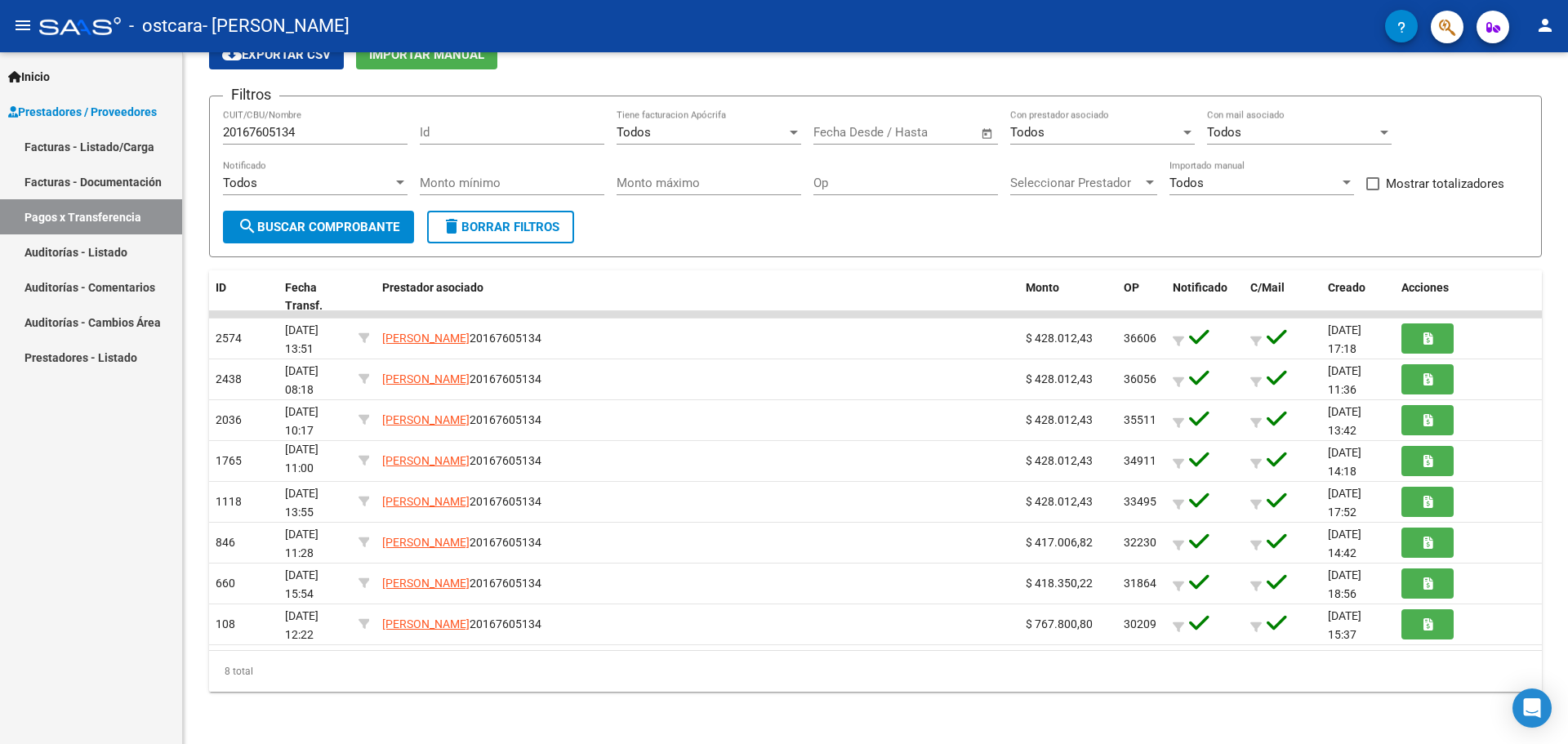
click at [120, 241] on link "Auditorías - Listado" at bounding box center [91, 252] width 183 height 35
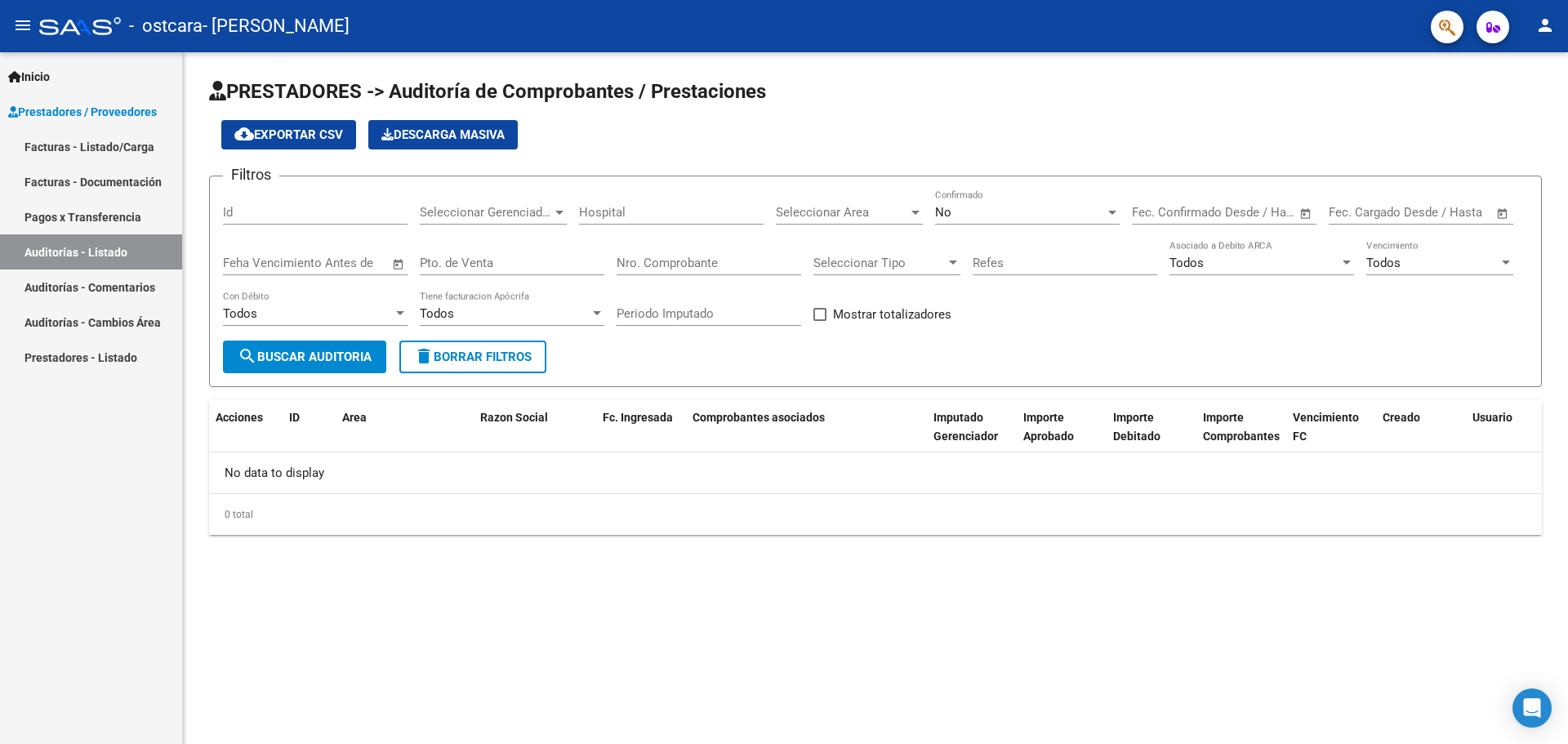
click at [108, 288] on link "Auditorías - Comentarios" at bounding box center [91, 287] width 183 height 35
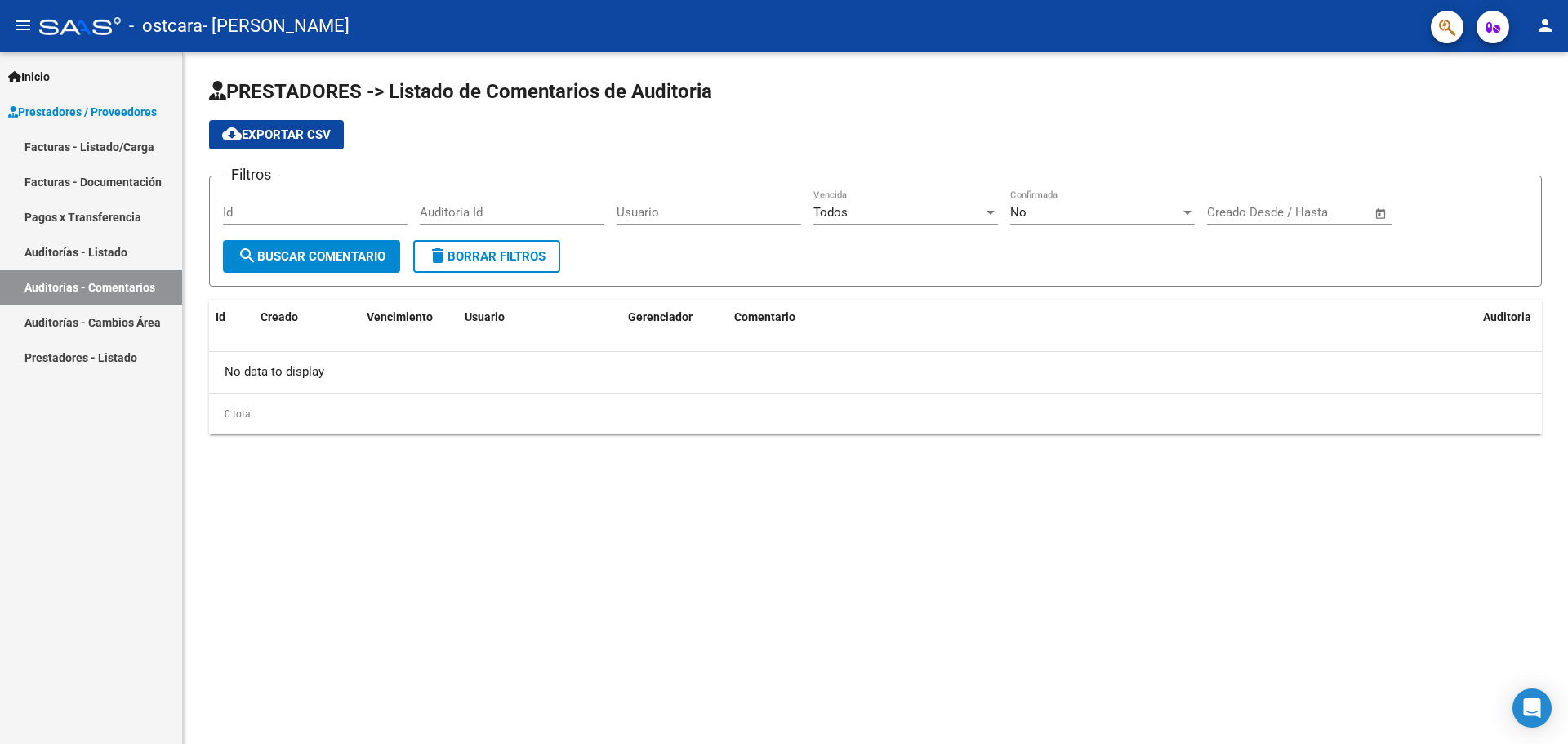
click at [117, 315] on link "Auditorías - Cambios Área" at bounding box center [91, 322] width 183 height 35
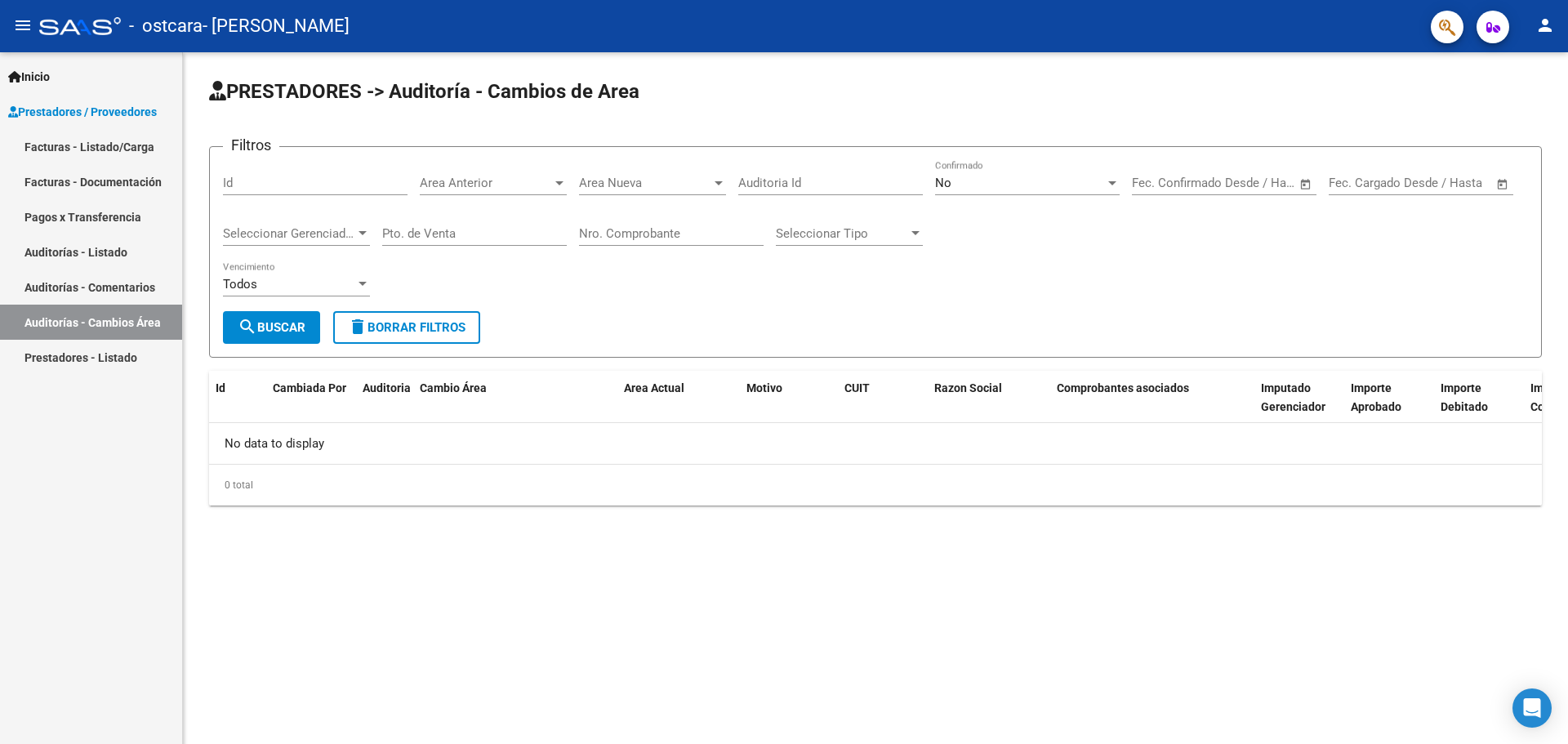
click at [97, 348] on link "Prestadores - Listado" at bounding box center [91, 357] width 183 height 35
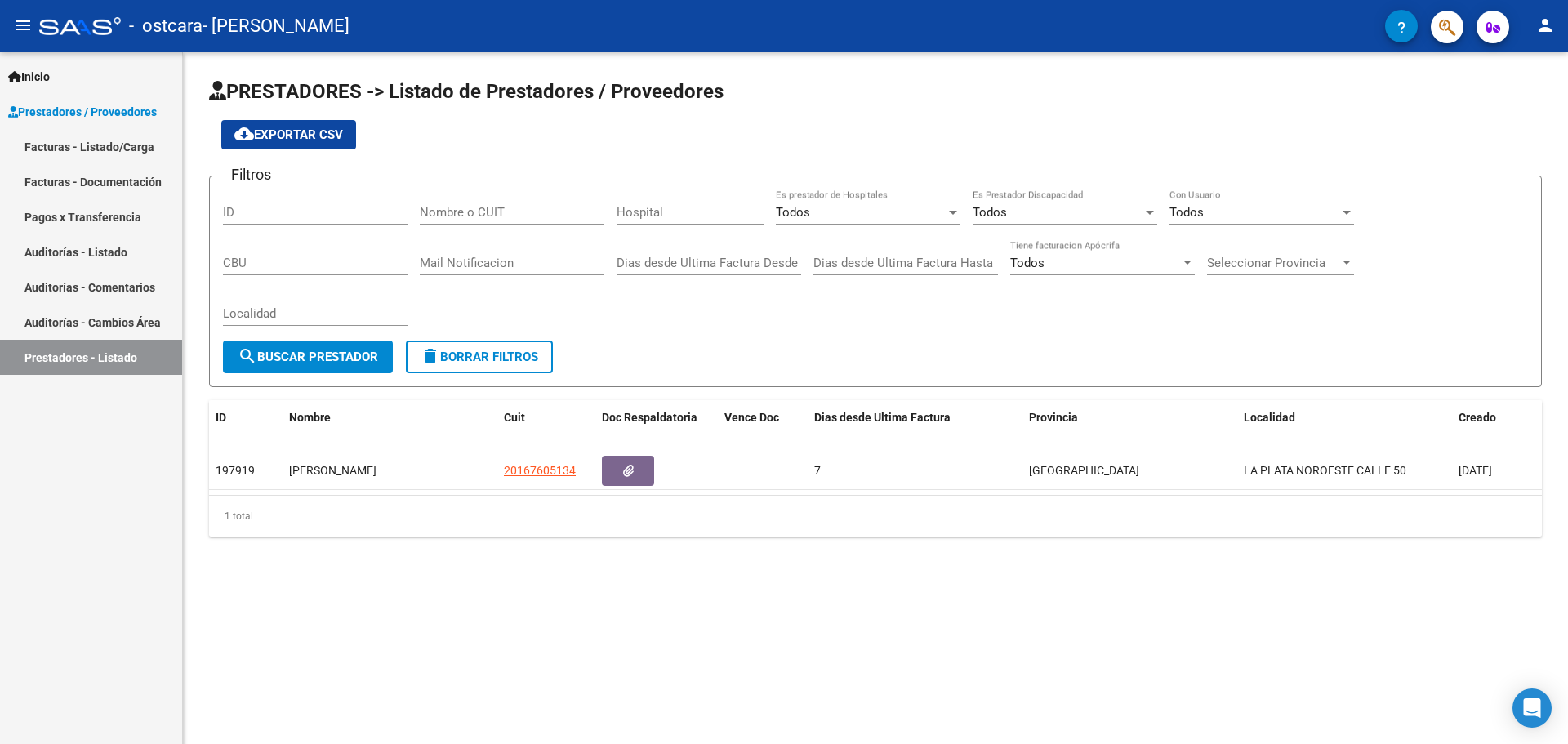
click at [78, 253] on link "Auditorías - Listado" at bounding box center [91, 252] width 183 height 35
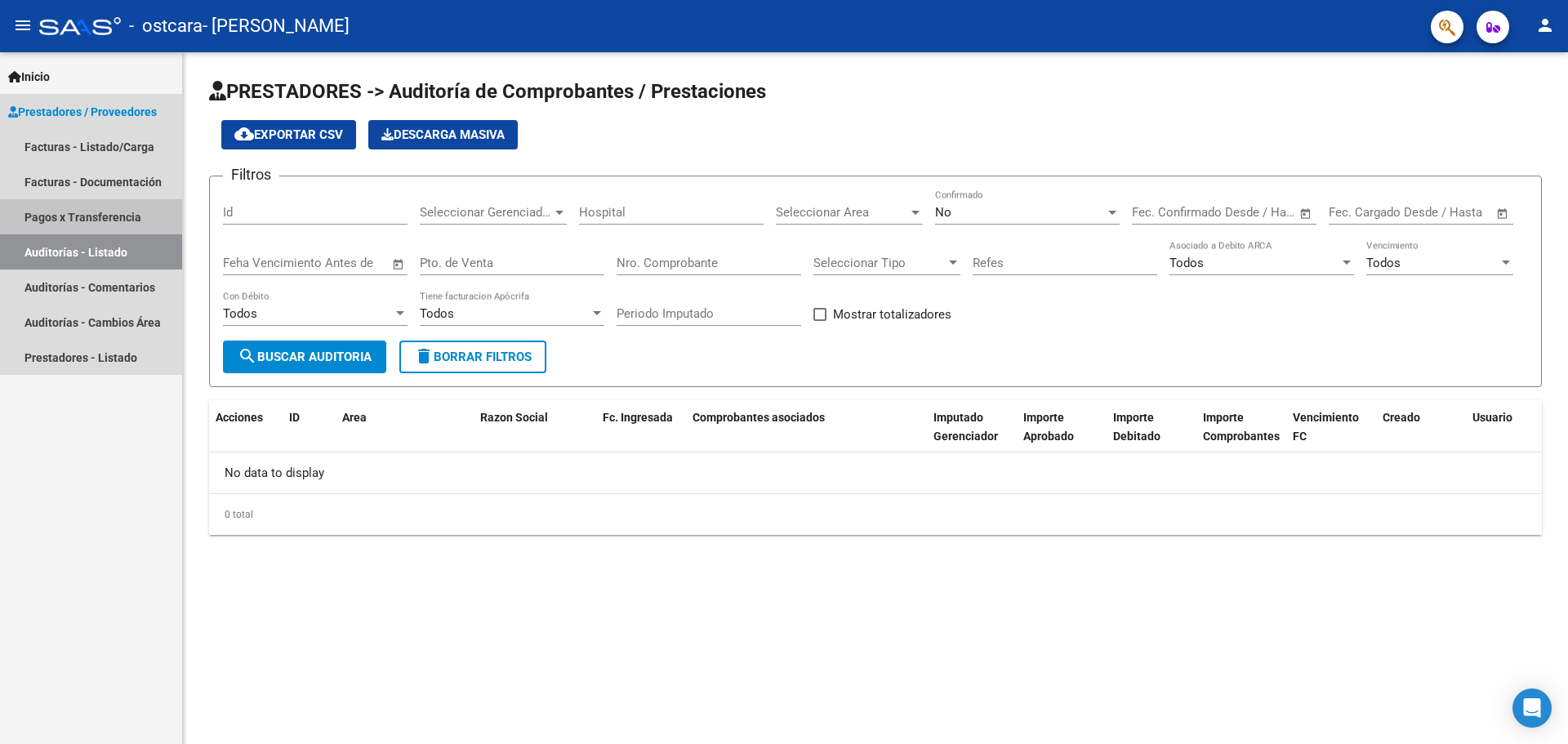
click at [117, 215] on link "Pagos x Transferencia" at bounding box center [91, 217] width 183 height 35
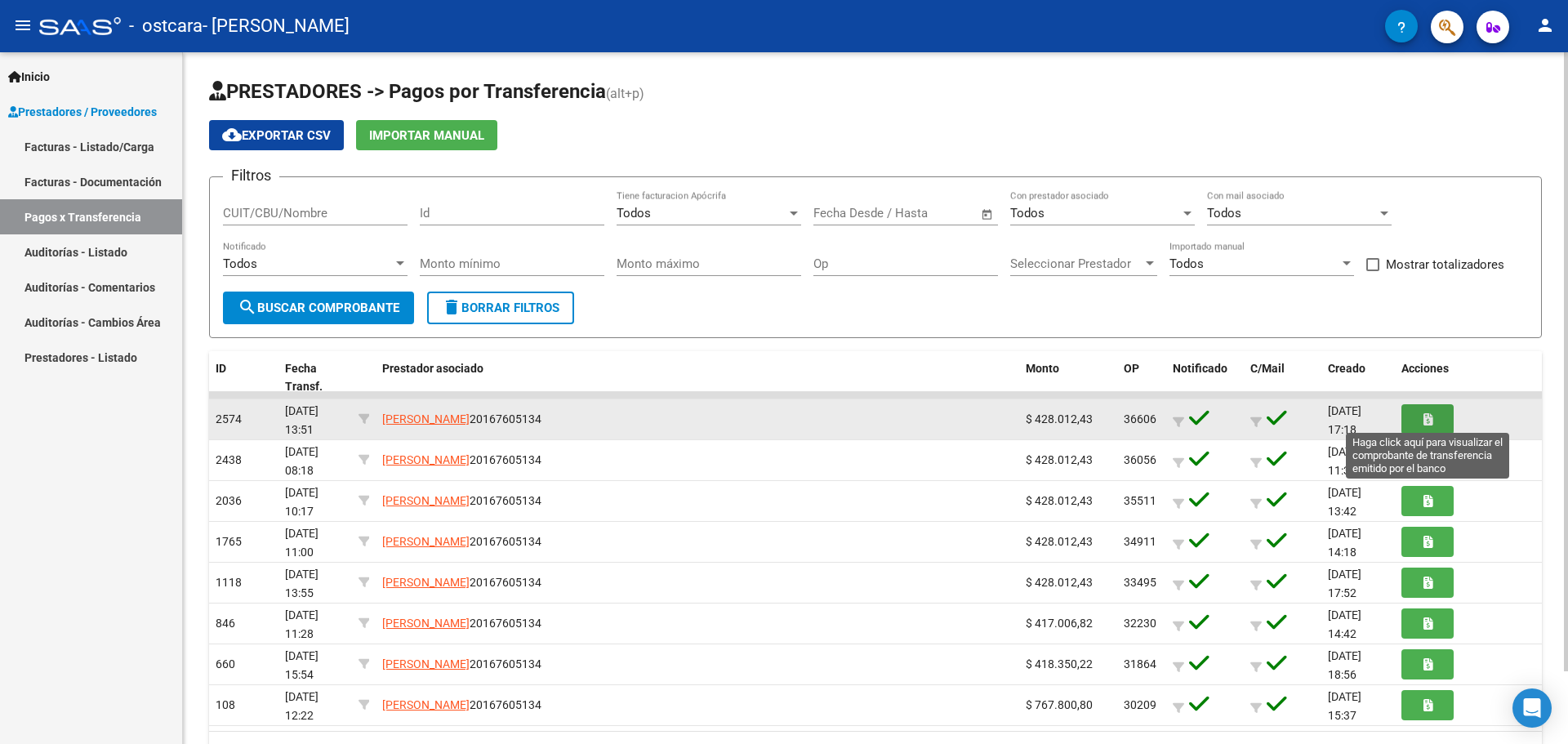
click at [1437, 418] on button "button" at bounding box center [1428, 419] width 53 height 30
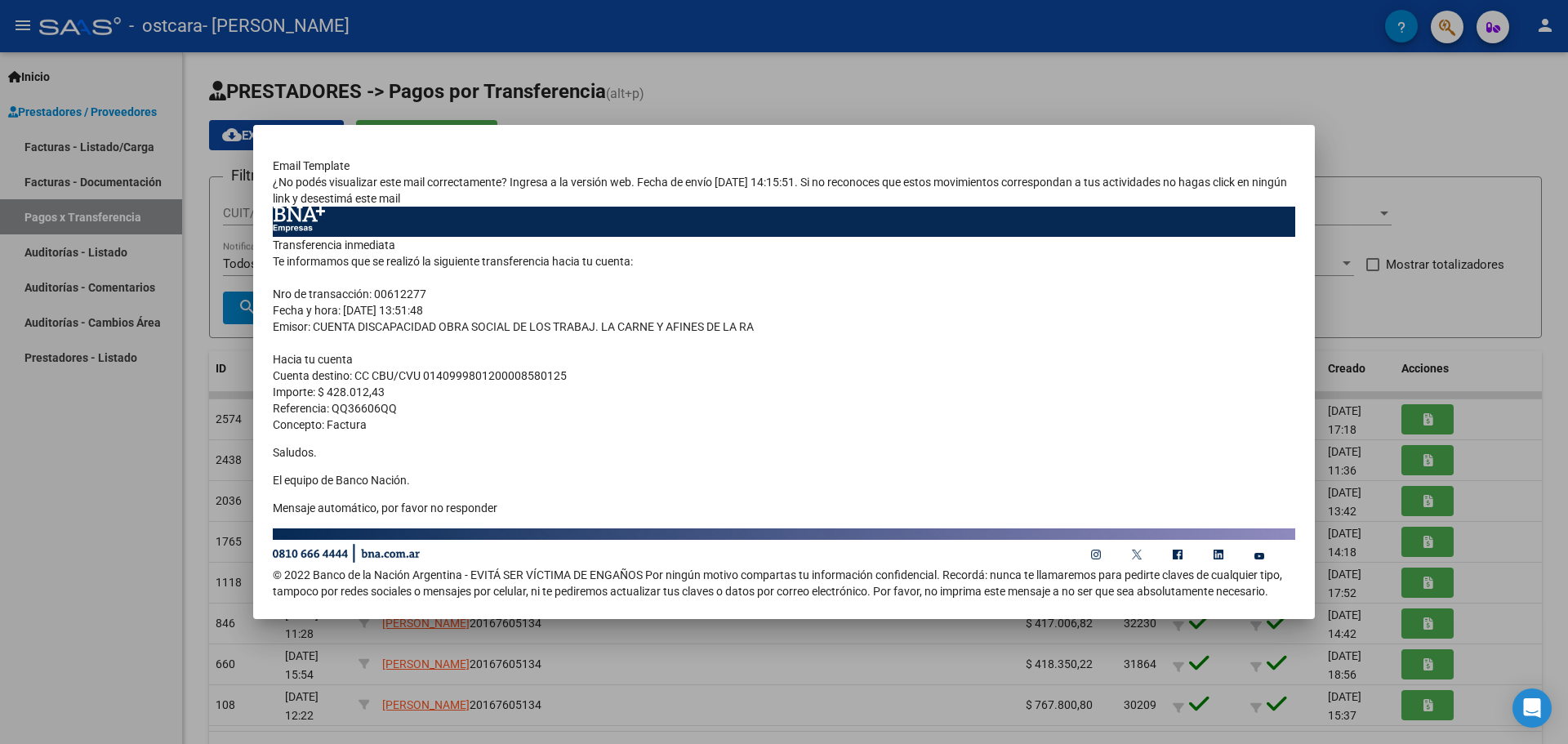
click at [1463, 275] on div at bounding box center [784, 372] width 1568 height 744
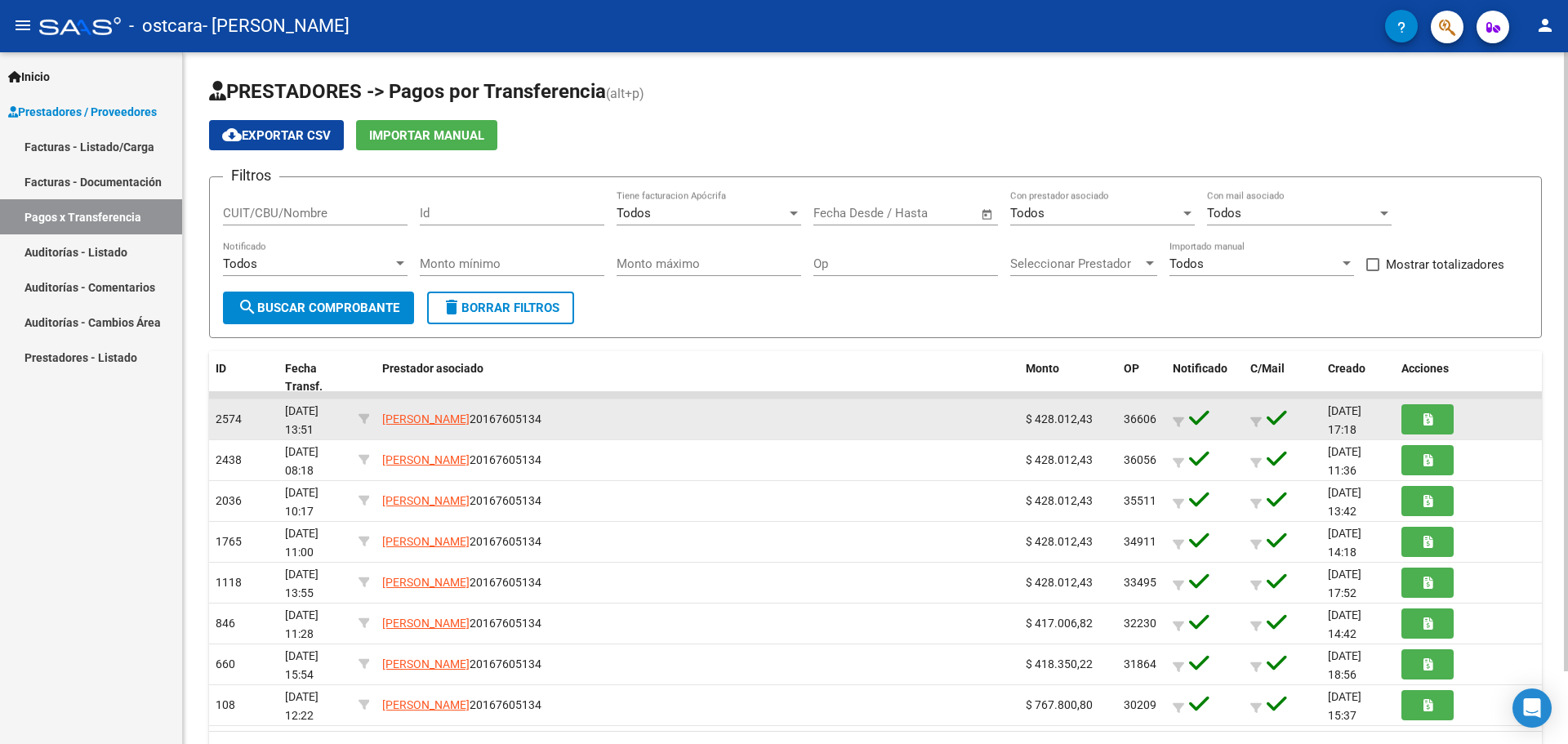
click at [1360, 411] on span "[DATE] 17:18" at bounding box center [1344, 420] width 33 height 32
click at [1428, 418] on icon "button" at bounding box center [1428, 419] width 9 height 12
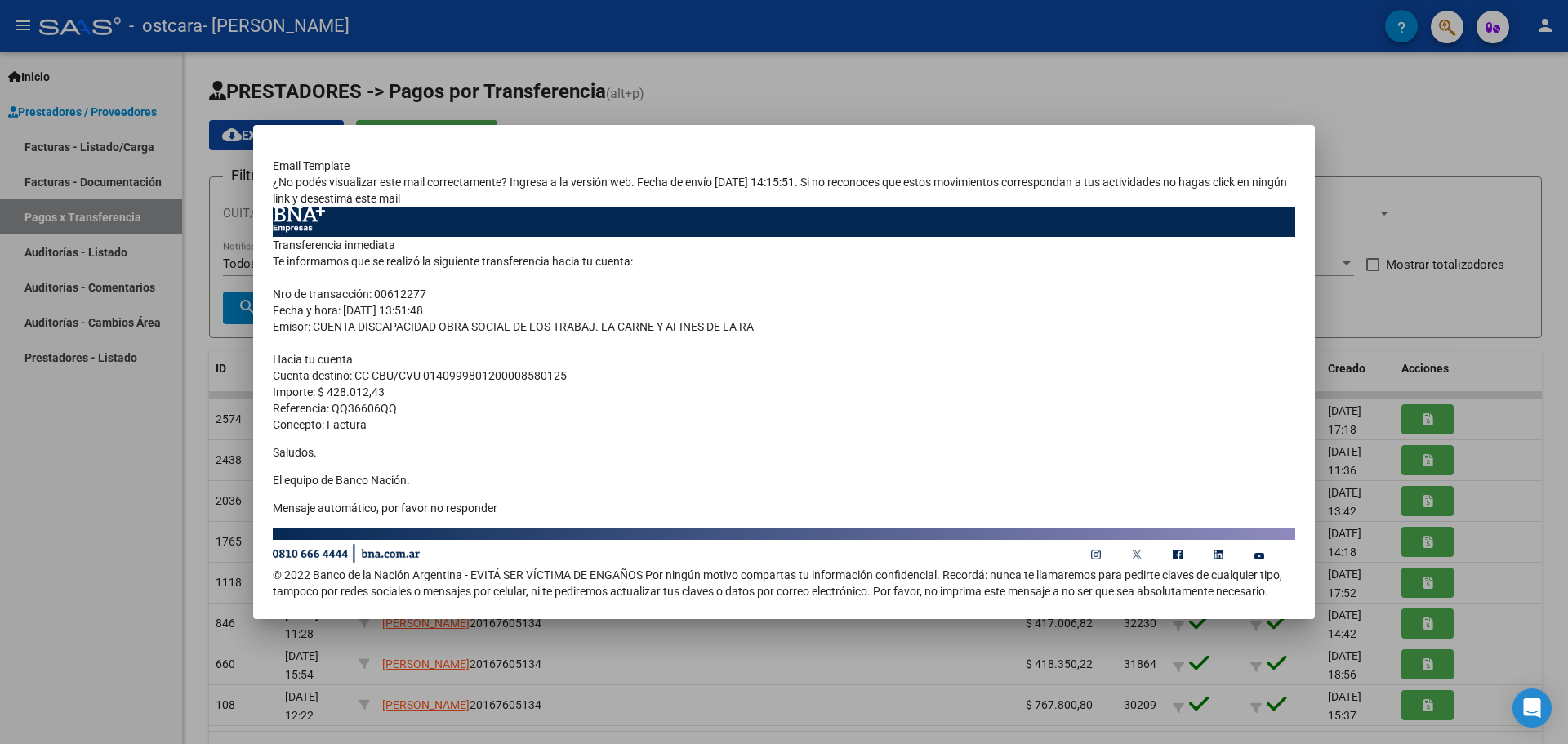
click at [299, 182] on td "¿No podés visualizar este mail correctamente? Ingresa a la versión web. Fecha d…" at bounding box center [784, 190] width 1022 height 32
click at [304, 163] on div "Email Template ¿No podés visualizar este mail correctamente? Ingresa a la versi…" at bounding box center [784, 379] width 1022 height 442
click at [499, 496] on td "Transferencia inmediata Te informamos que se realizó la siguiente transferencia…" at bounding box center [784, 382] width 1022 height 290
click at [385, 548] on img at bounding box center [347, 553] width 147 height 18
click at [321, 526] on td "Transferencia inmediata Te informamos que se realizó la siguiente transferencia…" at bounding box center [784, 382] width 1022 height 290
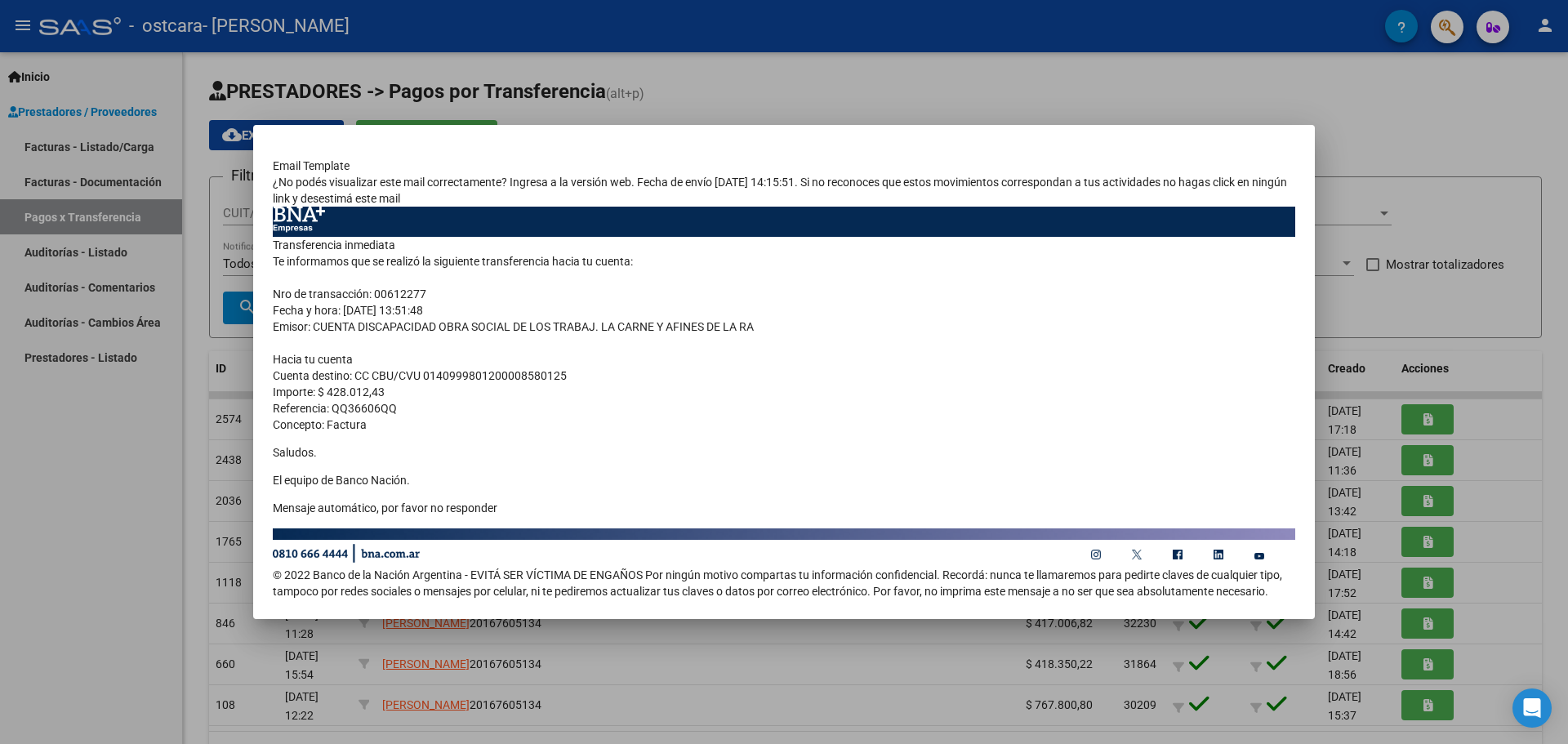
click at [458, 466] on td "Transferencia inmediata Te informamos que se realizó la siguiente transferencia…" at bounding box center [784, 382] width 1022 height 290
click at [936, 457] on p "Saludos." at bounding box center [784, 452] width 1022 height 17
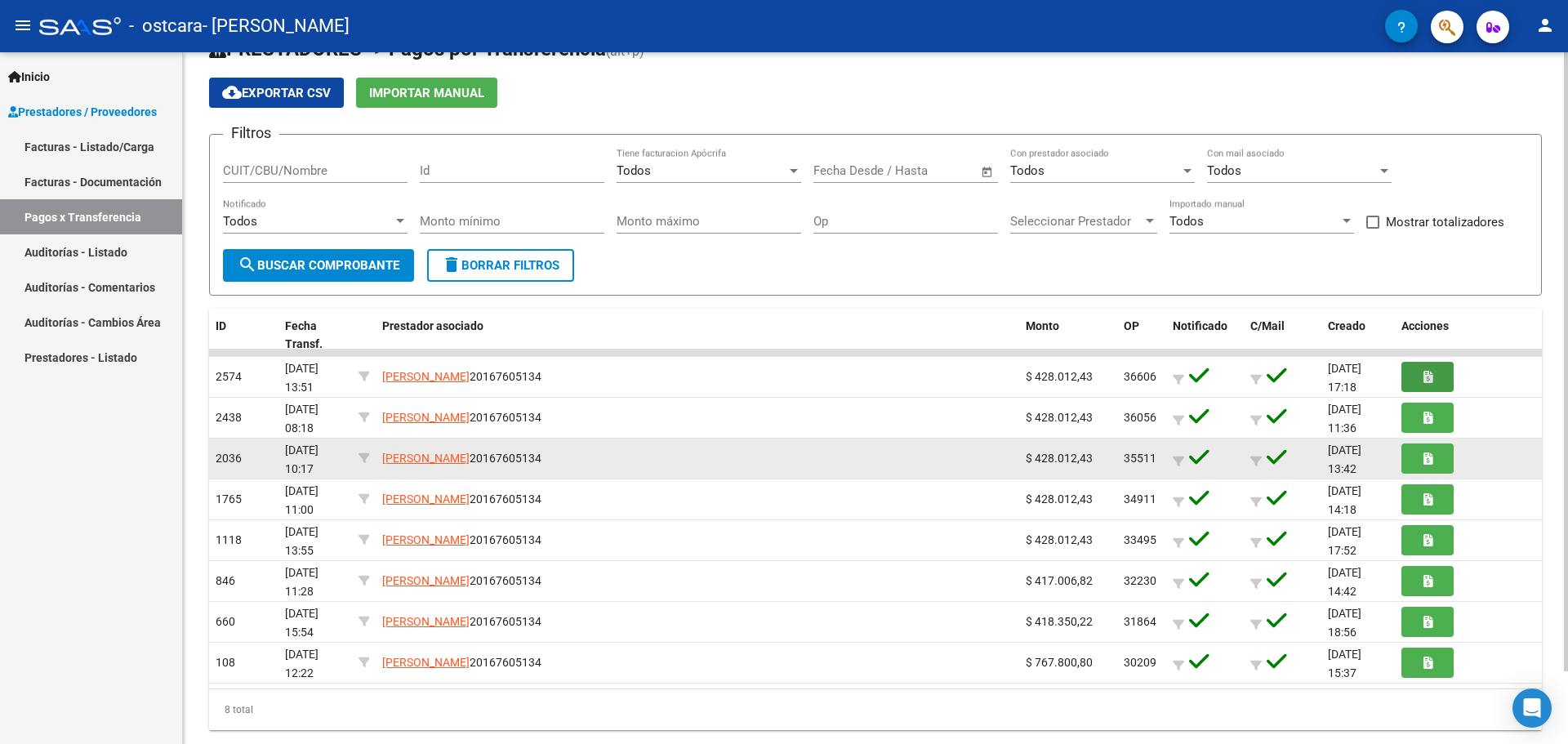
scroll to position [81, 0]
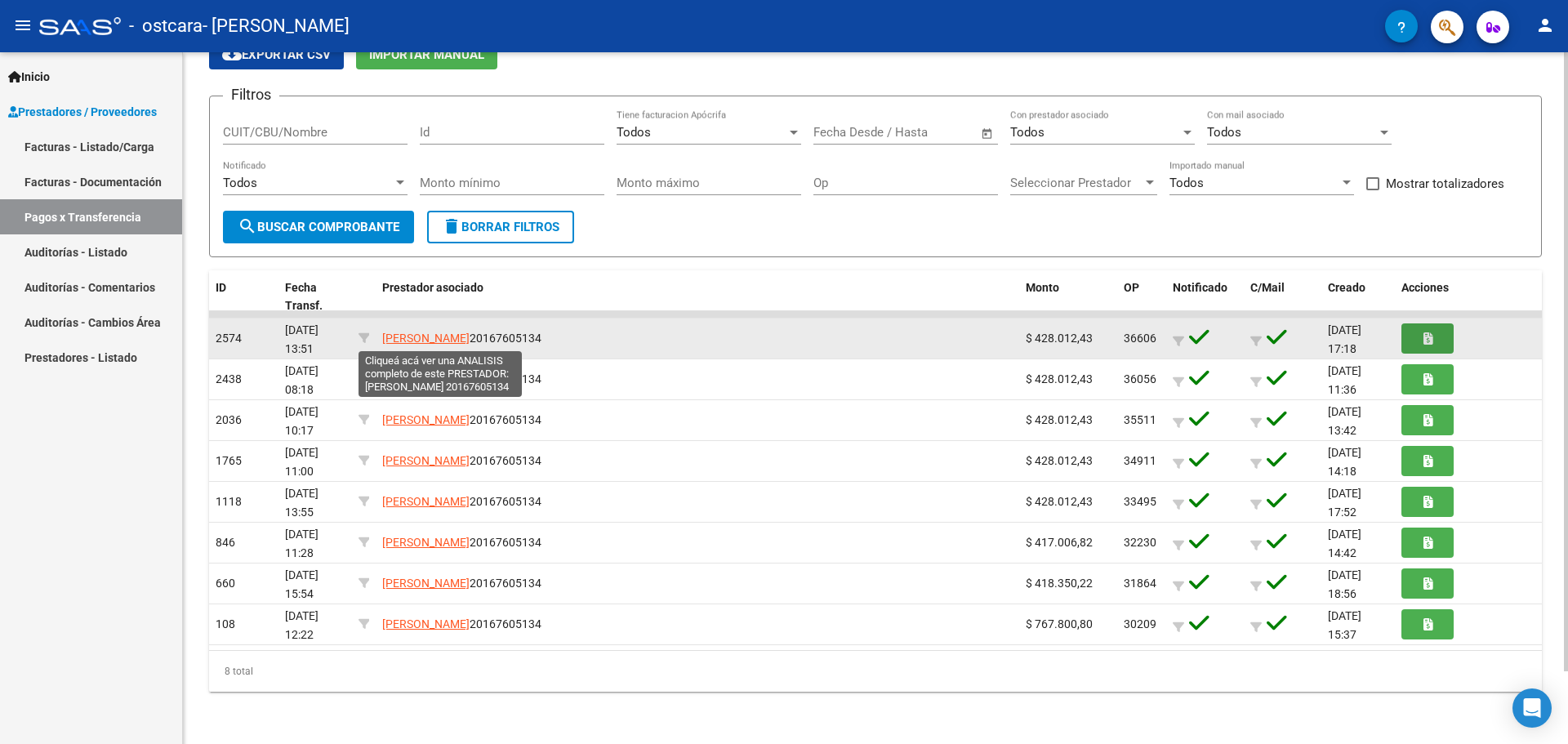
click at [469, 336] on span "[PERSON_NAME]" at bounding box center [426, 338] width 88 height 13
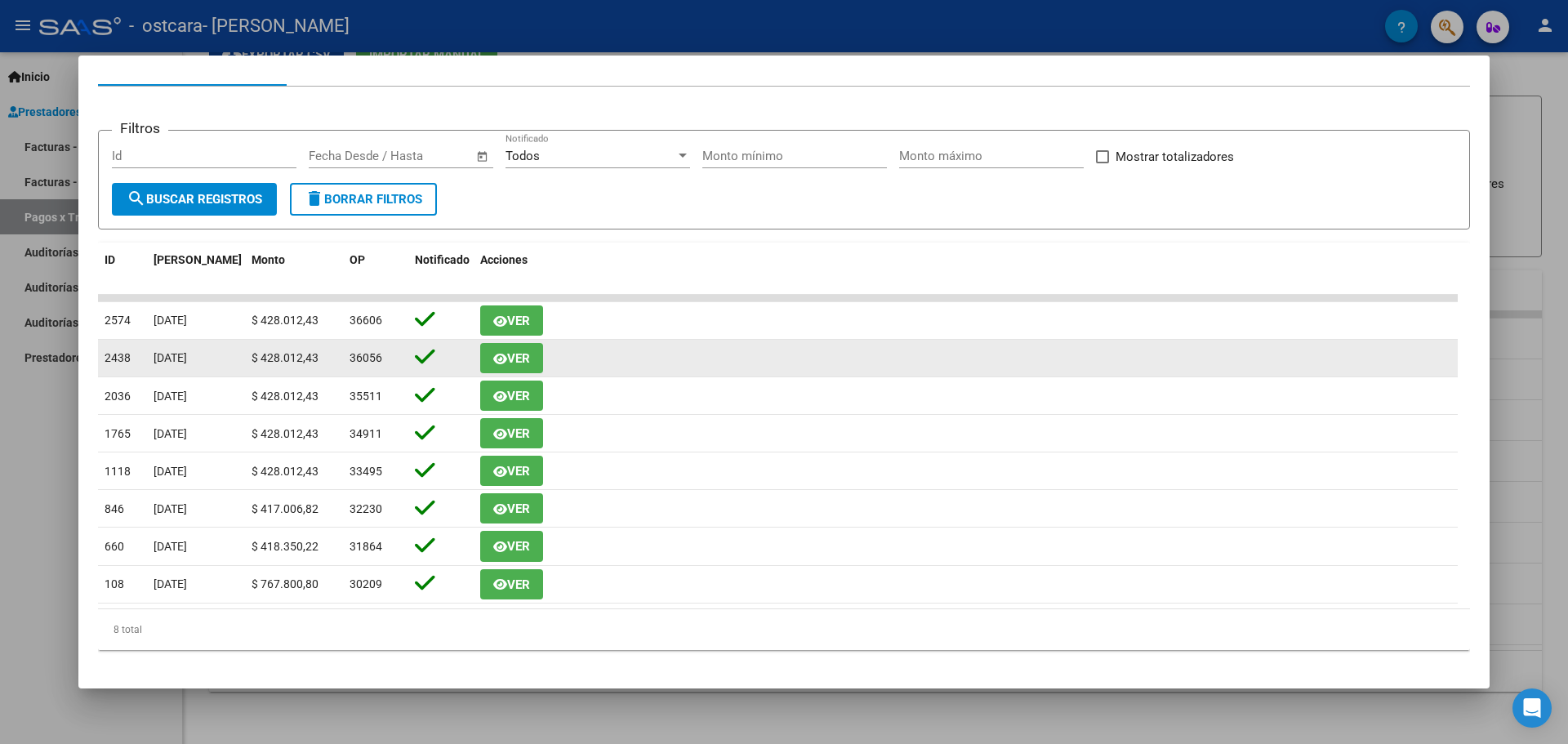
scroll to position [202, 0]
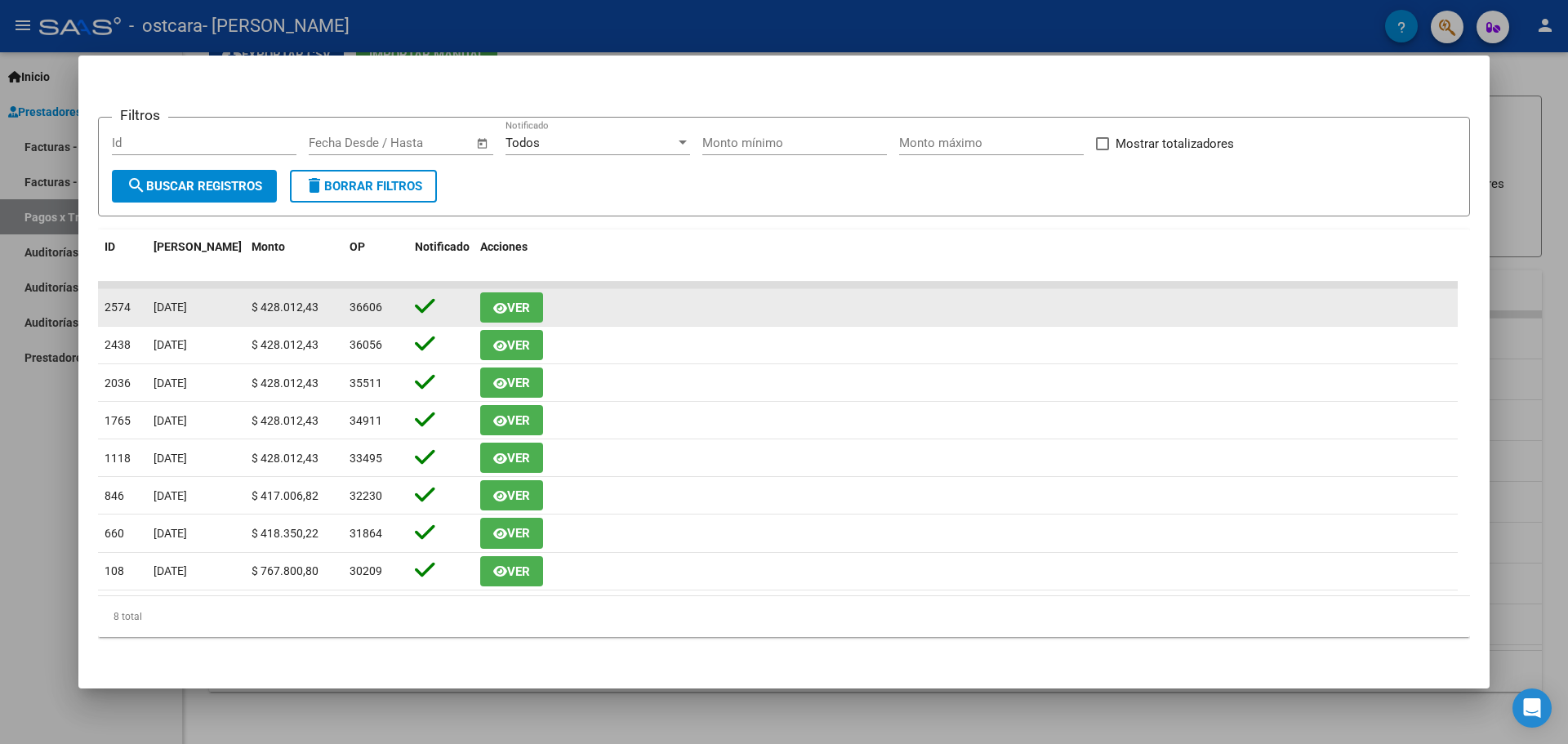
click at [508, 303] on span "Ver" at bounding box center [519, 308] width 23 height 15
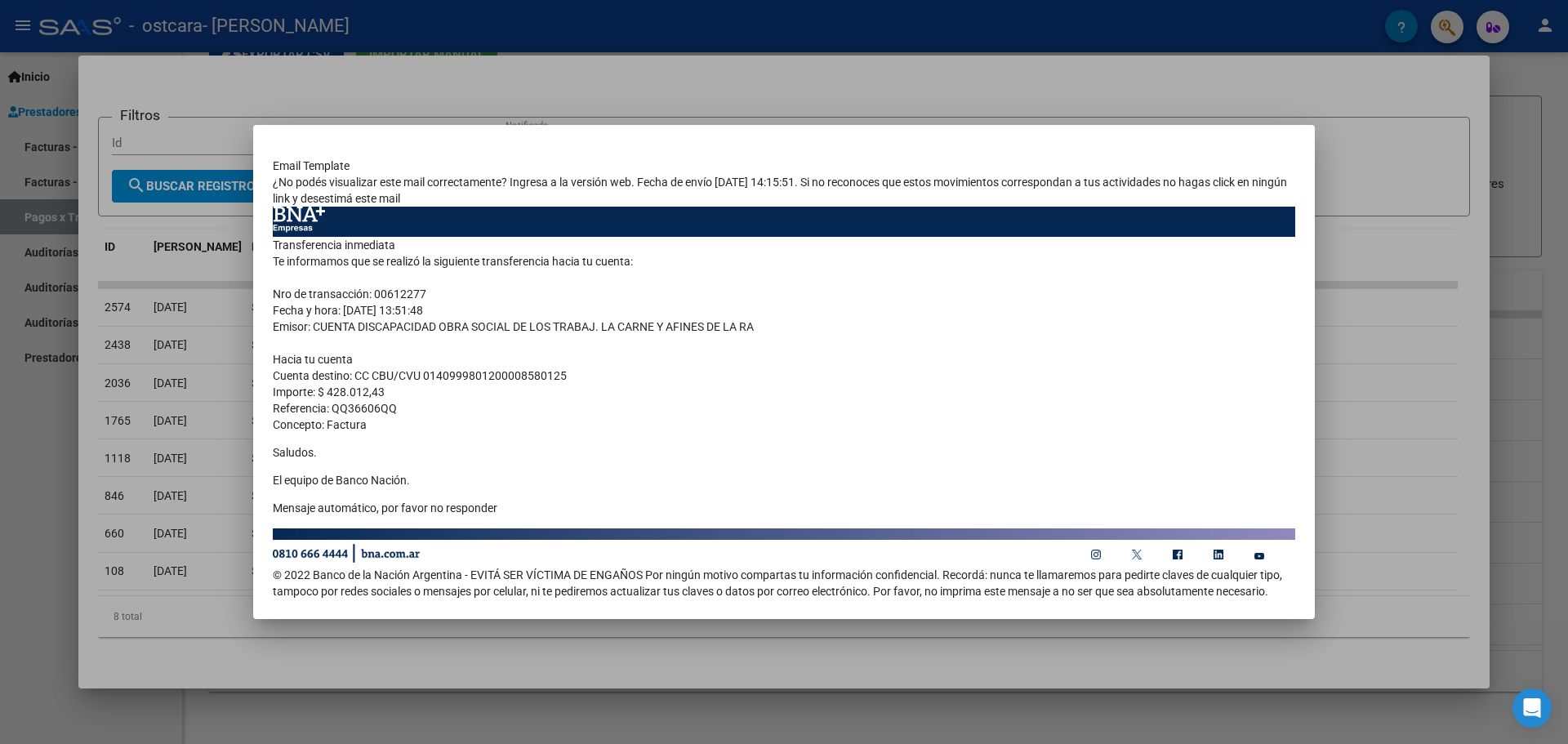
click at [1391, 209] on div at bounding box center [784, 372] width 1568 height 744
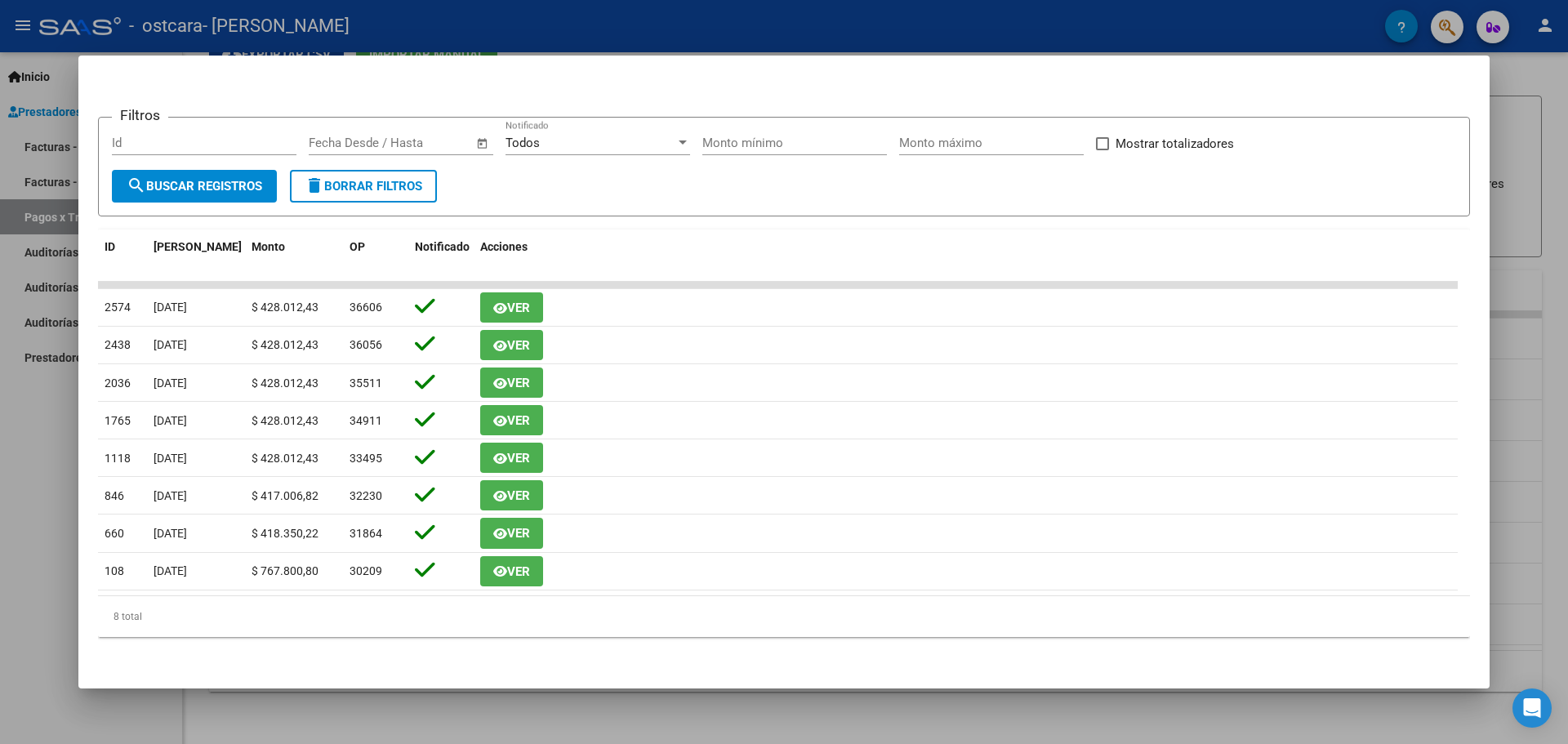
click at [1543, 124] on div at bounding box center [784, 372] width 1568 height 744
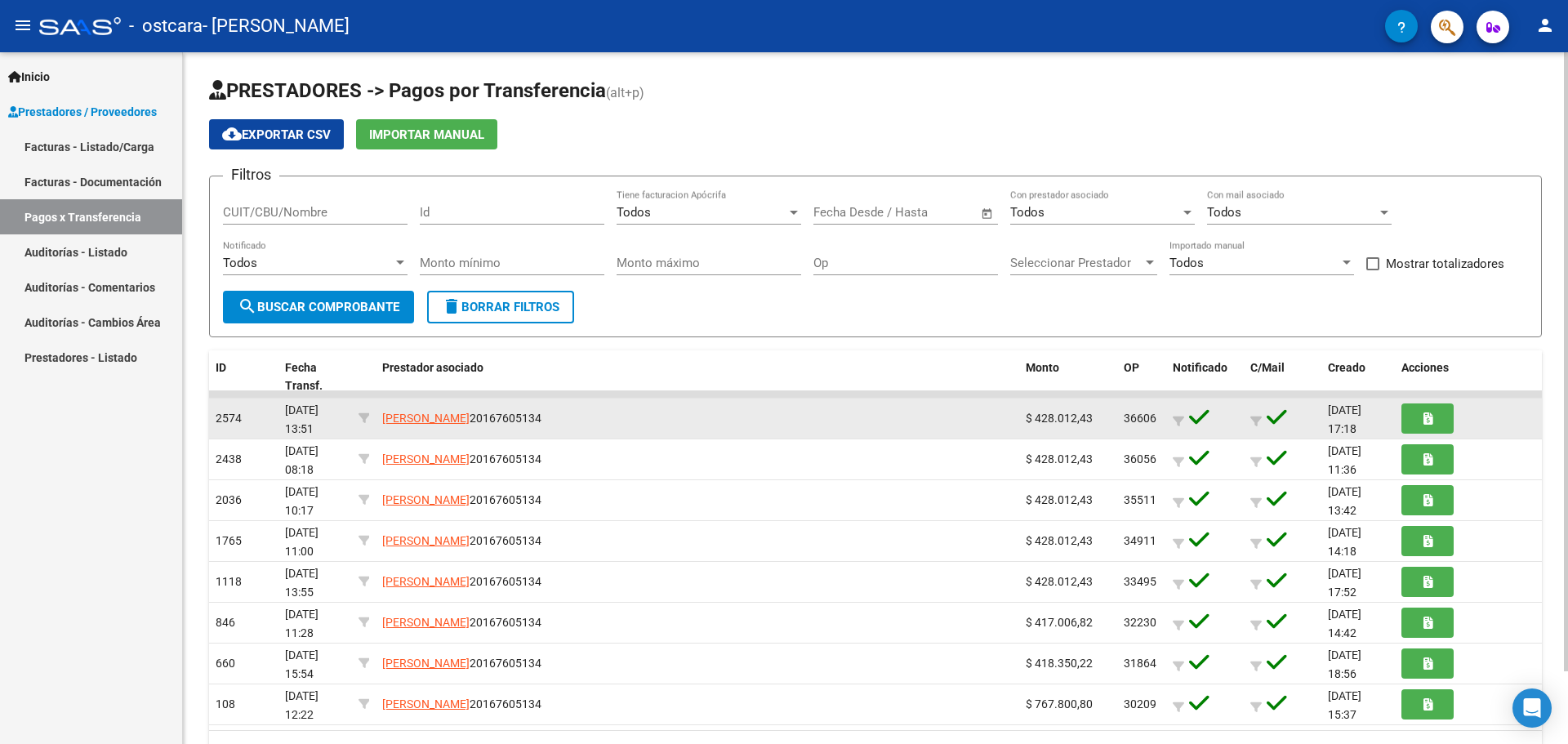
scroll to position [0, 0]
